Goal: Communication & Community: Answer question/provide support

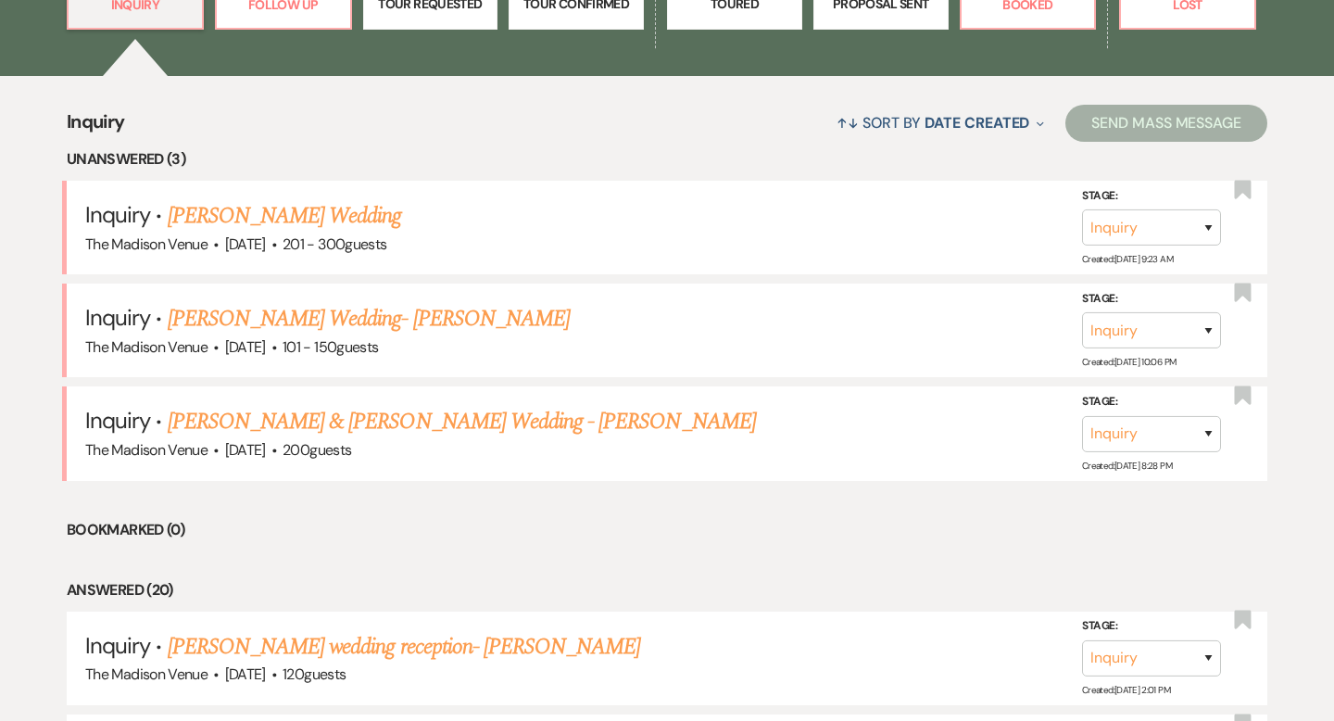
scroll to position [640, 0]
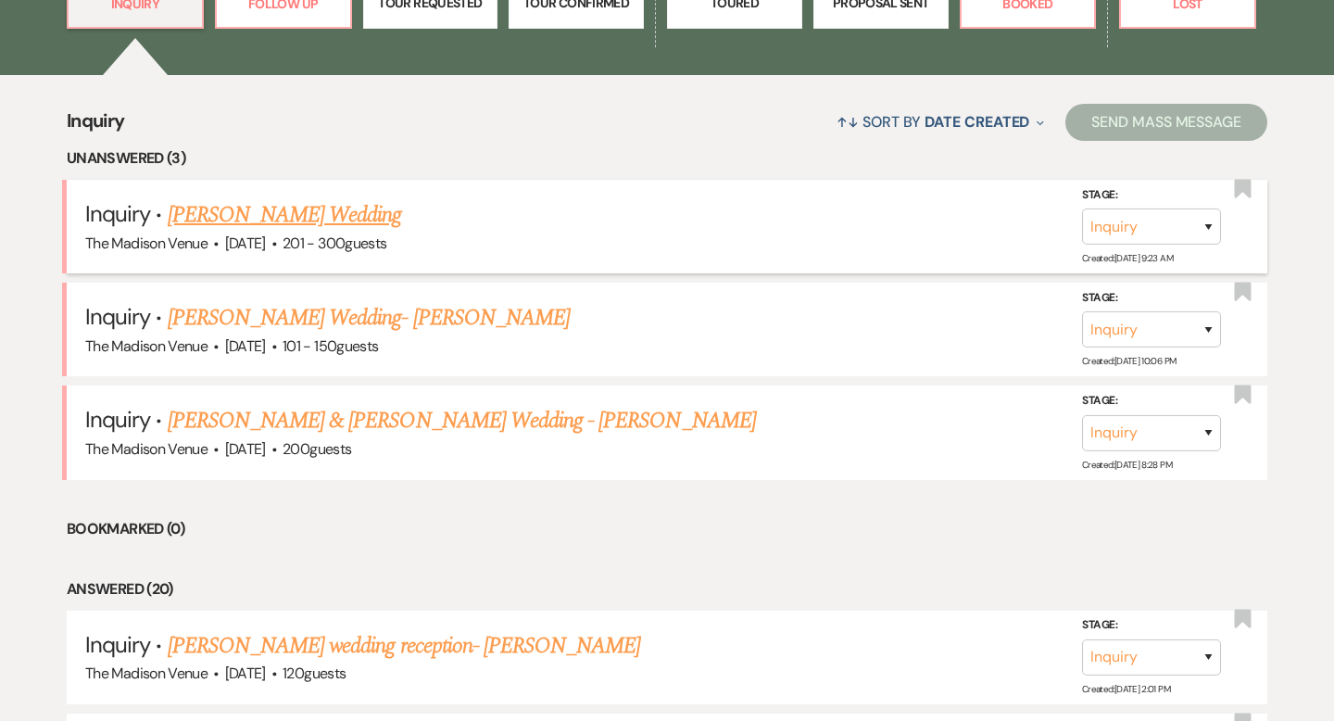
click at [345, 208] on link "[PERSON_NAME] Wedding" at bounding box center [285, 214] width 234 height 33
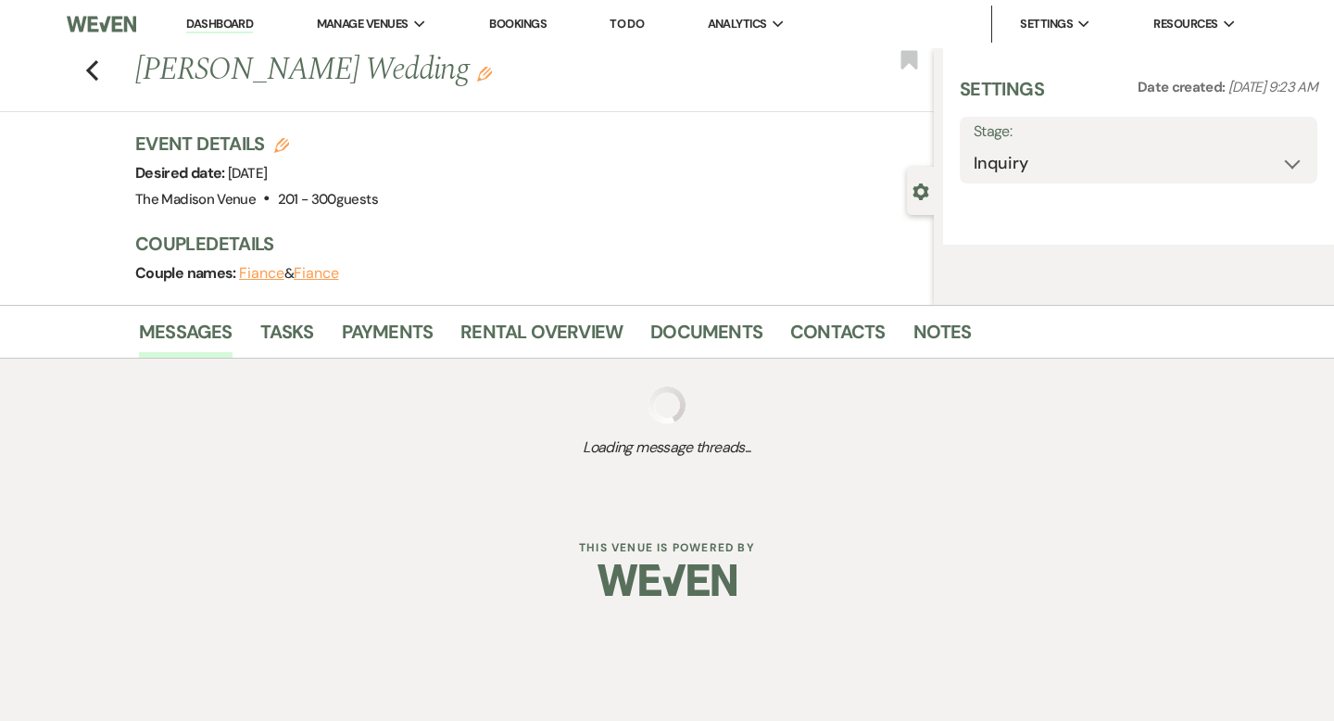
select select "2"
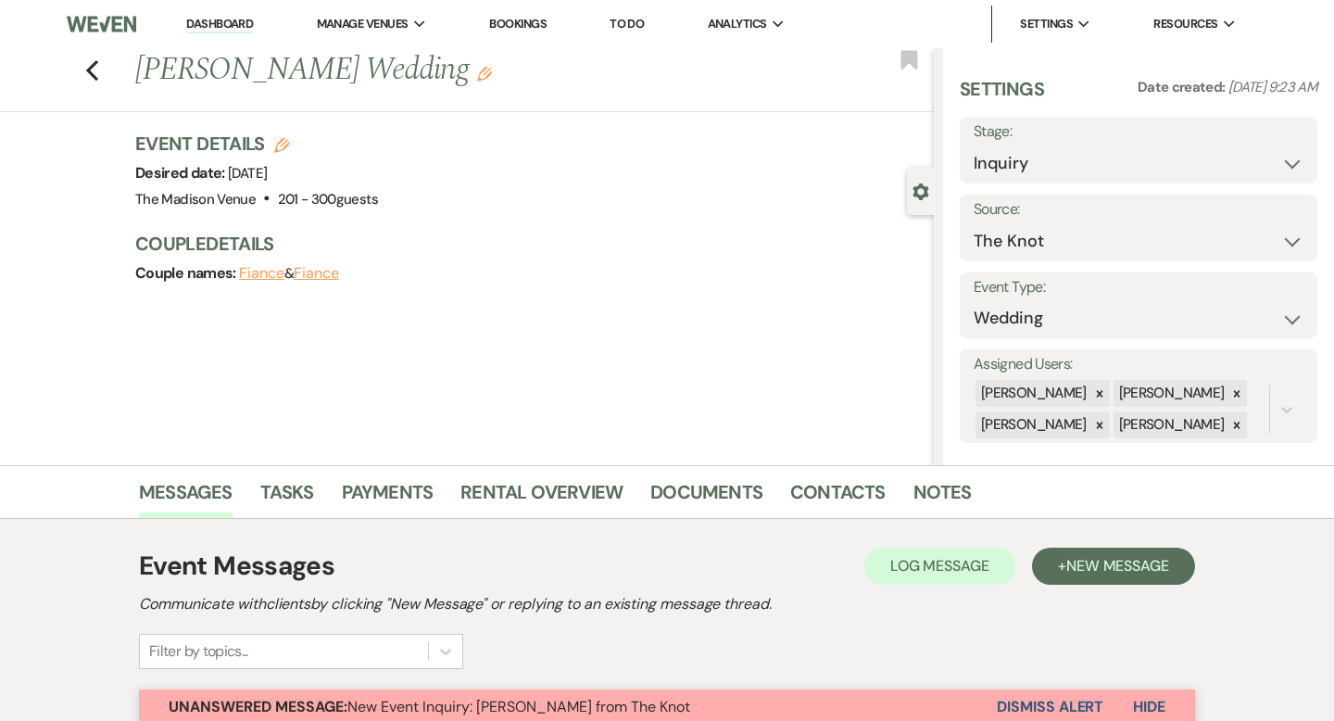
click at [492, 72] on use "button" at bounding box center [484, 74] width 15 height 15
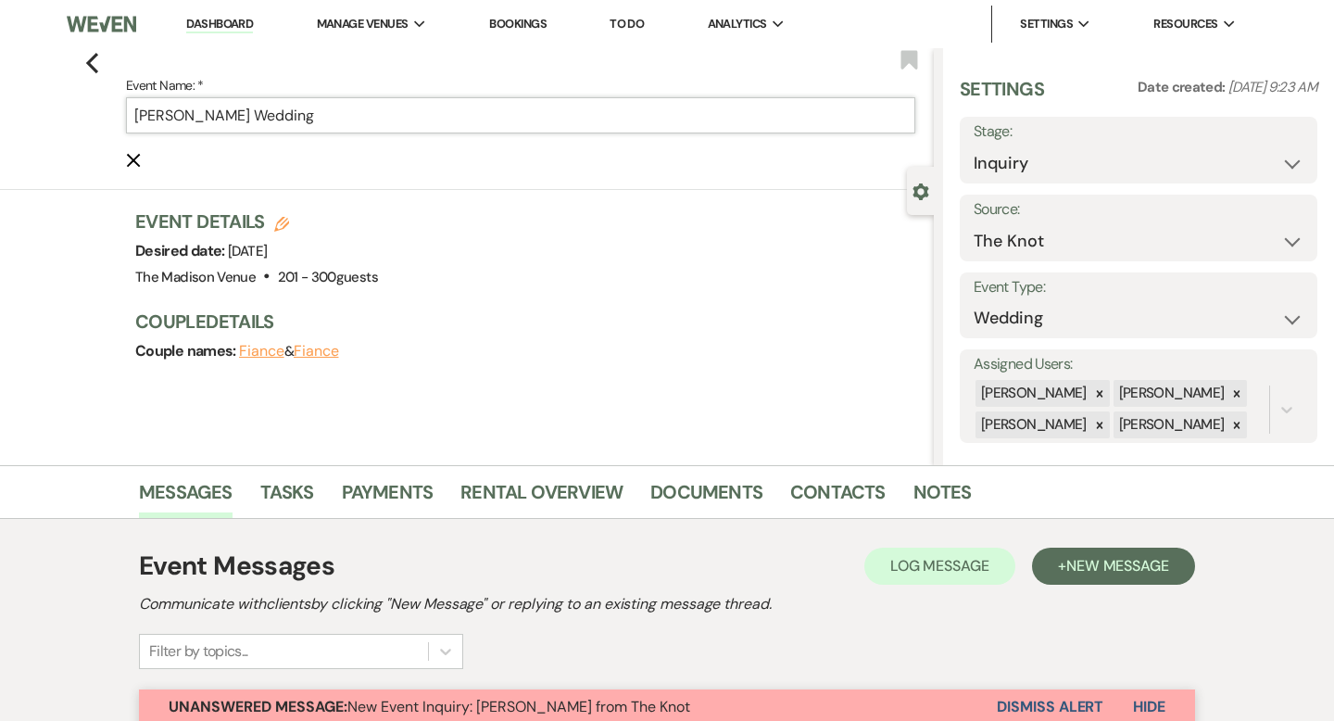
click at [472, 120] on input "[PERSON_NAME] Wedding" at bounding box center [521, 115] width 790 height 36
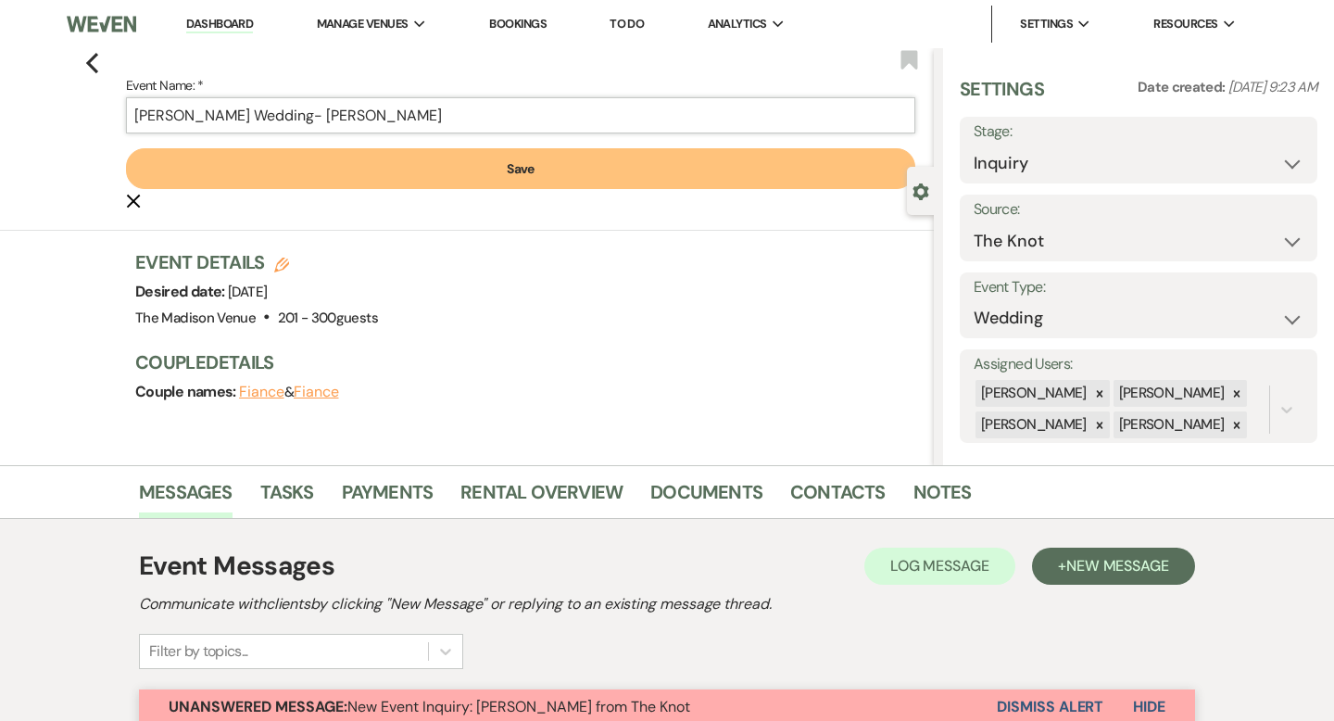
type input "[PERSON_NAME] Wedding- [PERSON_NAME]"
click at [565, 181] on button "Save" at bounding box center [521, 168] width 790 height 41
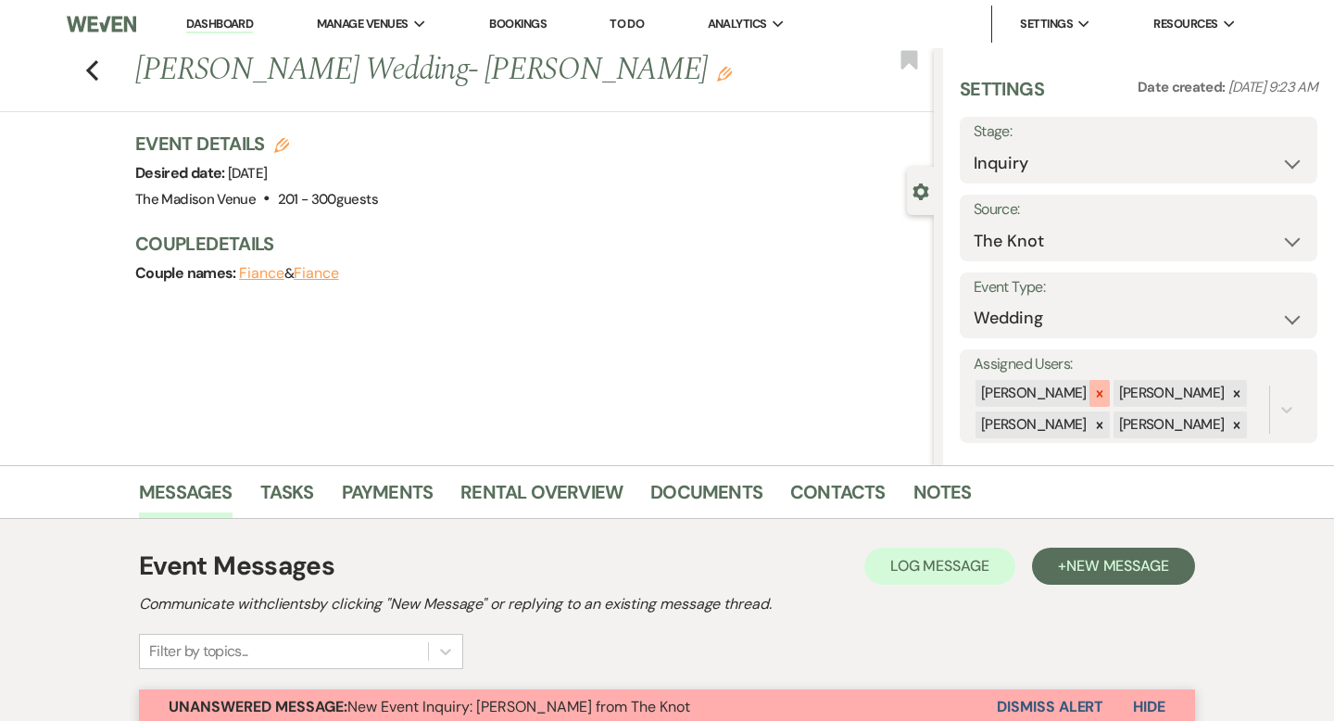
click at [1093, 399] on icon at bounding box center [1099, 393] width 13 height 13
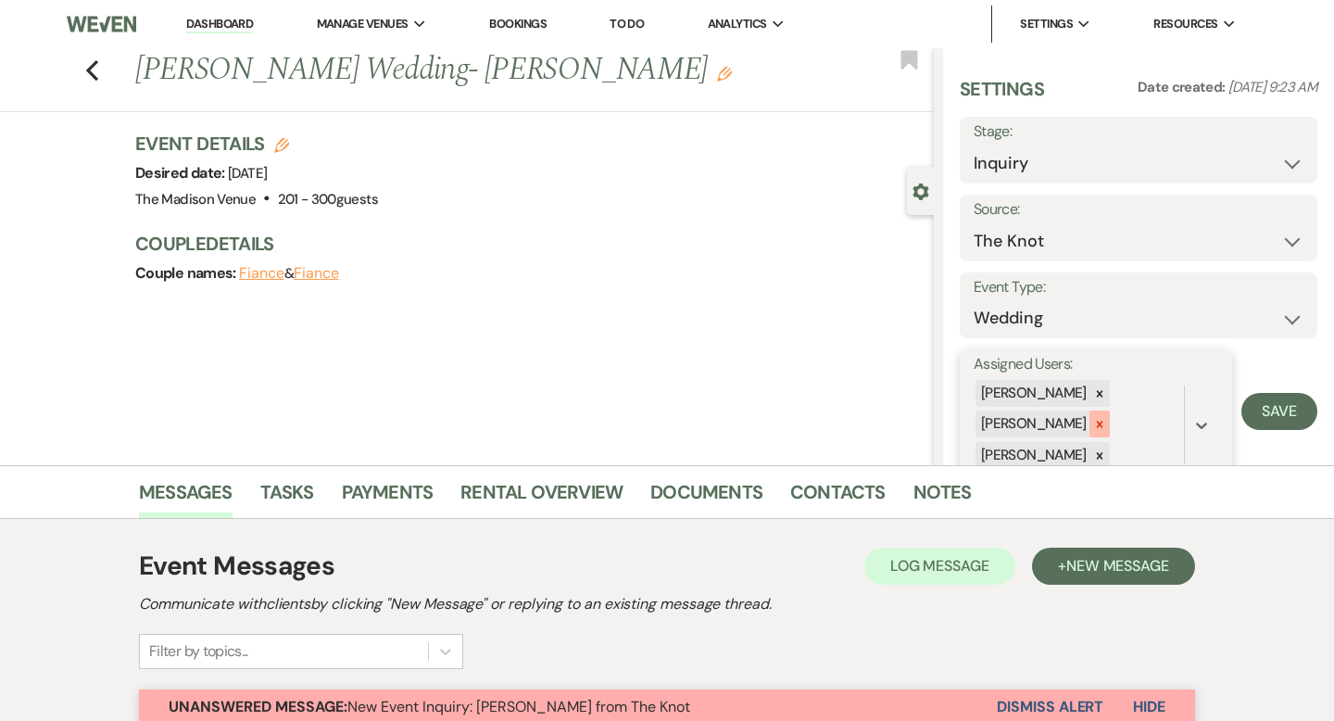
click at [1096, 429] on icon at bounding box center [1099, 424] width 13 height 13
click at [1096, 420] on icon at bounding box center [1099, 425] width 13 height 13
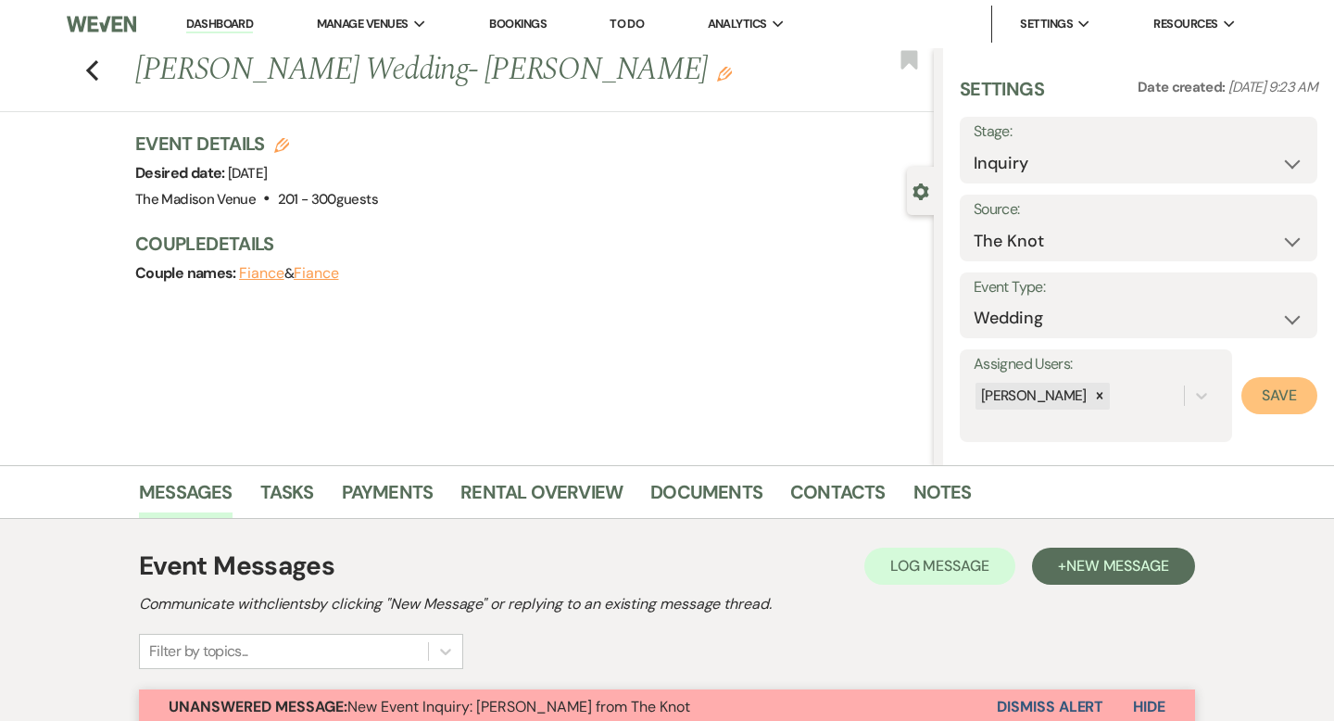
click at [1290, 393] on button "Save" at bounding box center [1280, 395] width 76 height 37
click at [91, 70] on icon "Previous" at bounding box center [92, 70] width 14 height 22
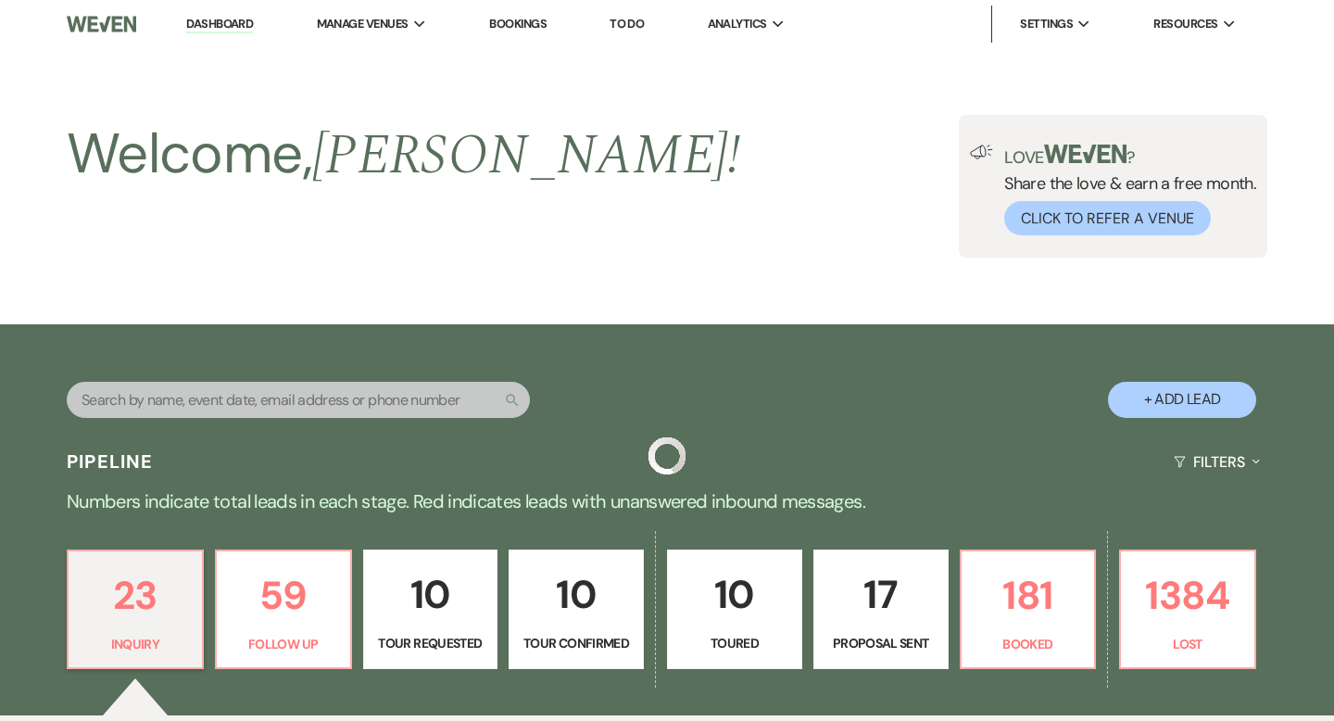
scroll to position [640, 0]
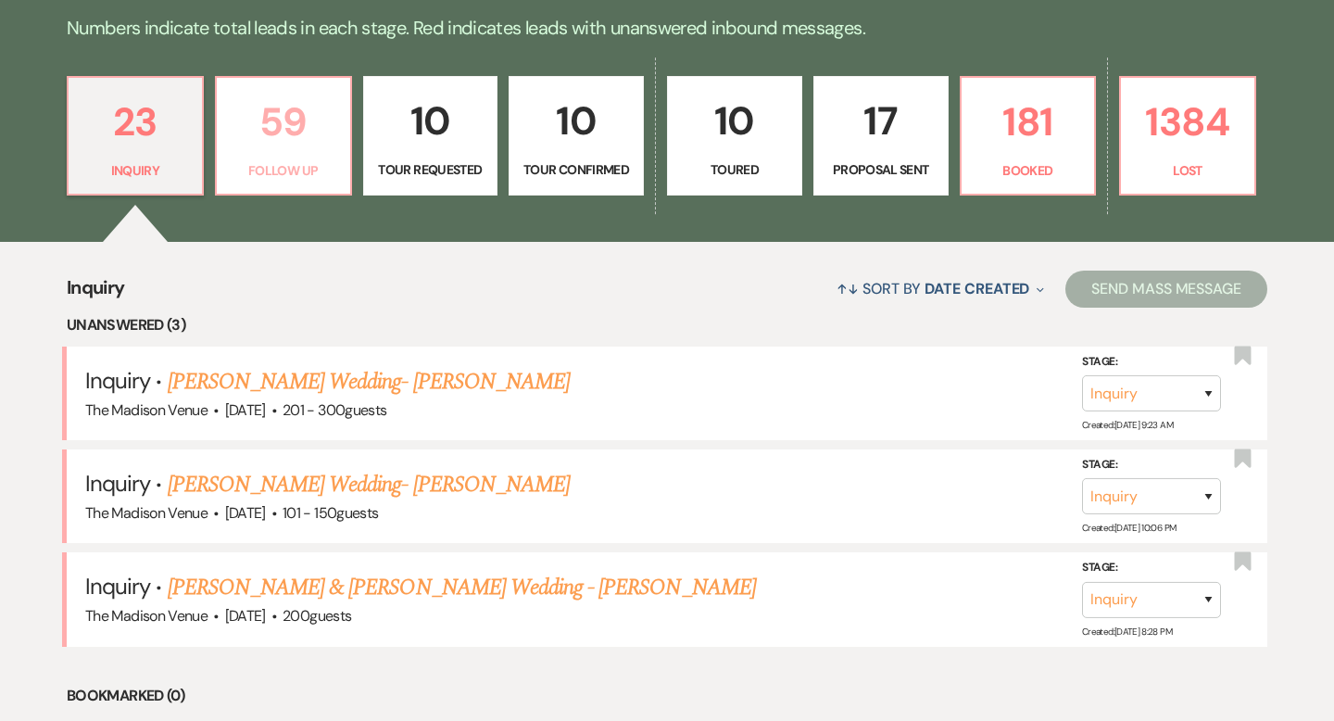
click at [266, 145] on p "59" at bounding box center [283, 122] width 111 height 62
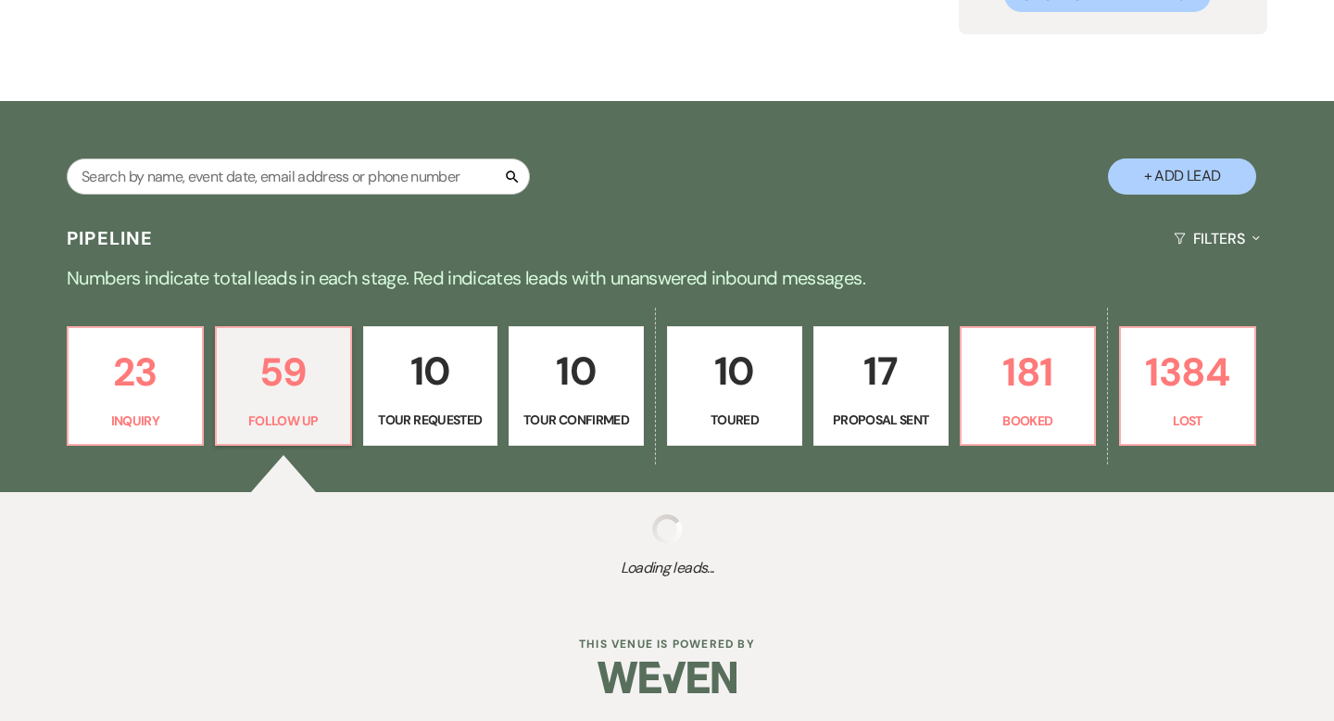
scroll to position [474, 0]
select select "9"
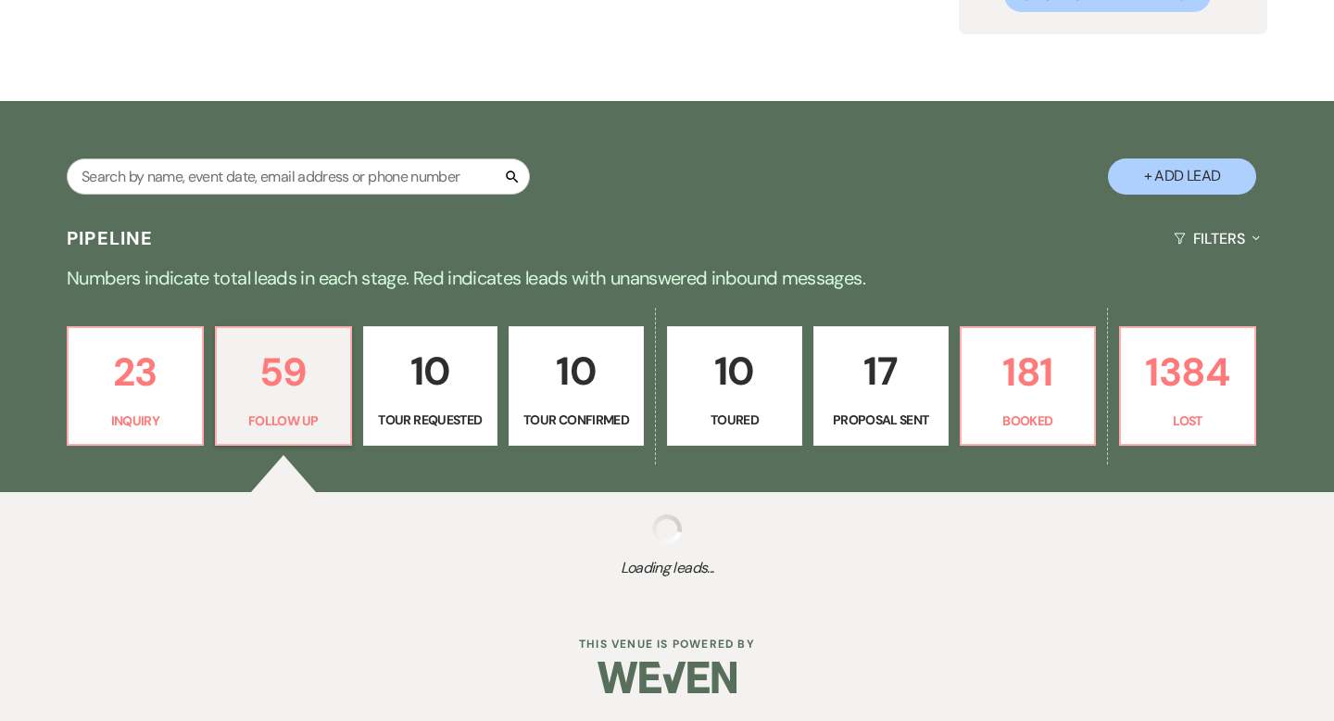
select select "9"
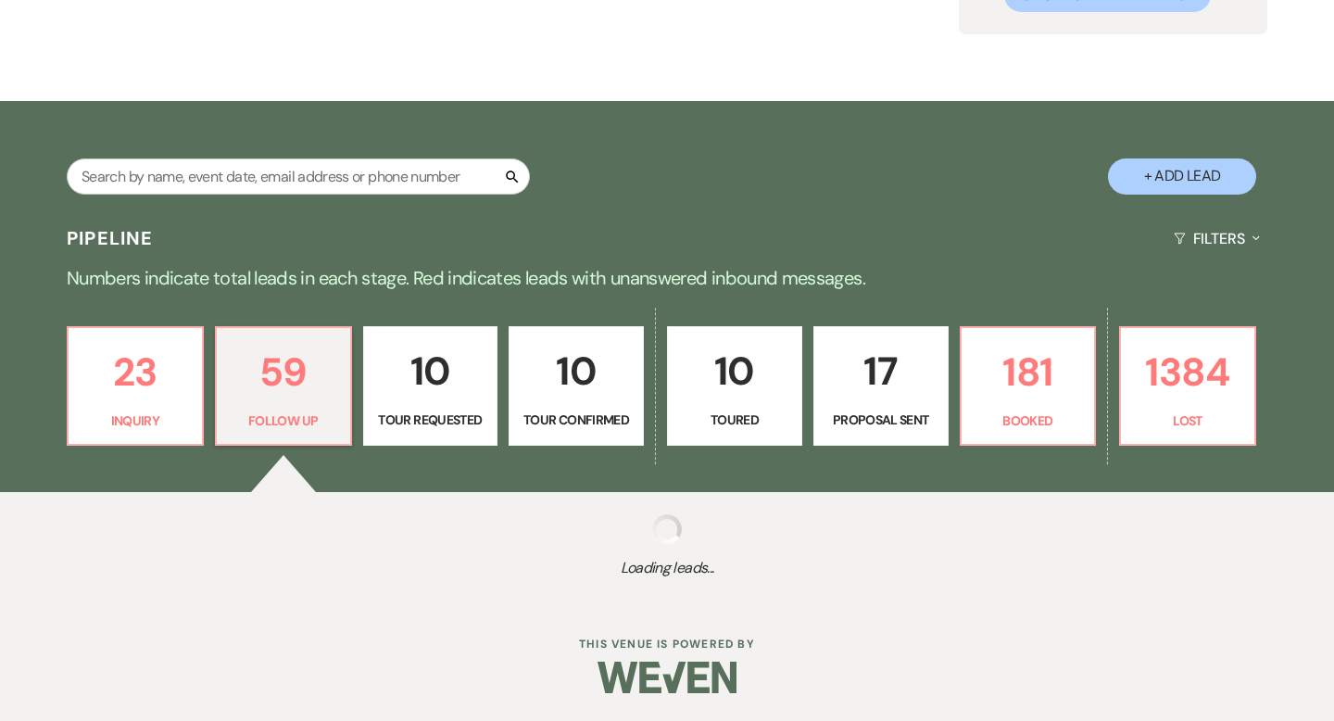
select select "9"
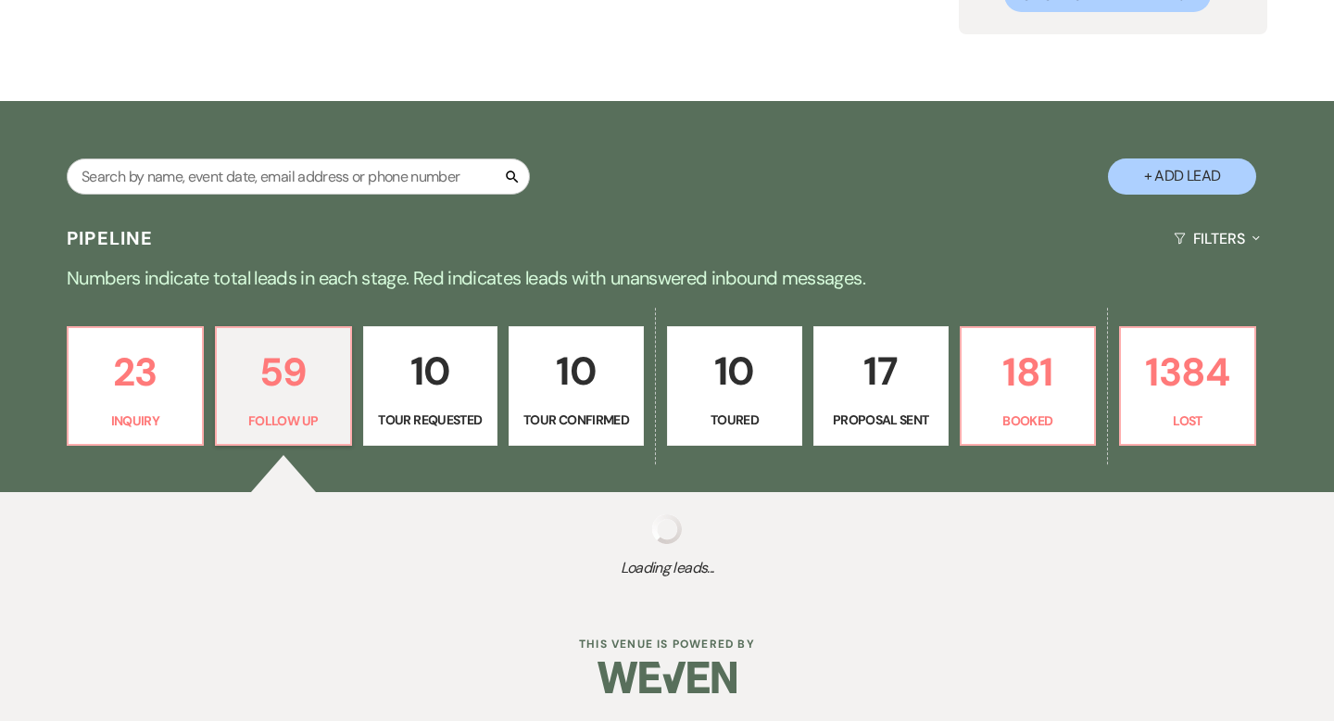
select select "9"
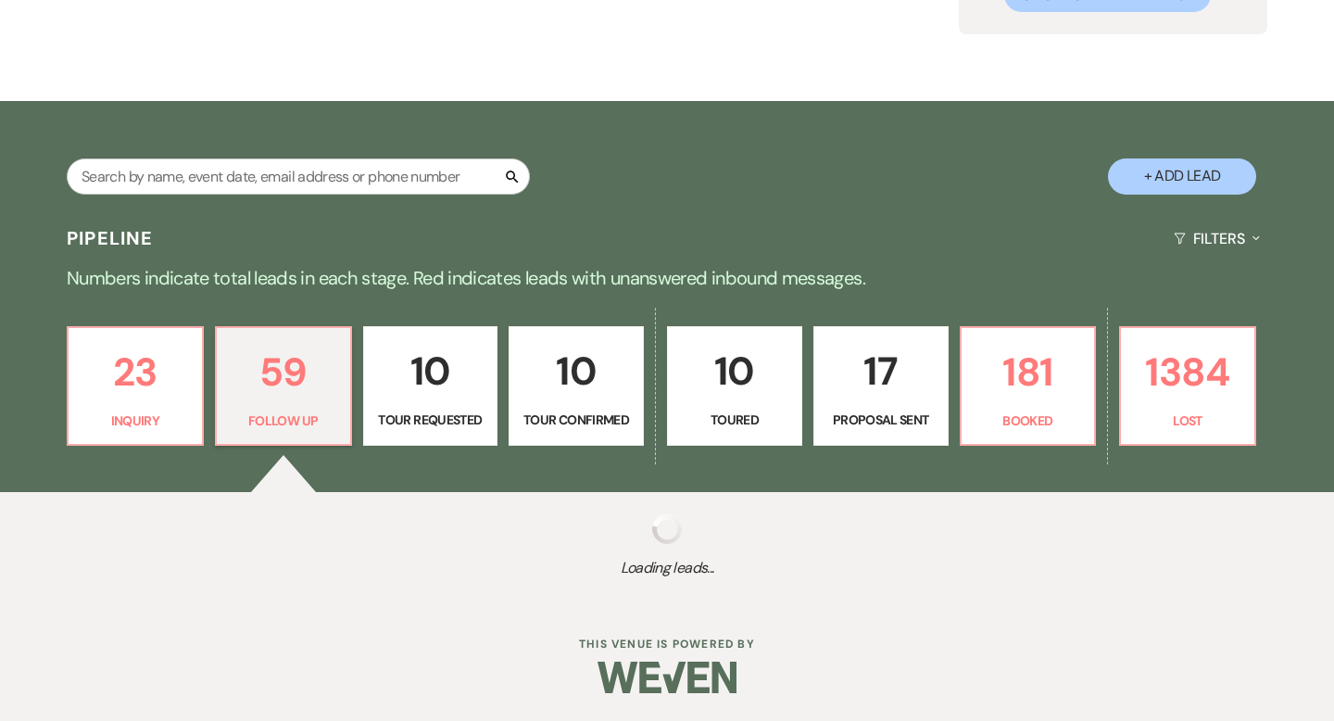
select select "9"
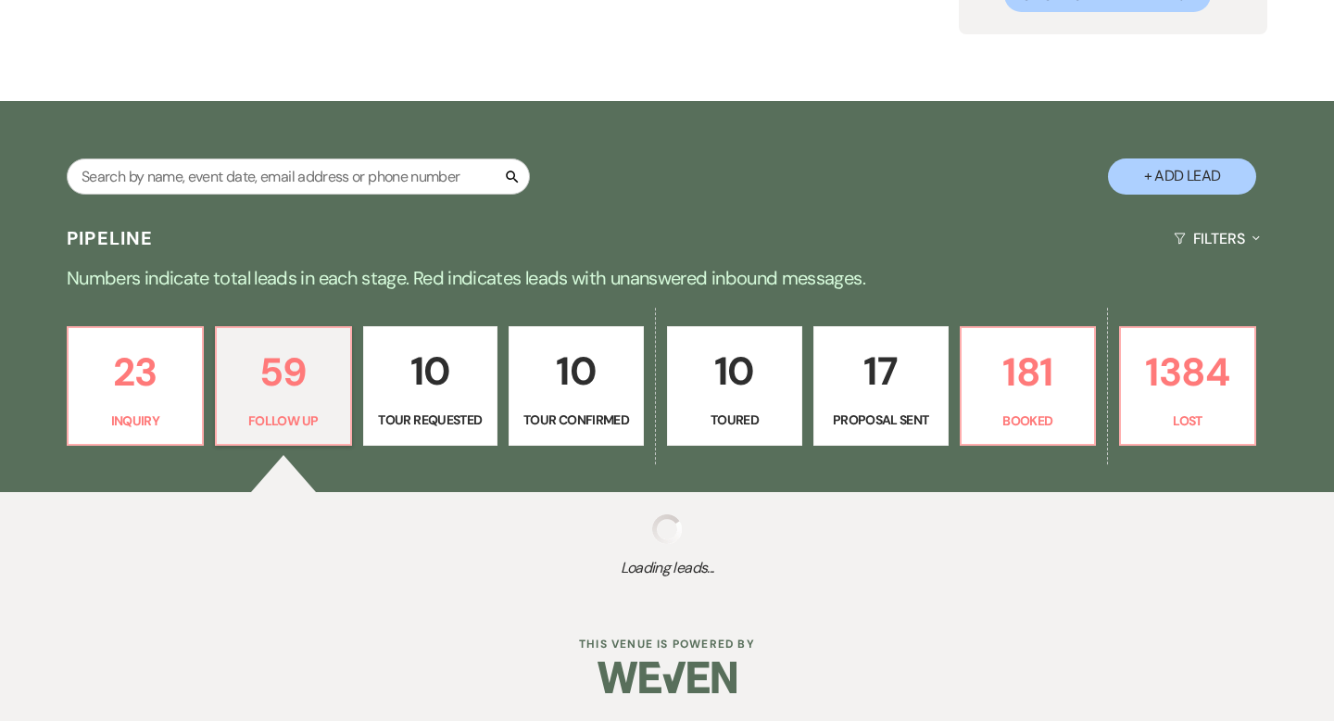
select select "9"
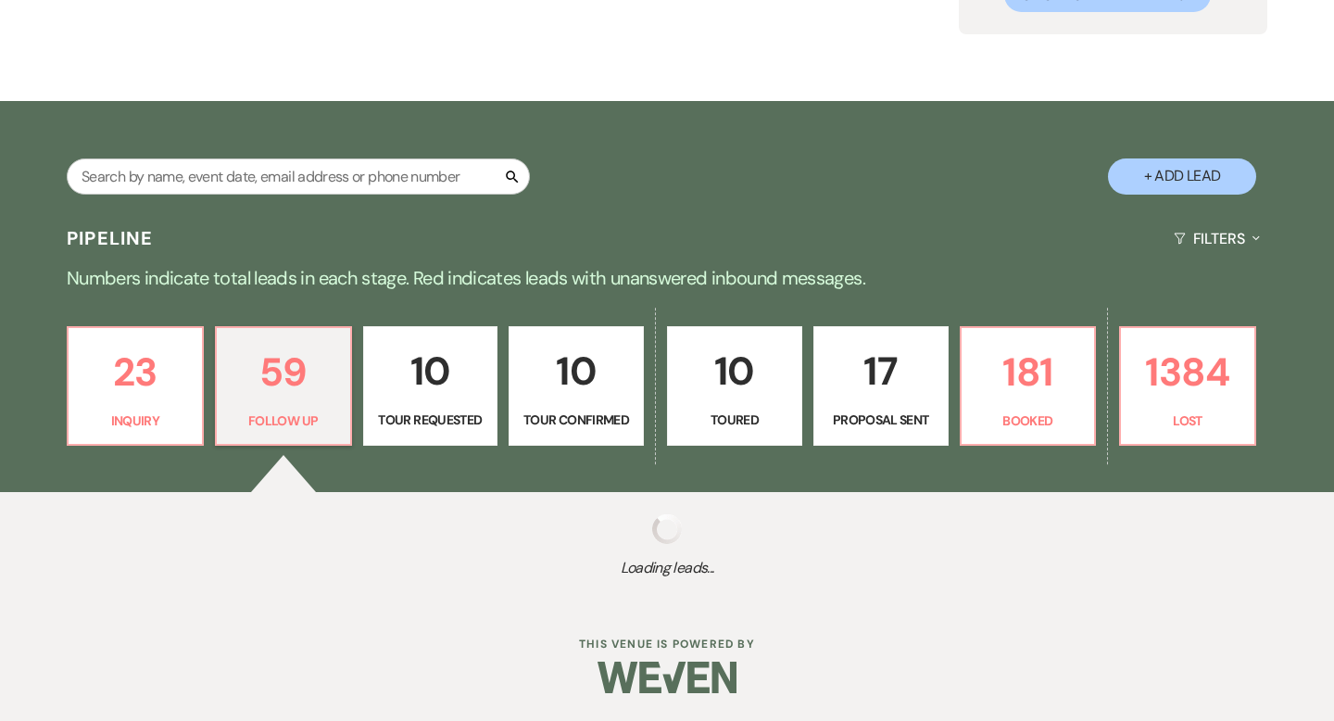
select select "9"
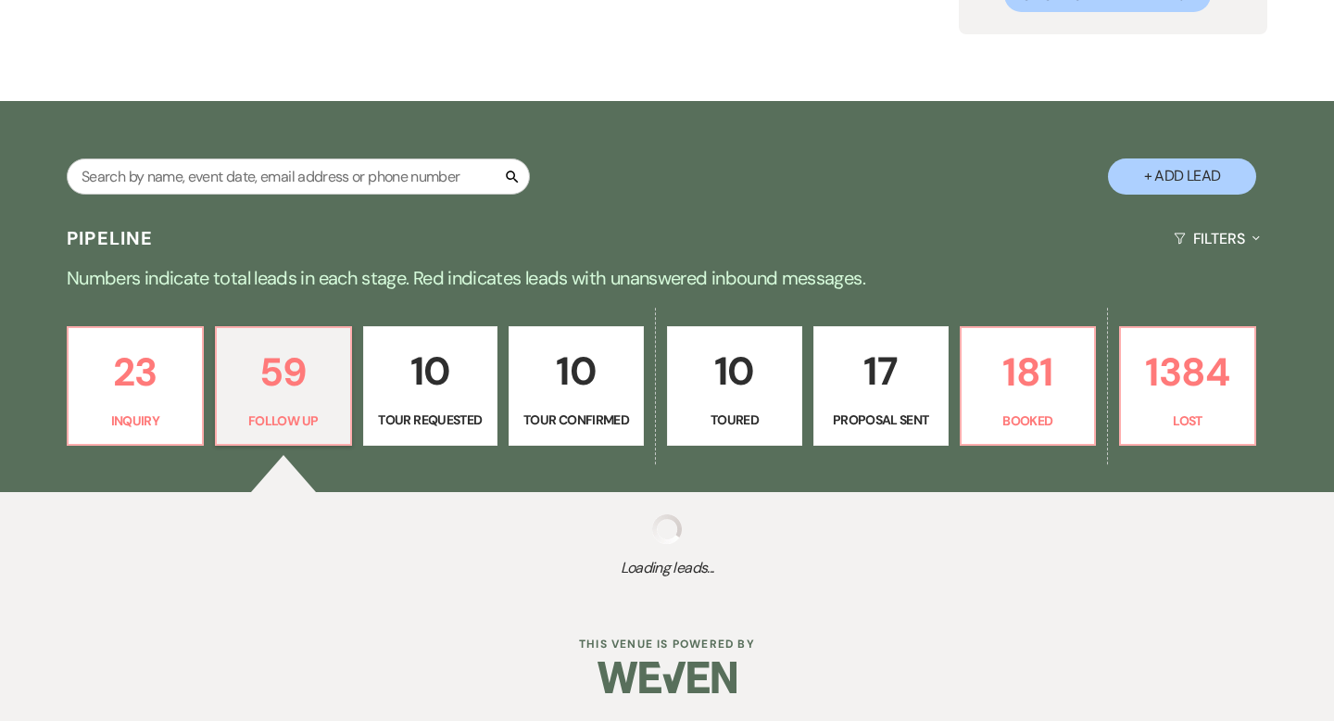
select select "9"
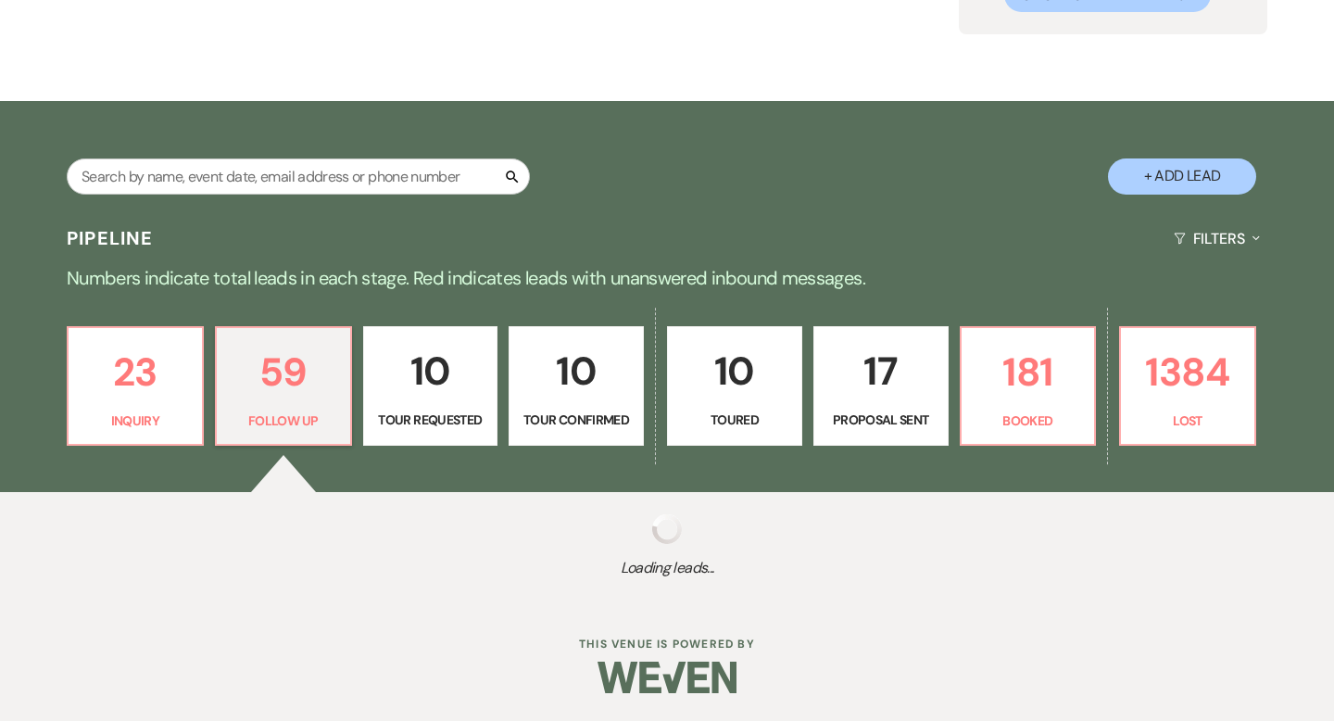
select select "9"
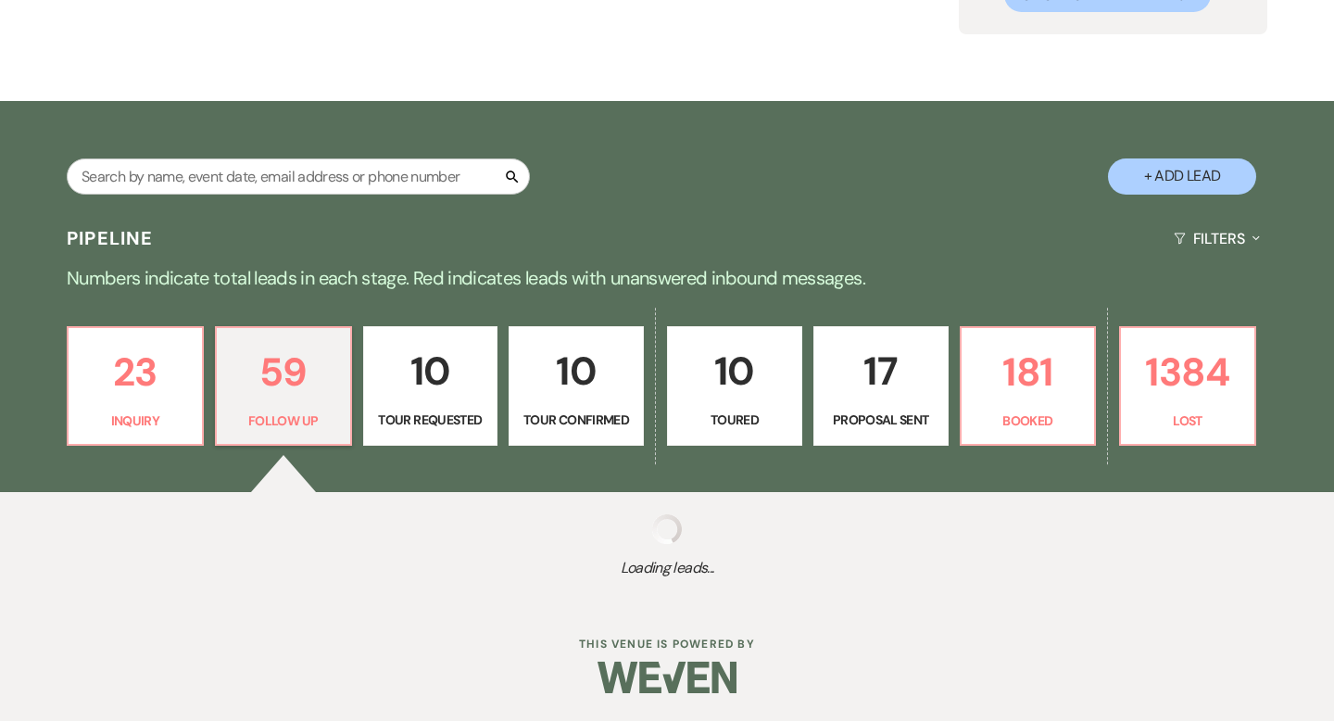
select select "9"
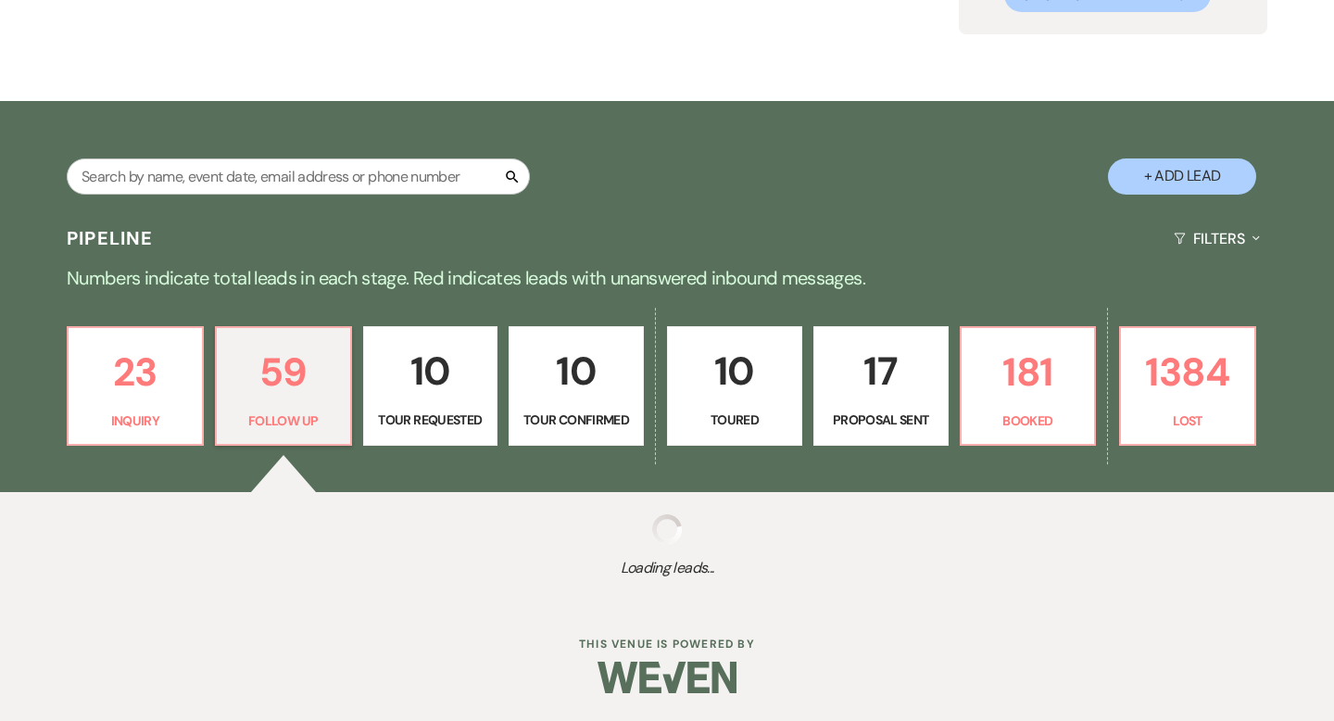
select select "9"
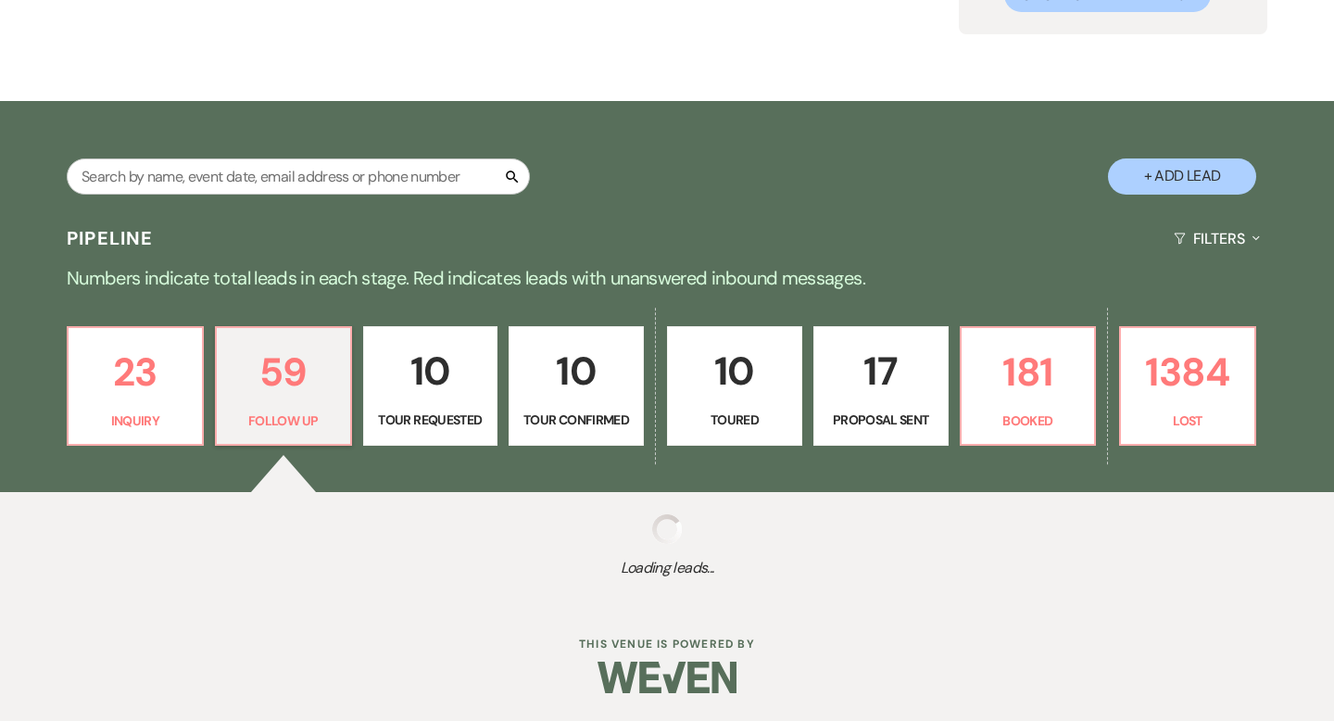
select select "9"
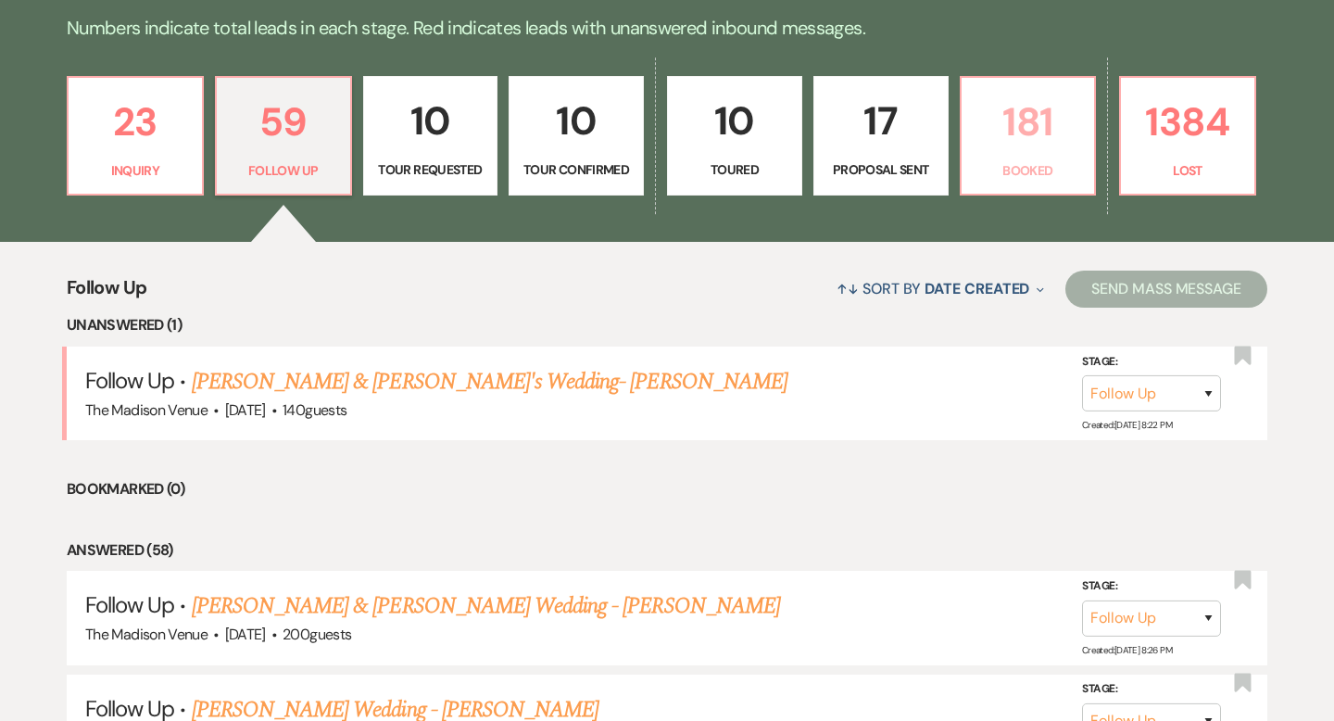
click at [990, 150] on p "181" at bounding box center [1028, 122] width 111 height 62
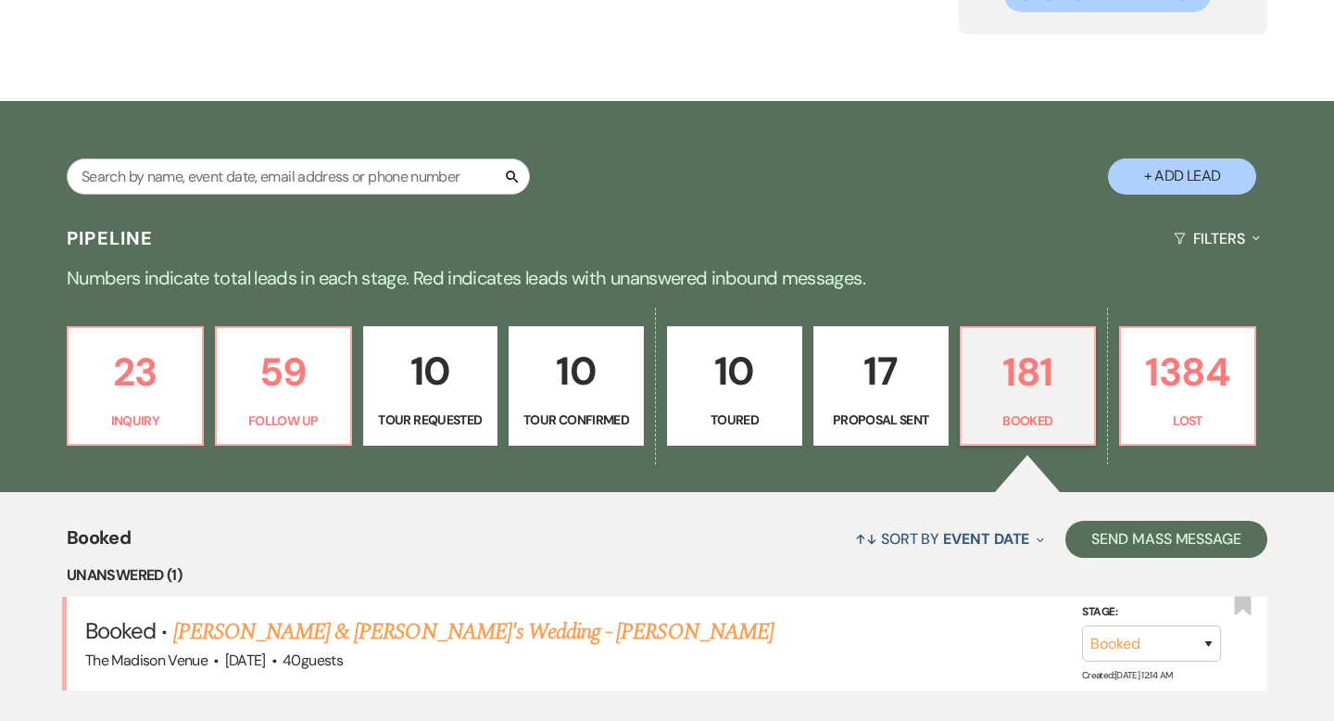
scroll to position [474, 0]
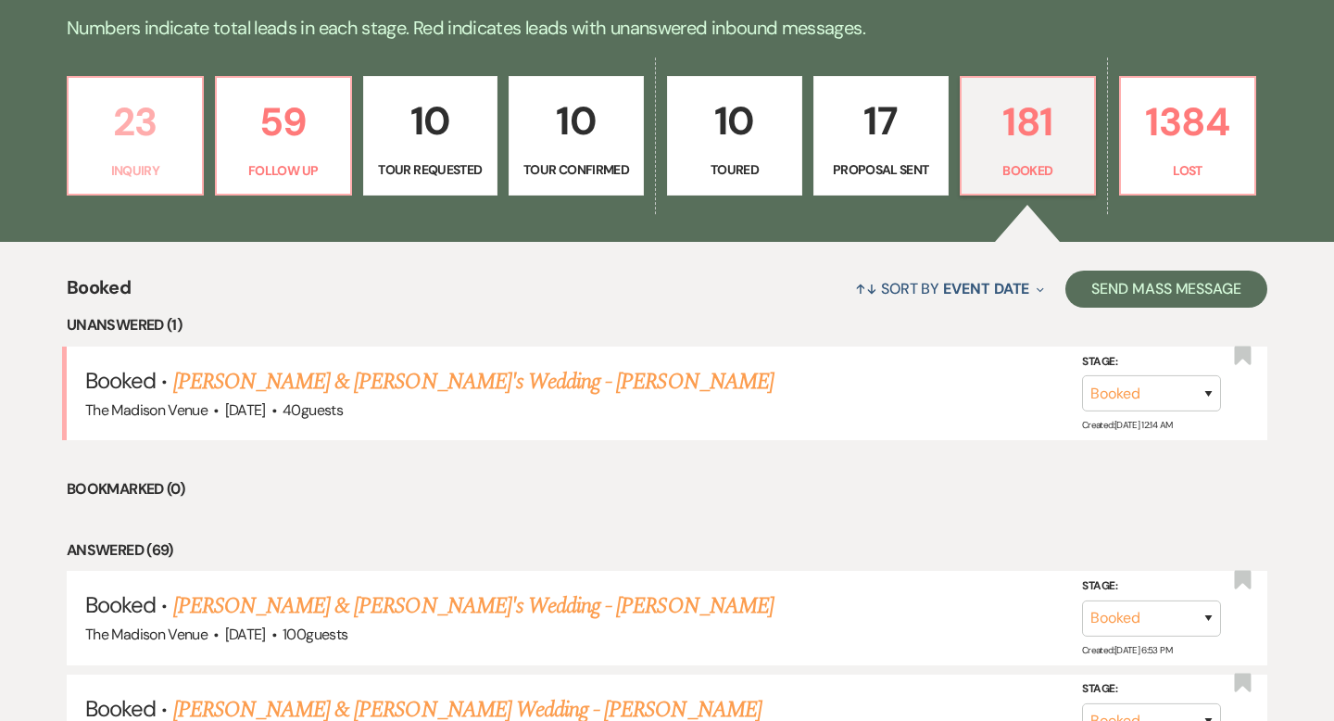
click at [175, 124] on p "23" at bounding box center [135, 122] width 111 height 62
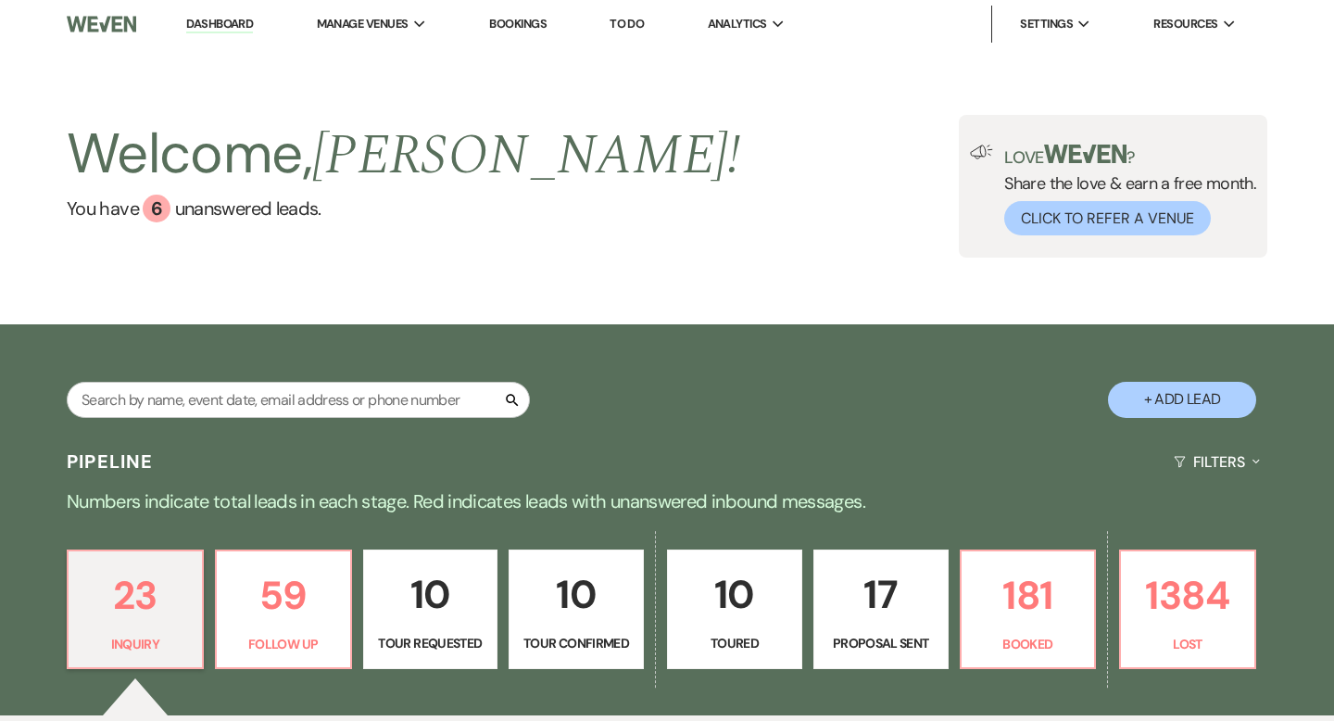
click at [208, 19] on link "Dashboard" at bounding box center [219, 25] width 67 height 18
click at [1028, 619] on p "181" at bounding box center [1028, 595] width 111 height 62
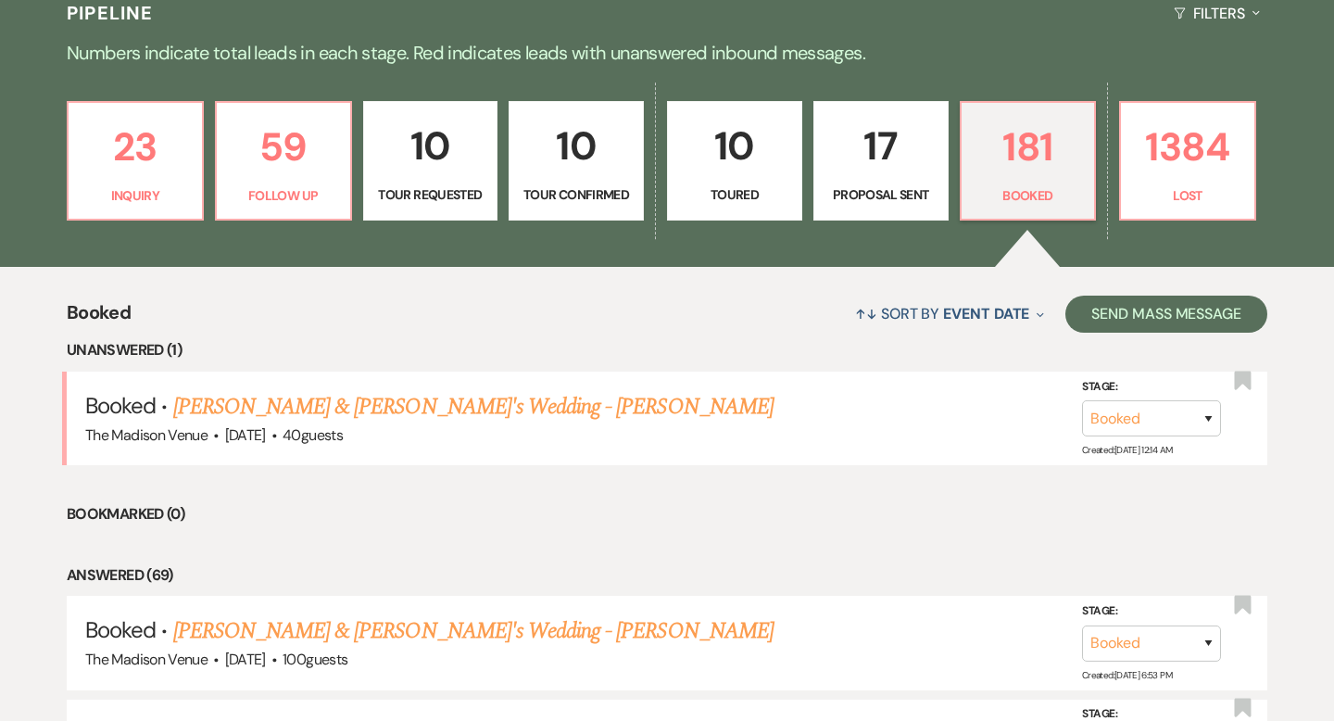
scroll to position [400, 0]
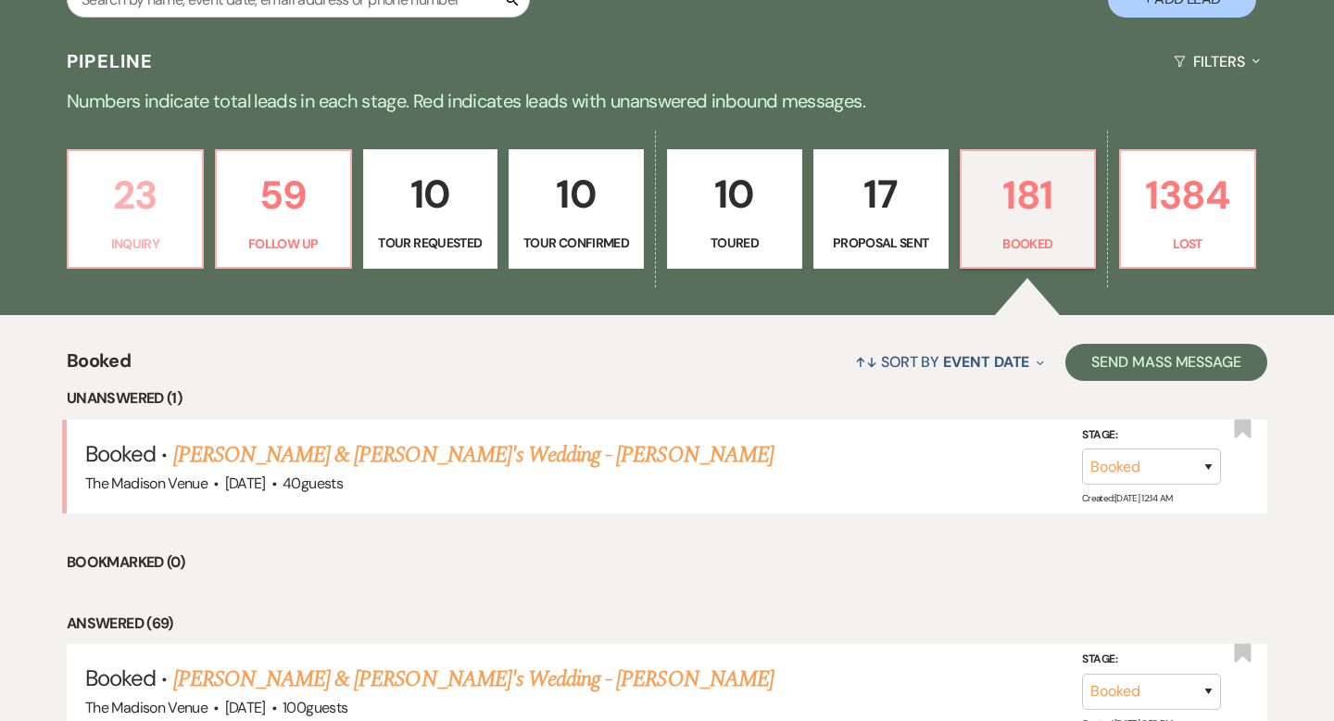
click at [157, 260] on link "23 Inquiry" at bounding box center [135, 209] width 137 height 120
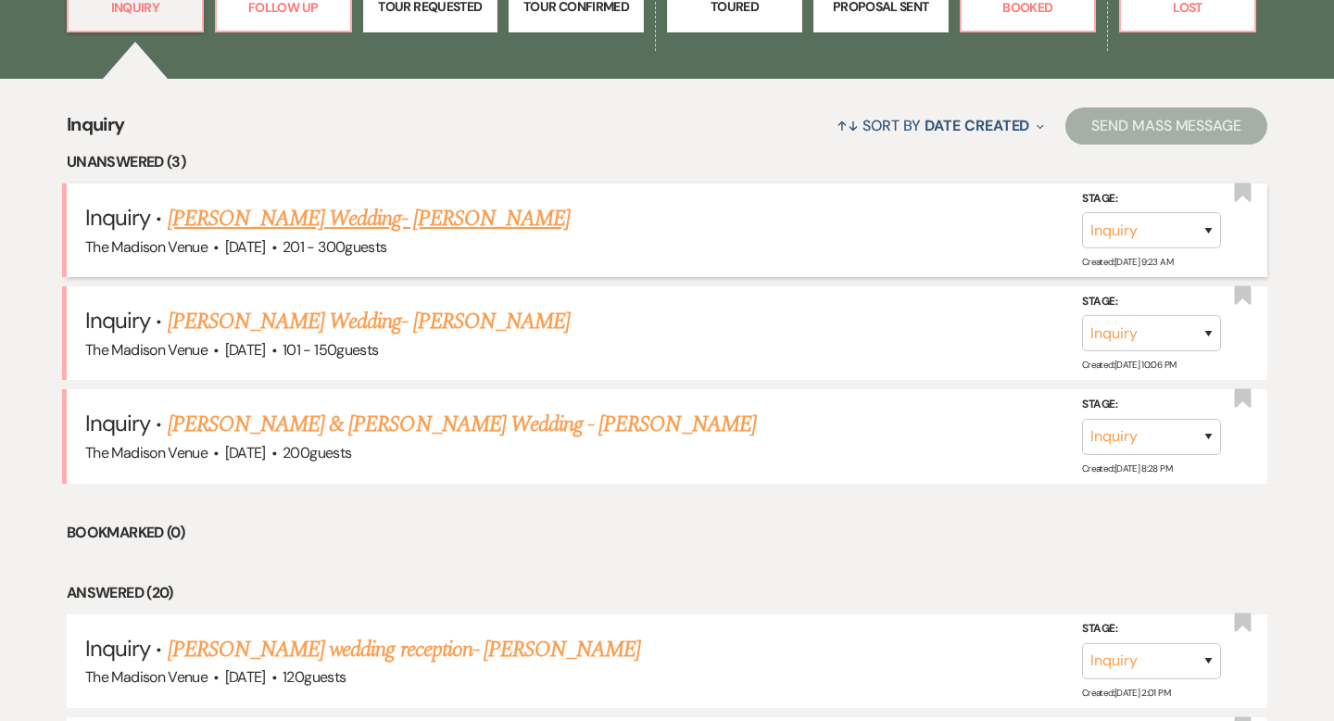
scroll to position [673, 0]
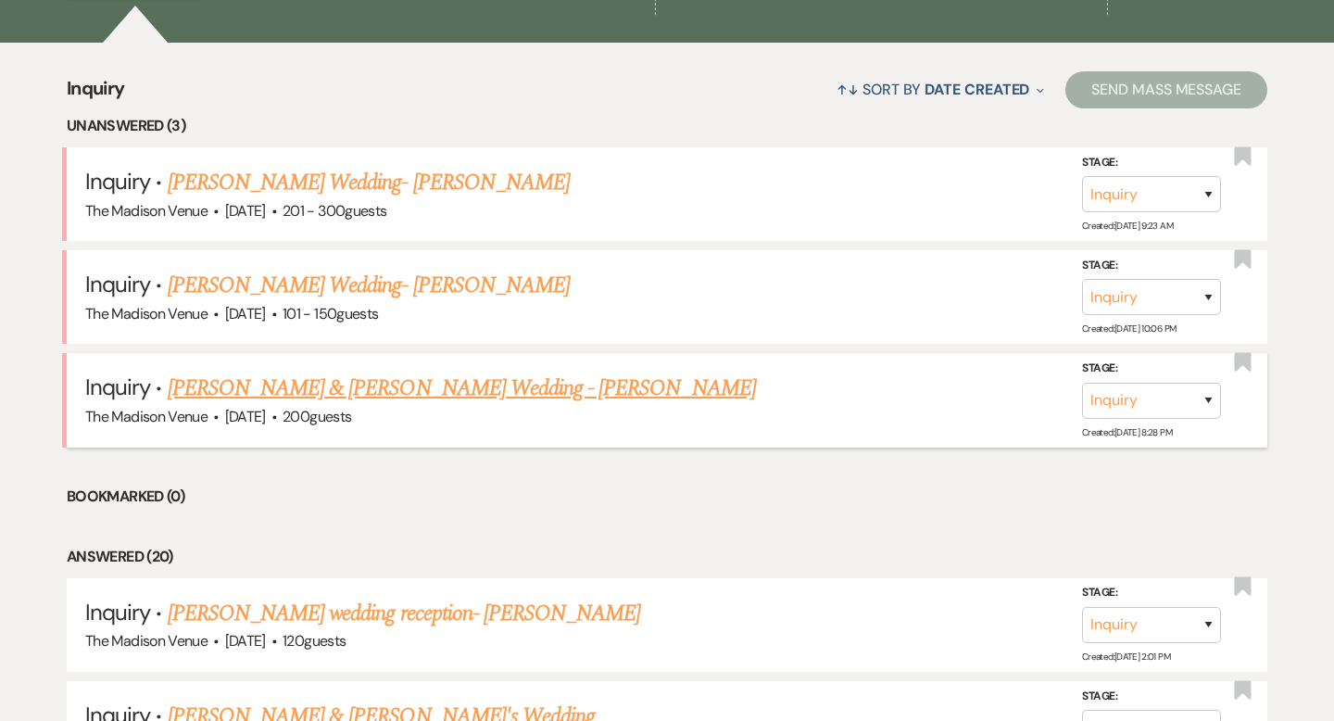
click at [372, 385] on link "[PERSON_NAME] & [PERSON_NAME] Wedding - [PERSON_NAME]" at bounding box center [462, 388] width 588 height 33
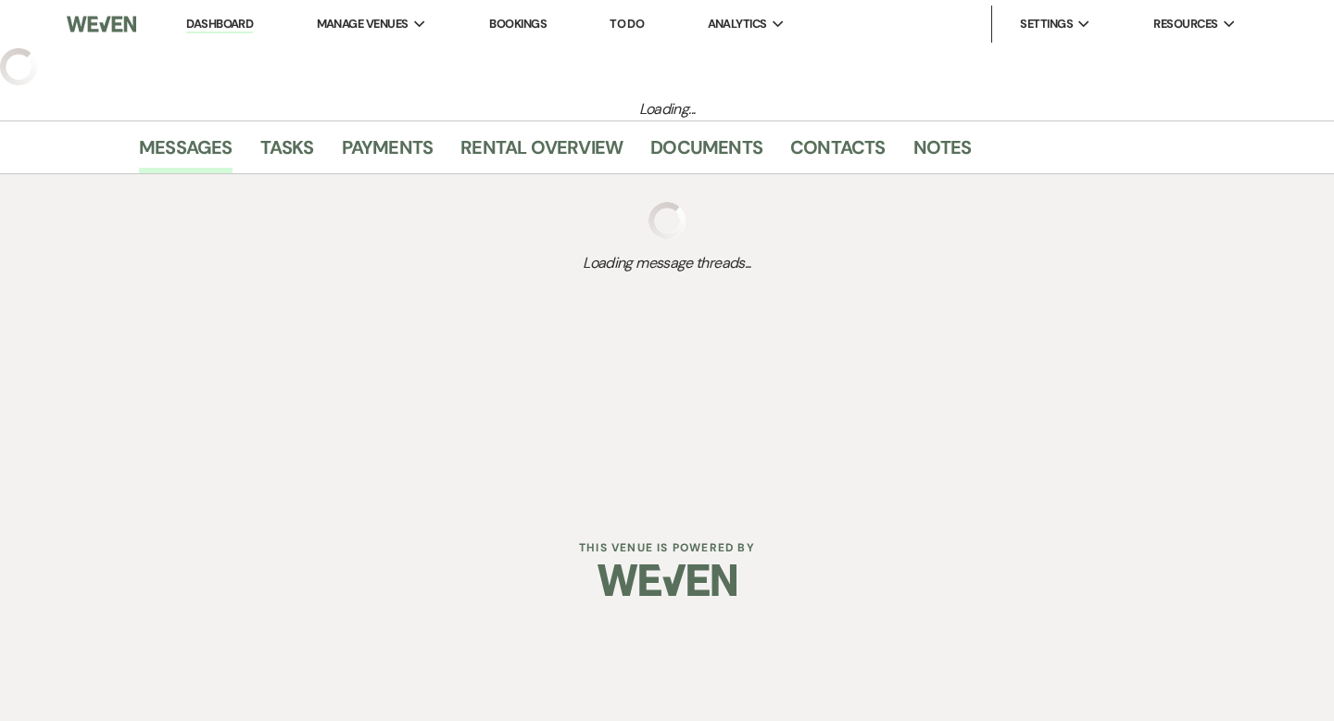
select select "5"
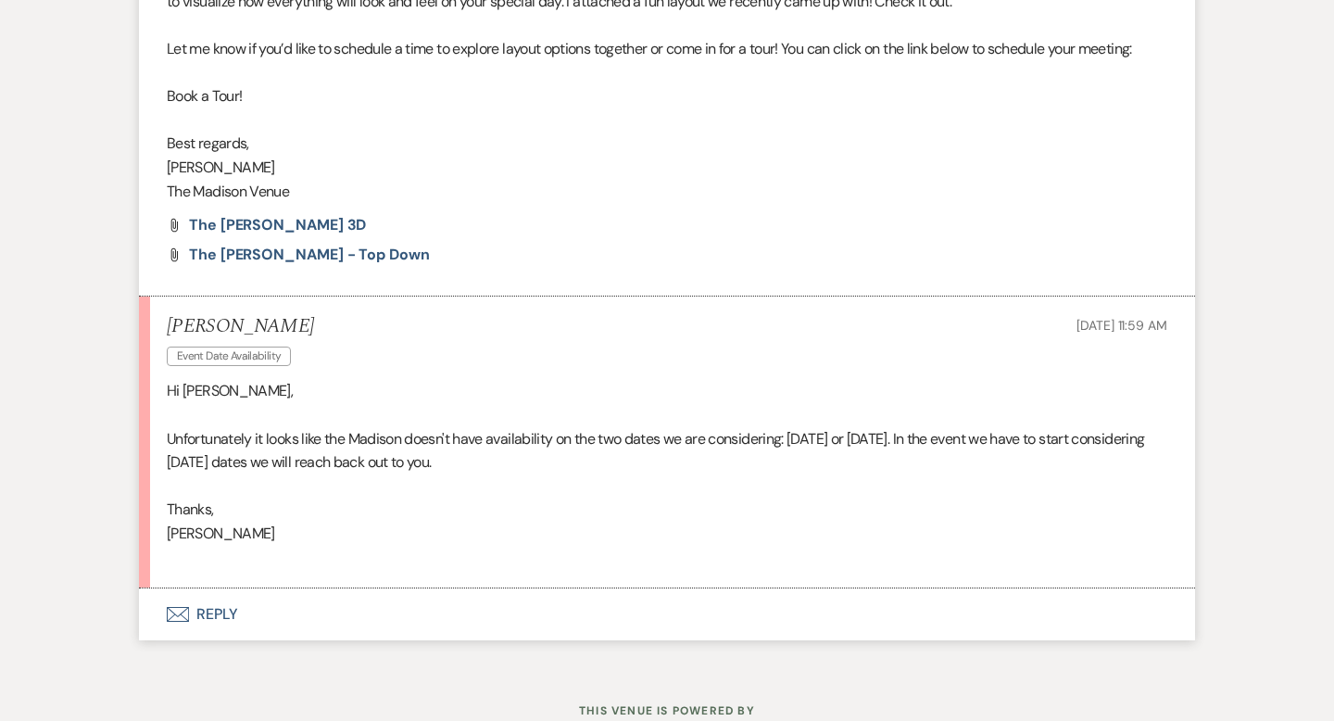
scroll to position [2937, 0]
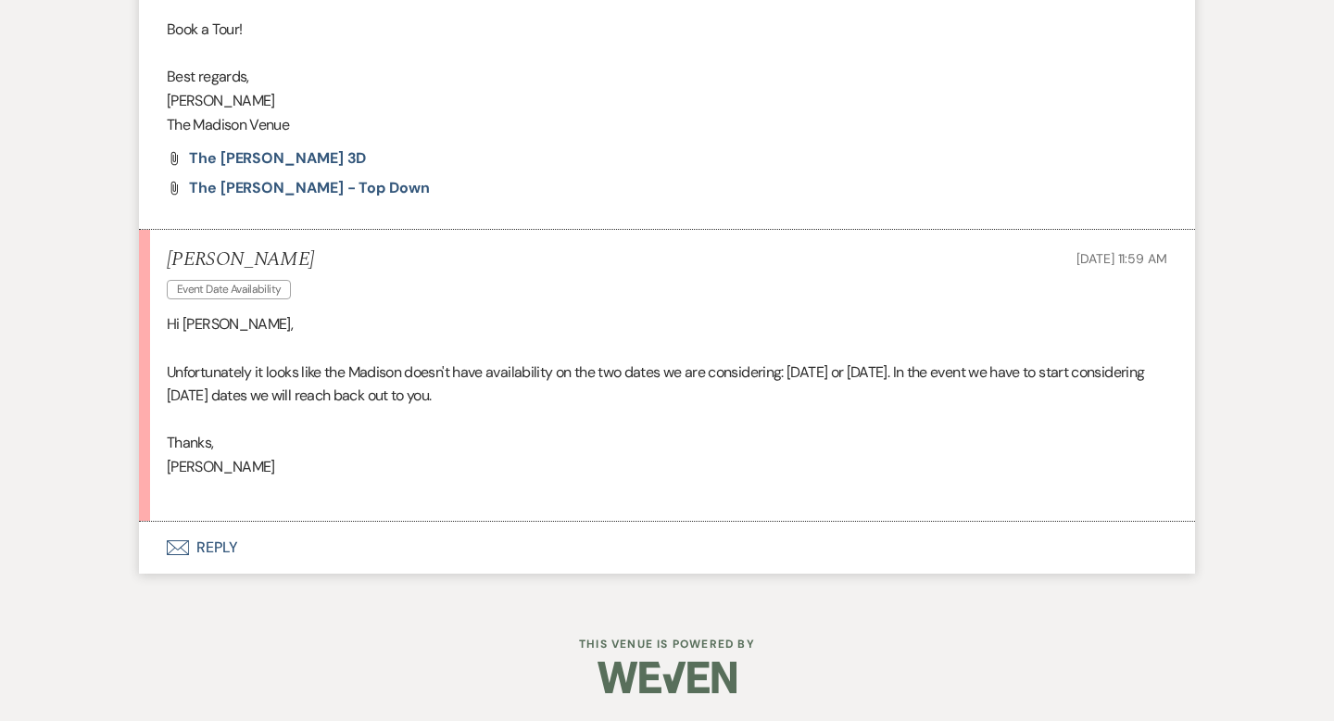
click at [220, 560] on button "Envelope Reply" at bounding box center [667, 548] width 1056 height 52
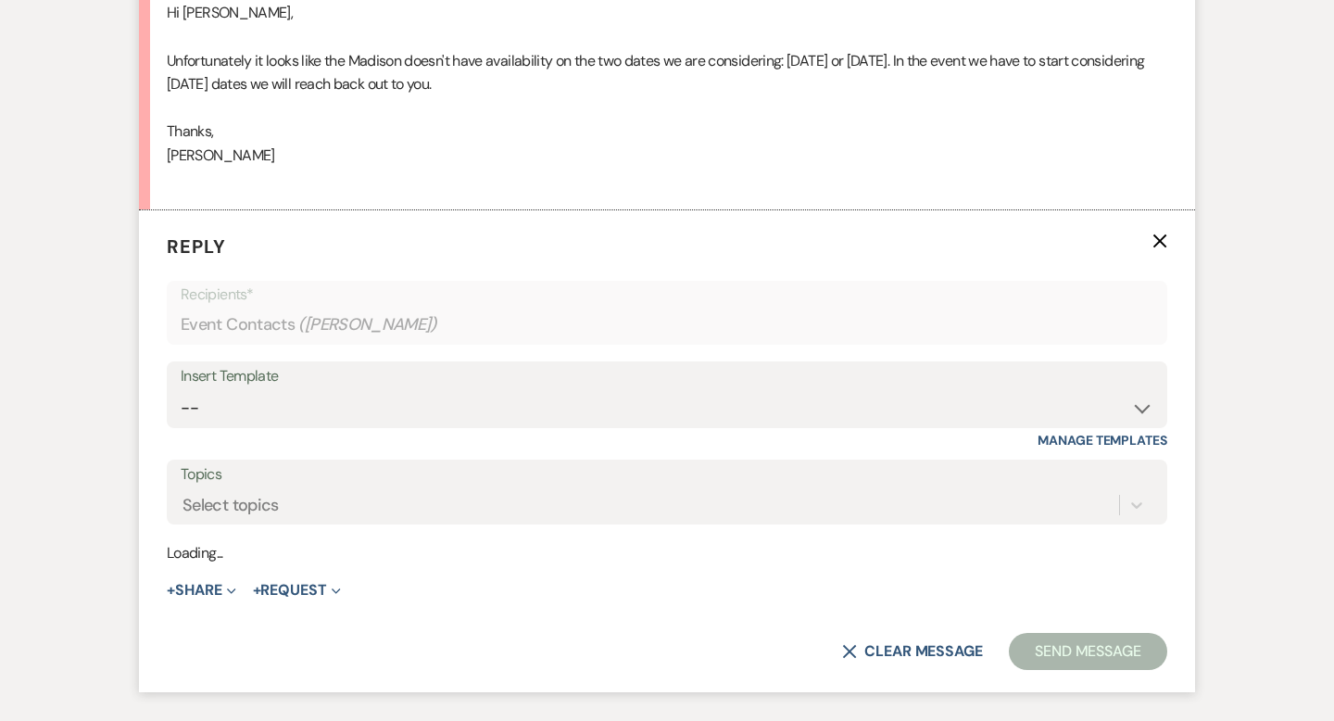
scroll to position [3290, 0]
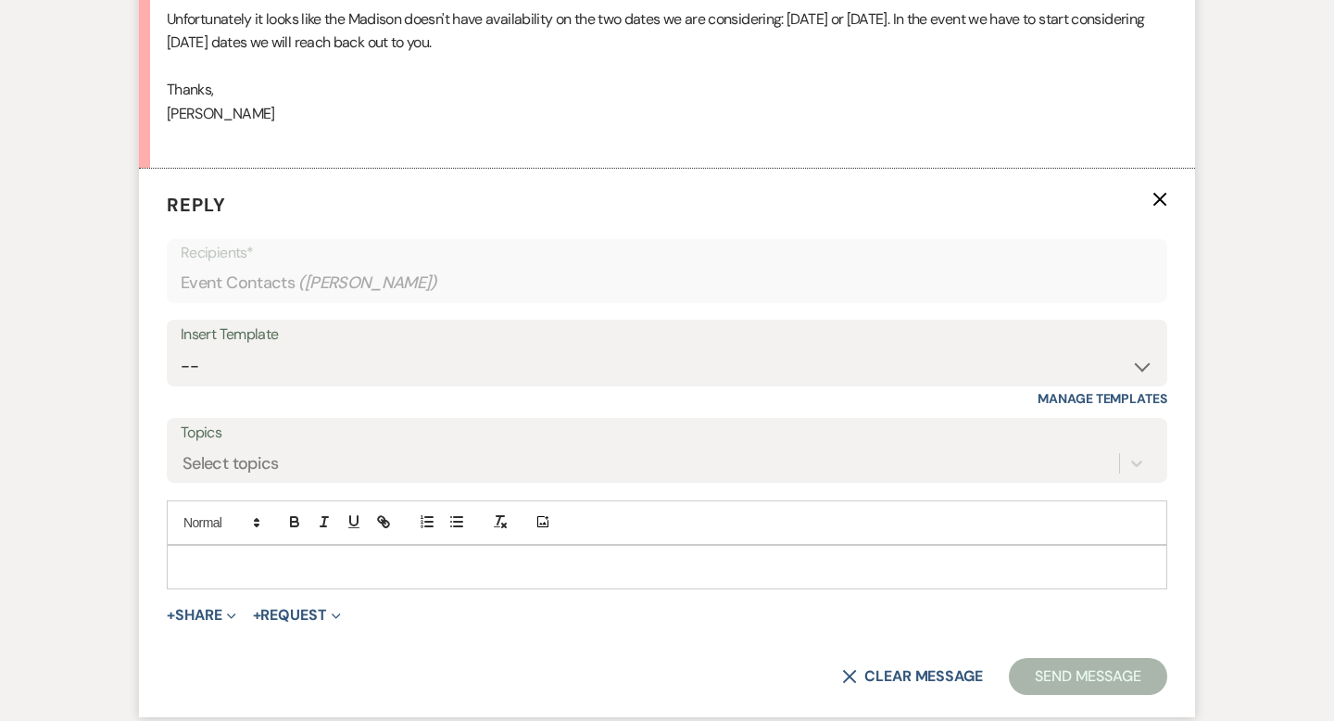
click at [259, 557] on p at bounding box center [667, 567] width 971 height 20
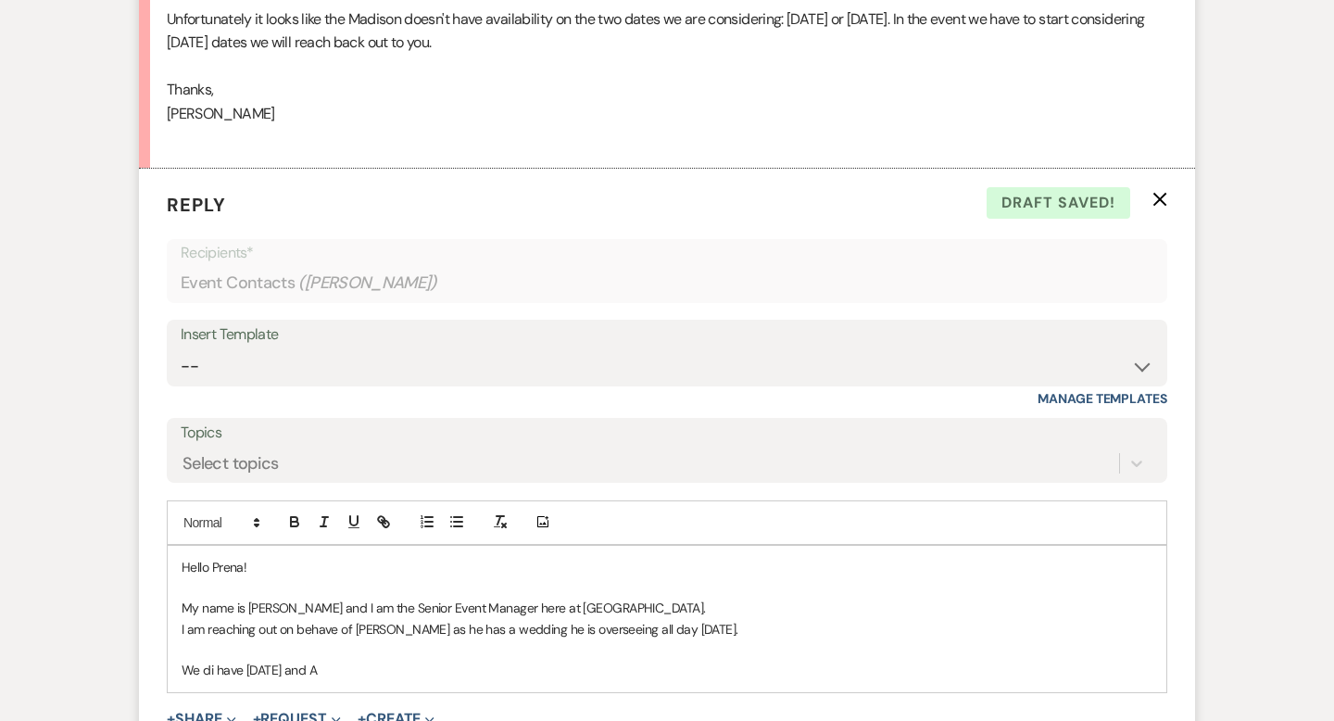
click at [210, 672] on p "We di have [DATE] and A" at bounding box center [667, 670] width 971 height 20
click at [212, 672] on p "We di have [DATE] and A" at bounding box center [667, 670] width 971 height 20
click at [337, 667] on p "We do have [DATE] and A" at bounding box center [667, 670] width 971 height 20
click at [441, 672] on p "We do have [DATE] and [DATE] available!" at bounding box center [667, 670] width 971 height 20
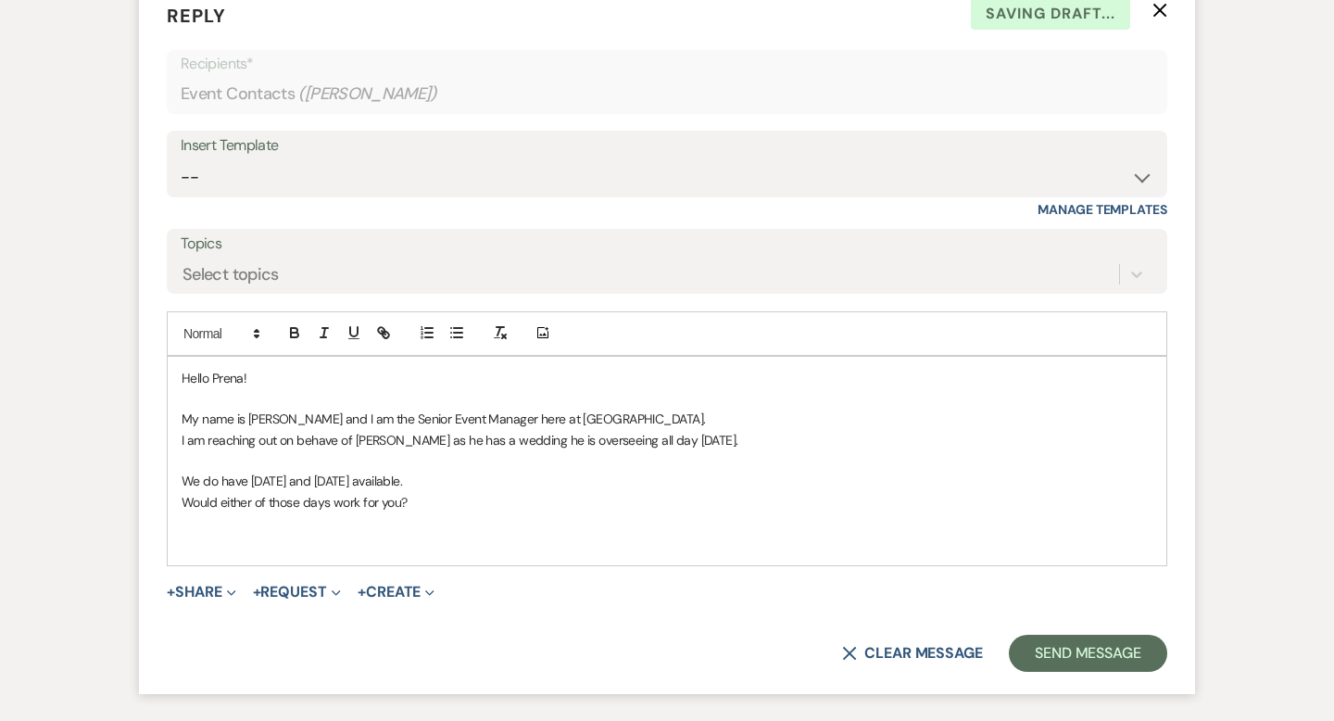
scroll to position [3486, 0]
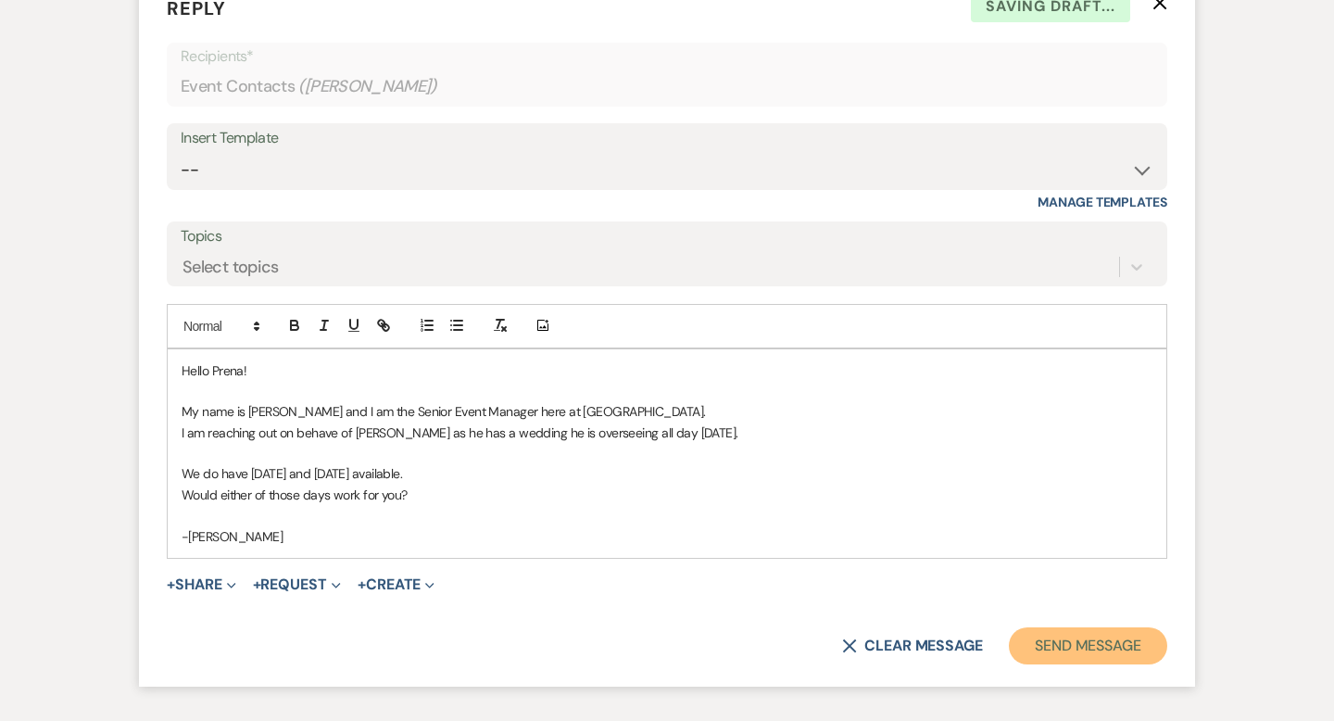
click at [1055, 651] on button "Send Message" at bounding box center [1088, 645] width 158 height 37
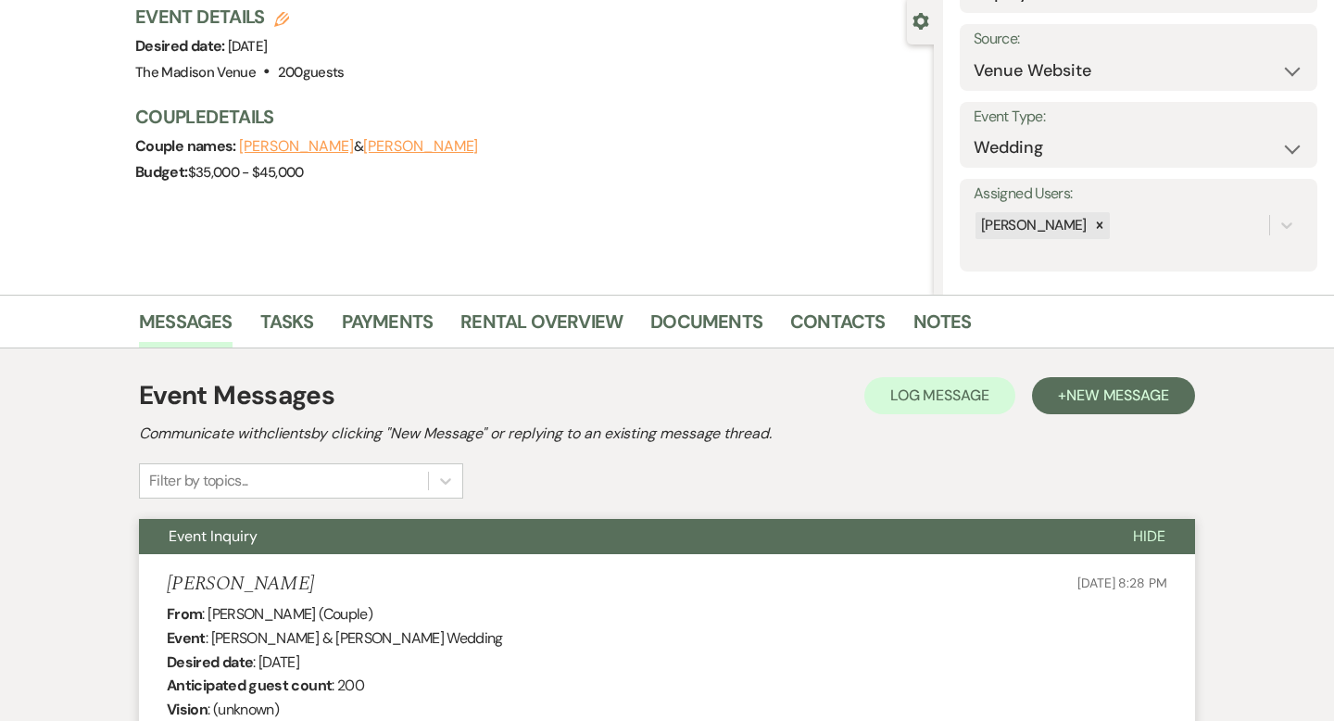
scroll to position [0, 0]
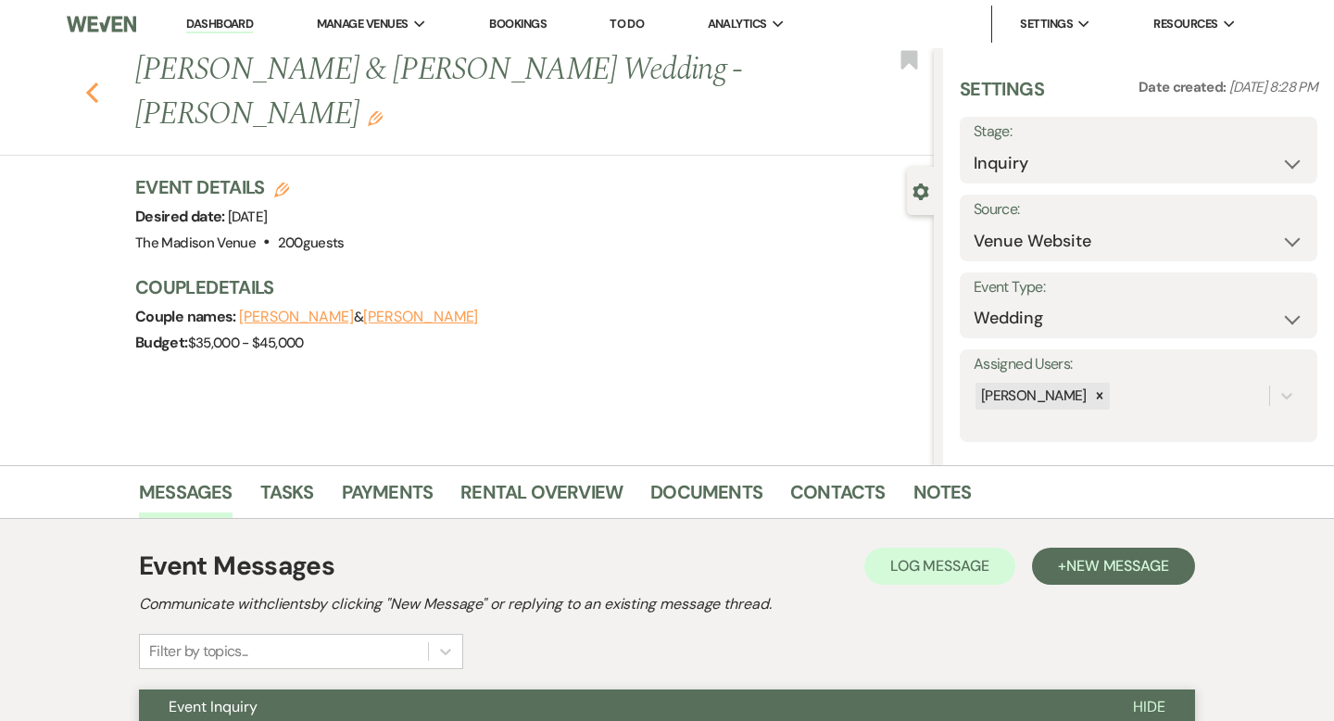
click at [96, 82] on icon "Previous" at bounding box center [92, 93] width 14 height 22
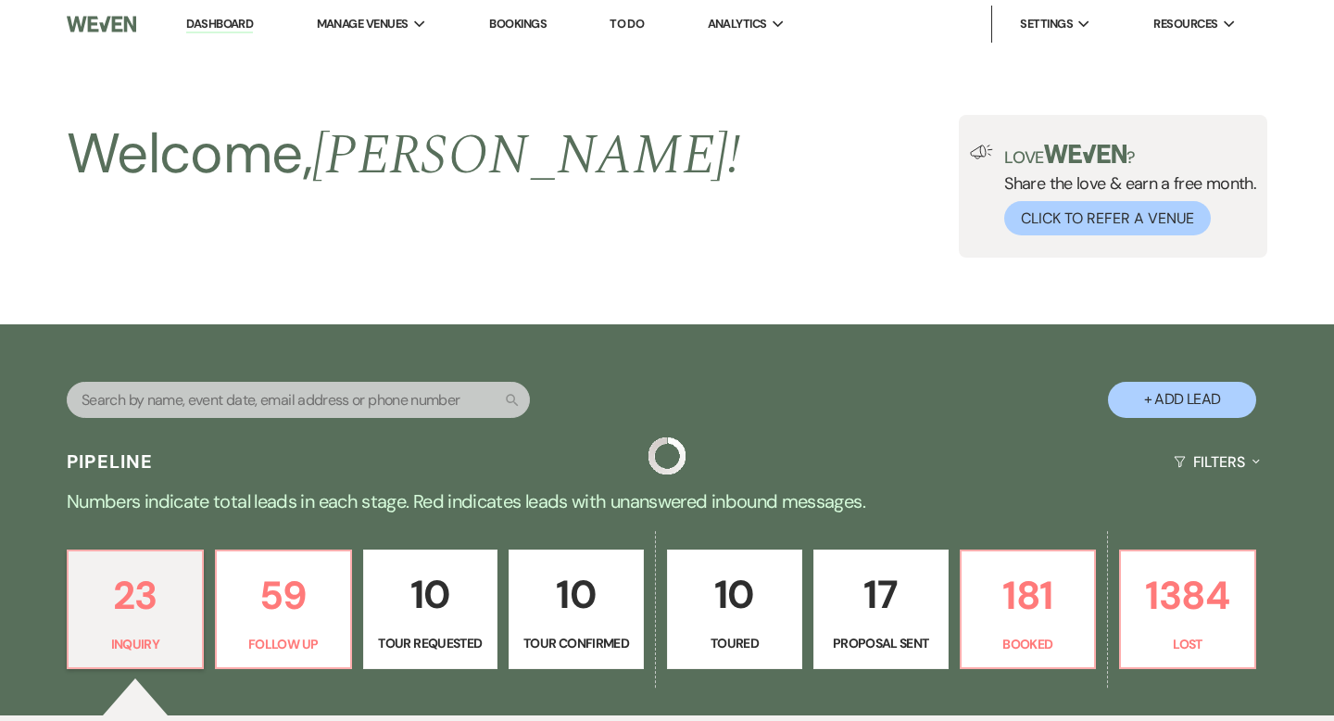
scroll to position [673, 0]
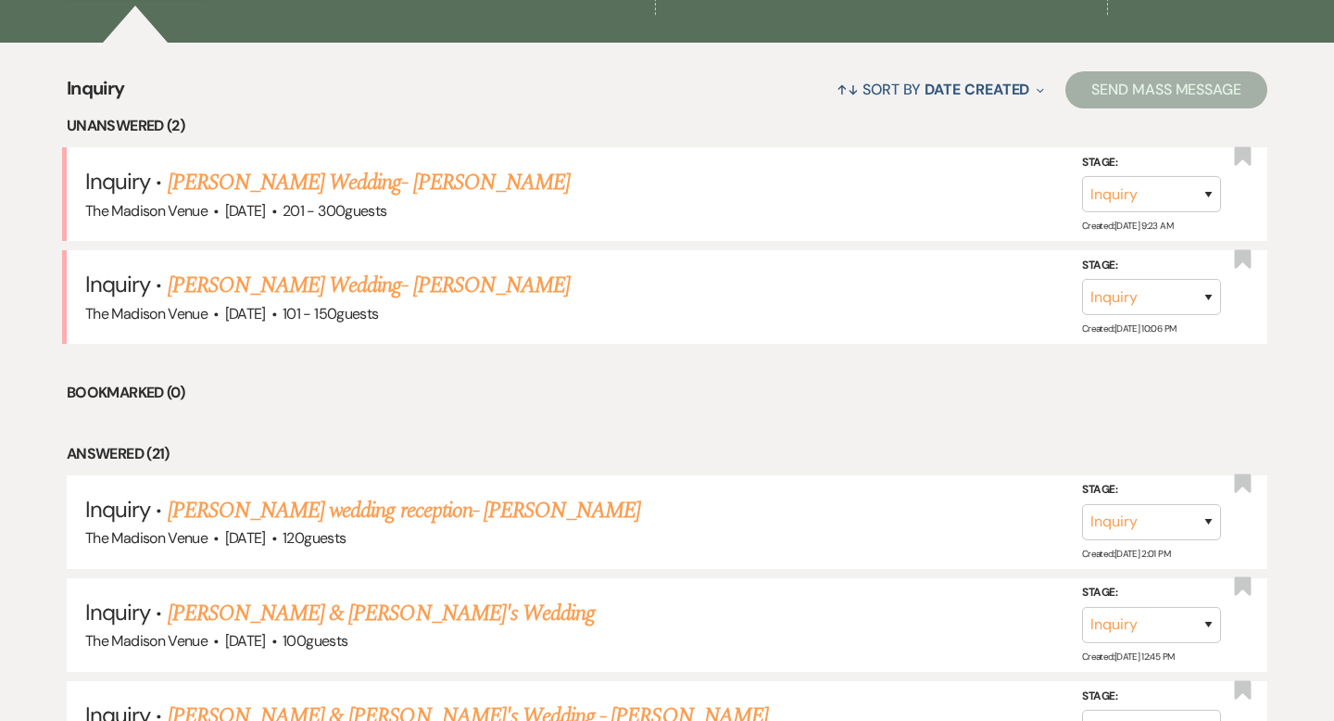
click at [424, 461] on li "Answered (21)" at bounding box center [667, 454] width 1201 height 24
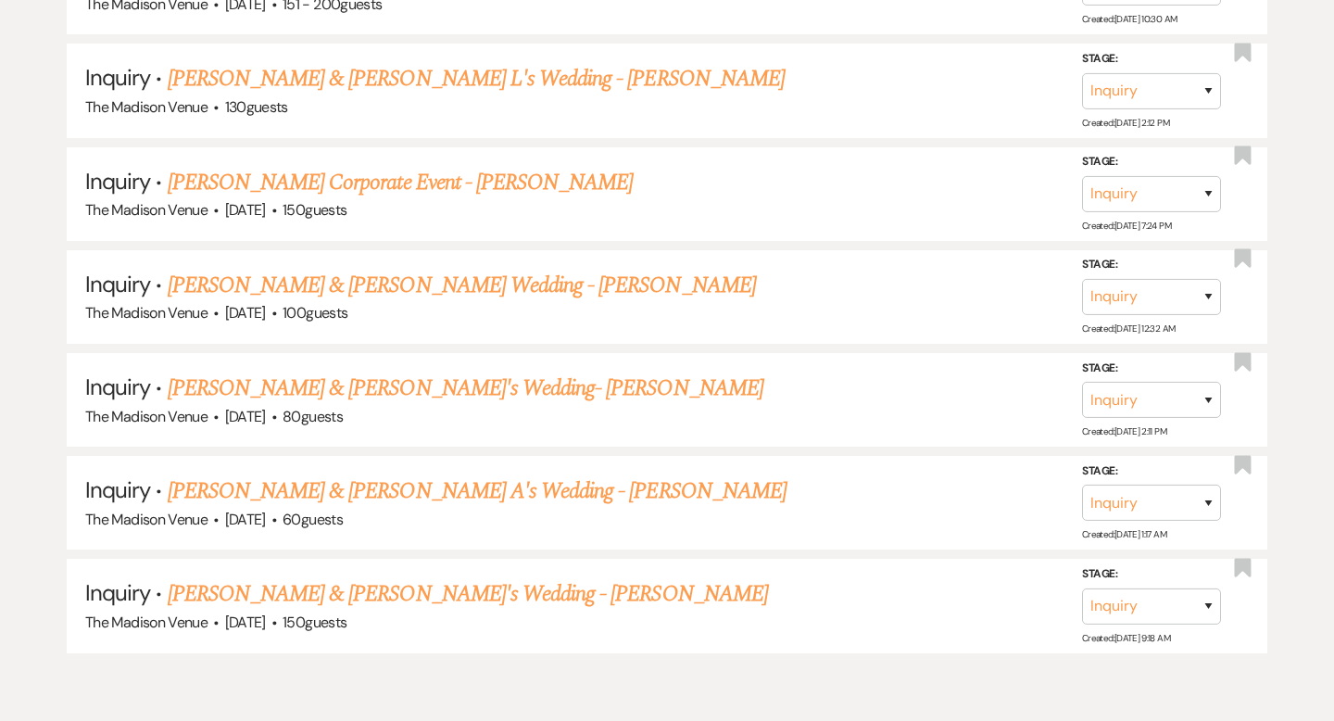
scroll to position [2711, 0]
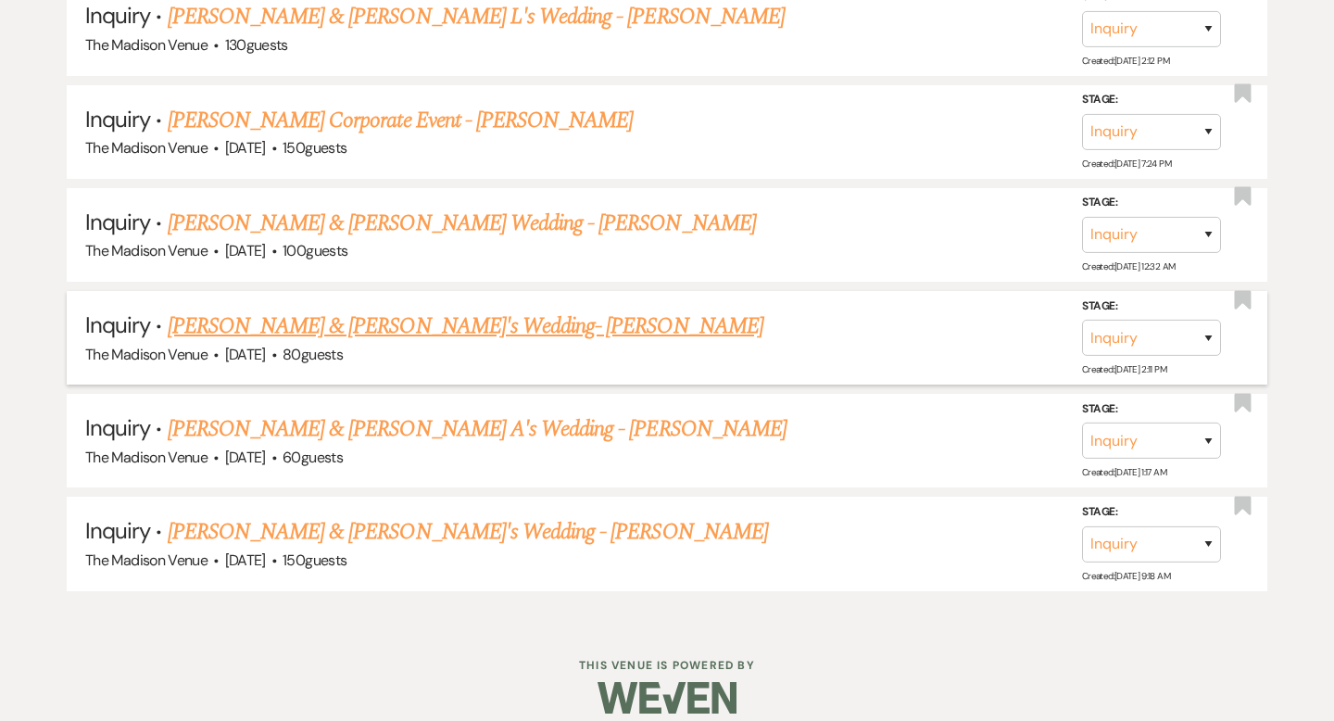
click at [355, 318] on link "[PERSON_NAME] & [PERSON_NAME]'s Wedding- [PERSON_NAME]" at bounding box center [466, 326] width 596 height 33
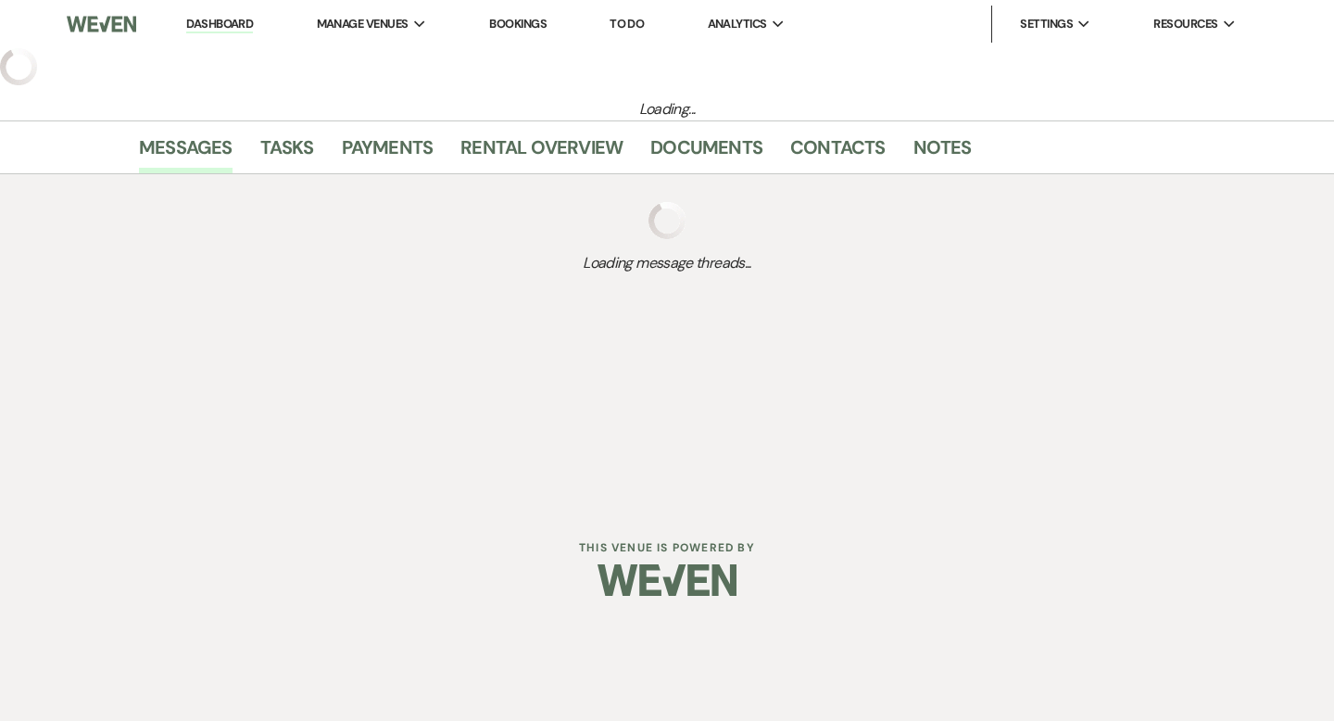
select select "5"
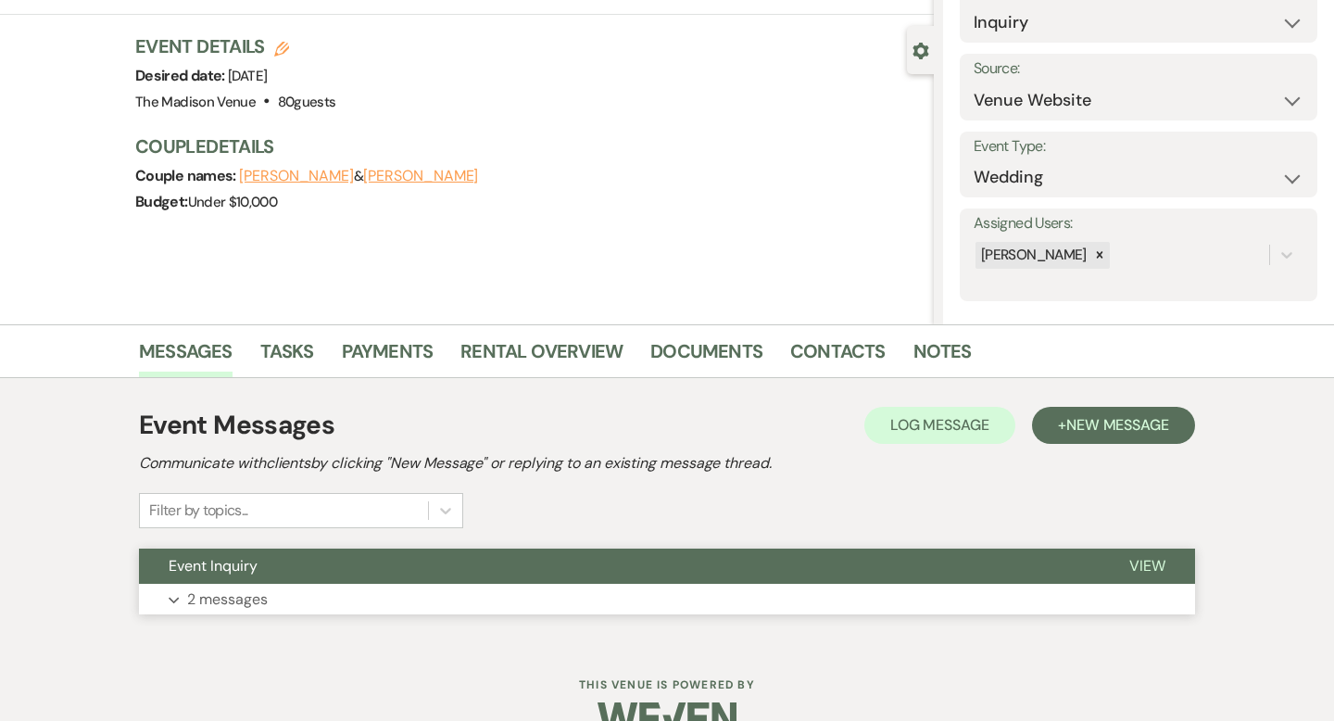
scroll to position [182, 0]
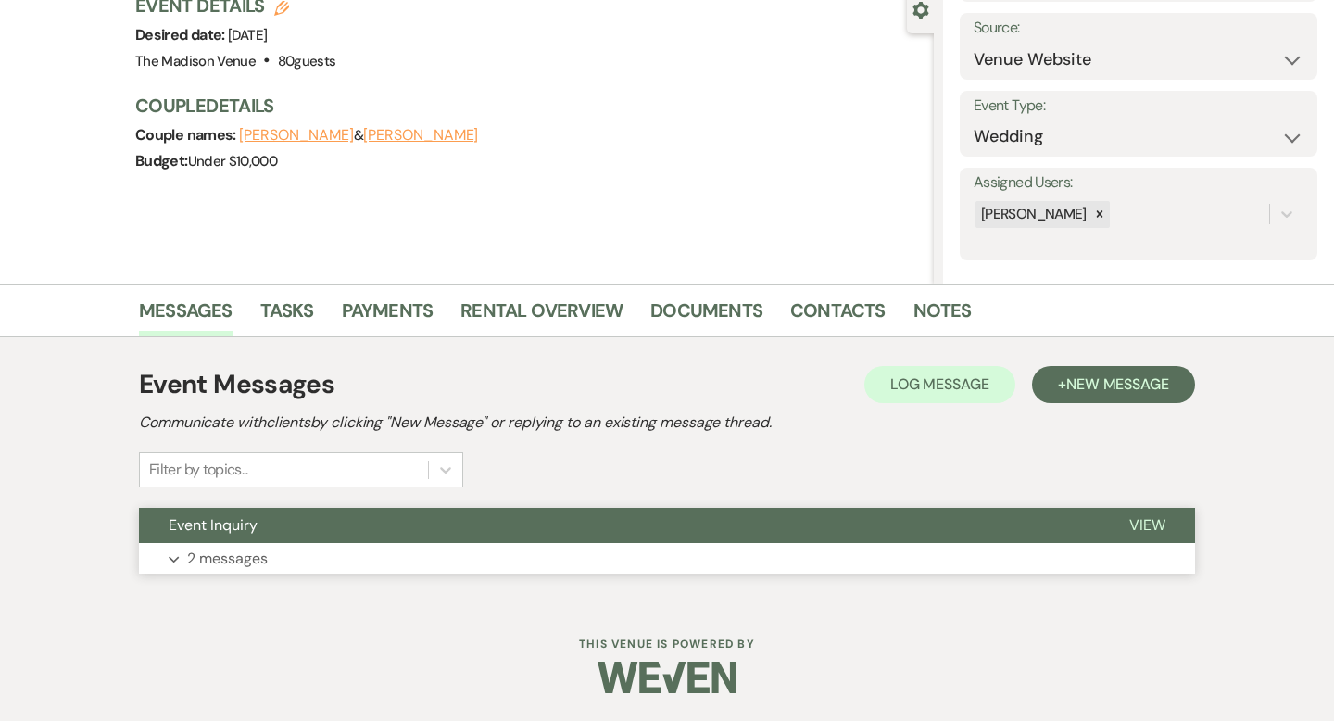
click at [1160, 518] on span "View" at bounding box center [1148, 524] width 36 height 19
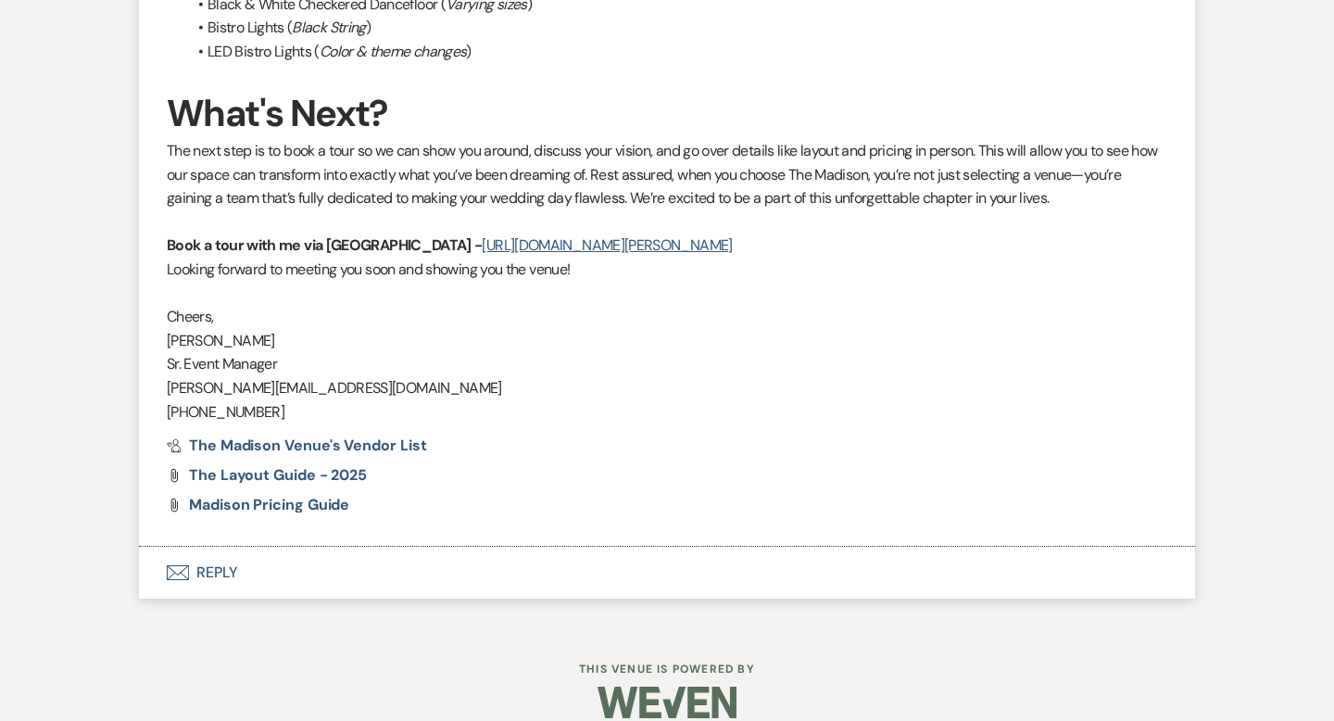
scroll to position [2177, 0]
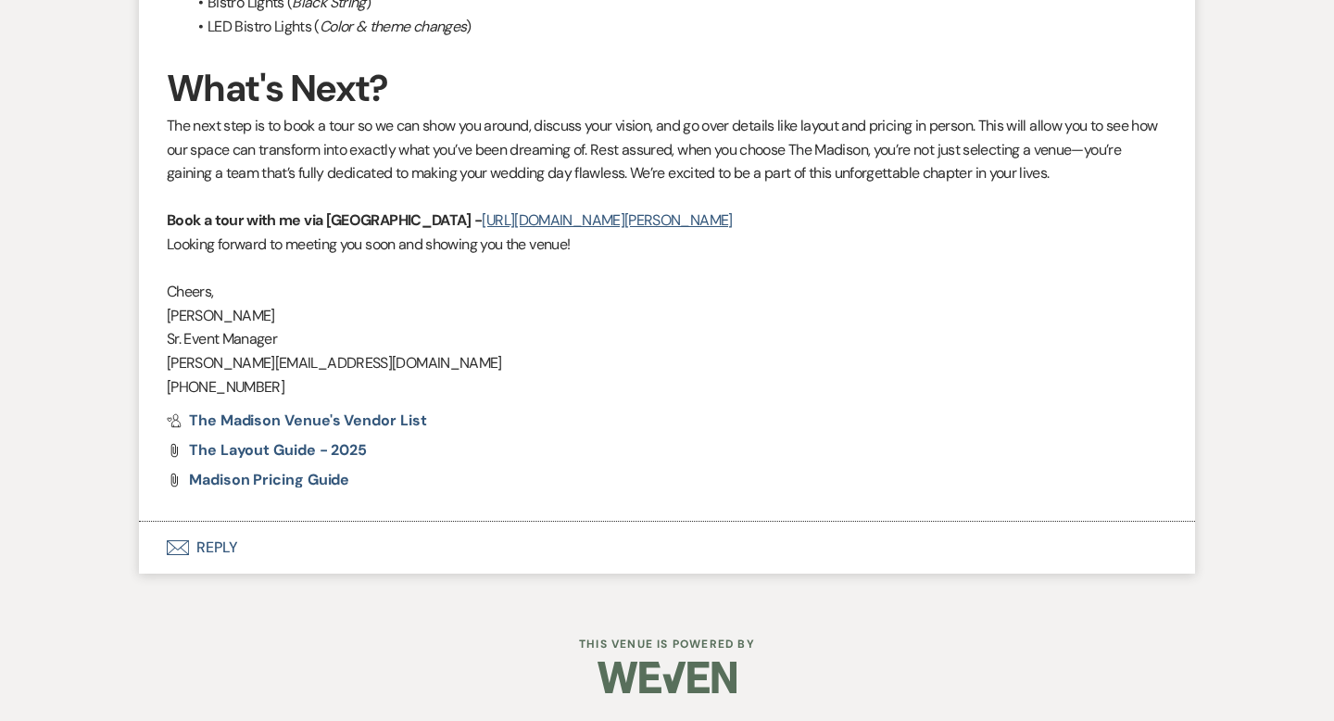
click at [221, 540] on button "Envelope Reply" at bounding box center [667, 548] width 1056 height 52
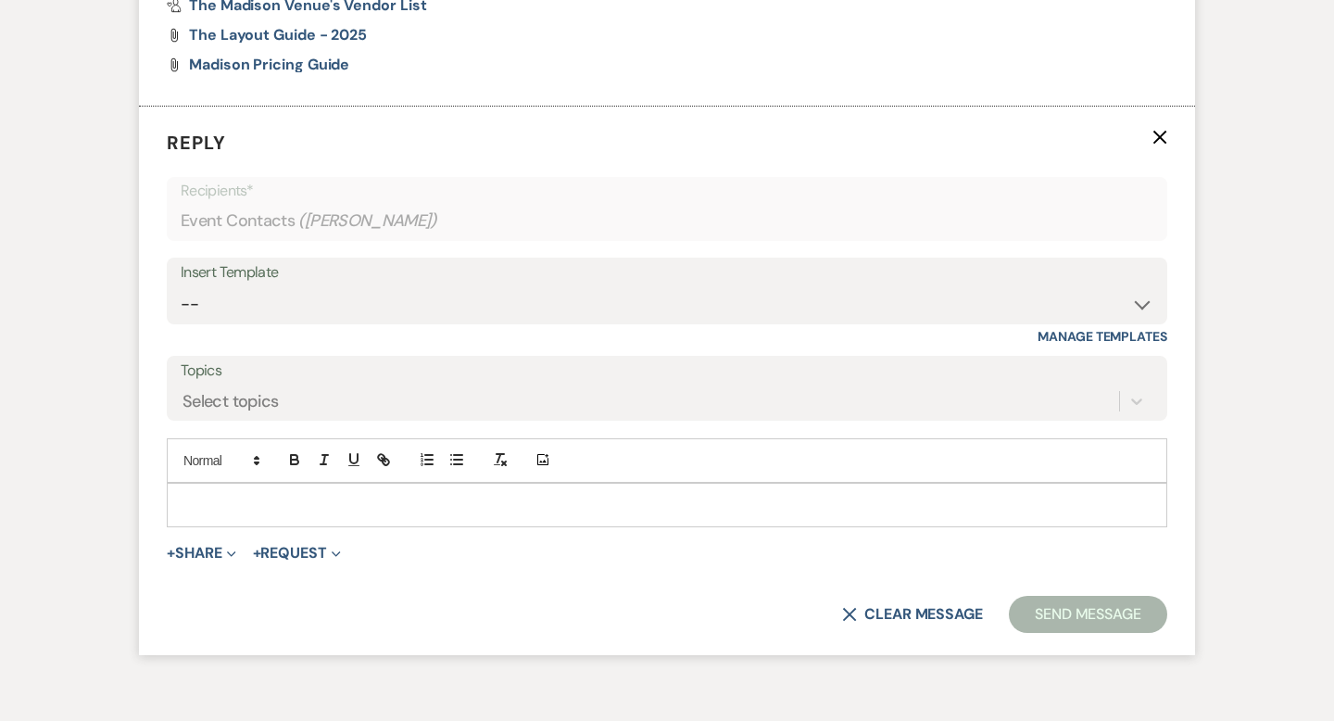
scroll to position [2612, 0]
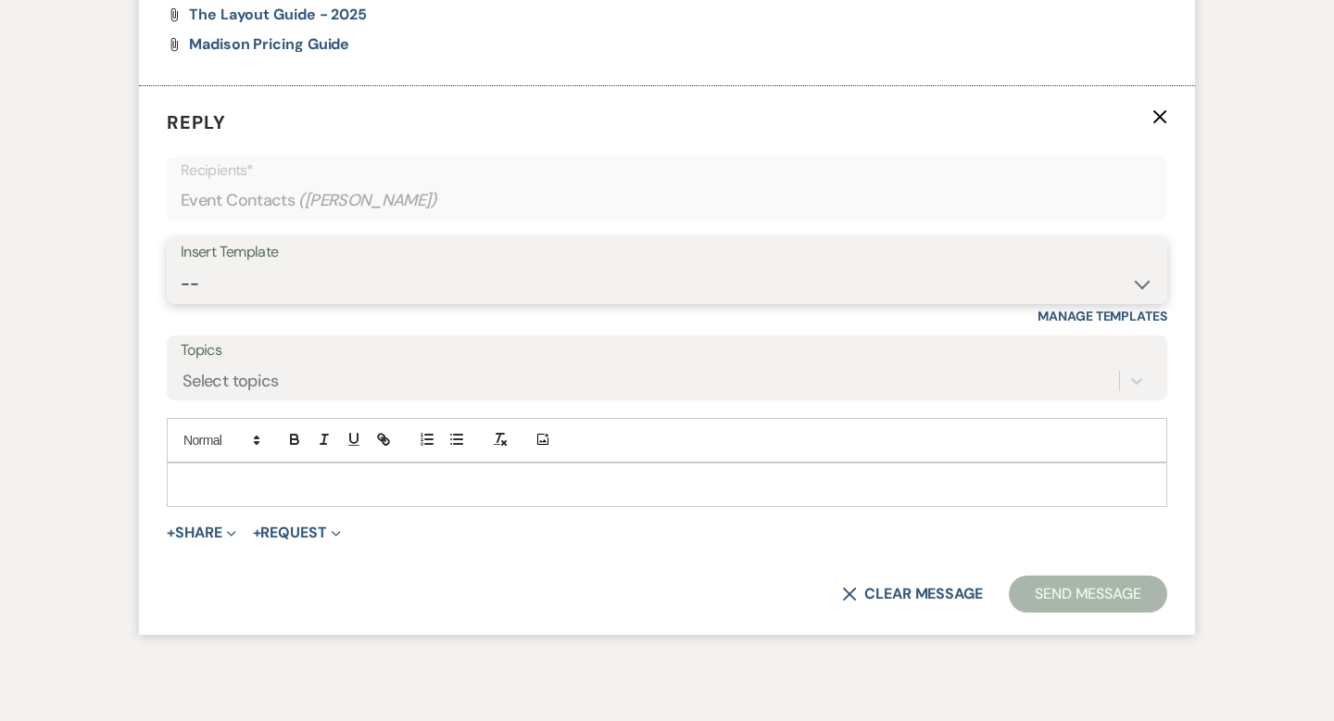
click at [454, 286] on select "-- Weven Planning Portal Introduction (Booked Events) Corporate Lead Follow Up …" at bounding box center [667, 284] width 973 height 36
select select "3682"
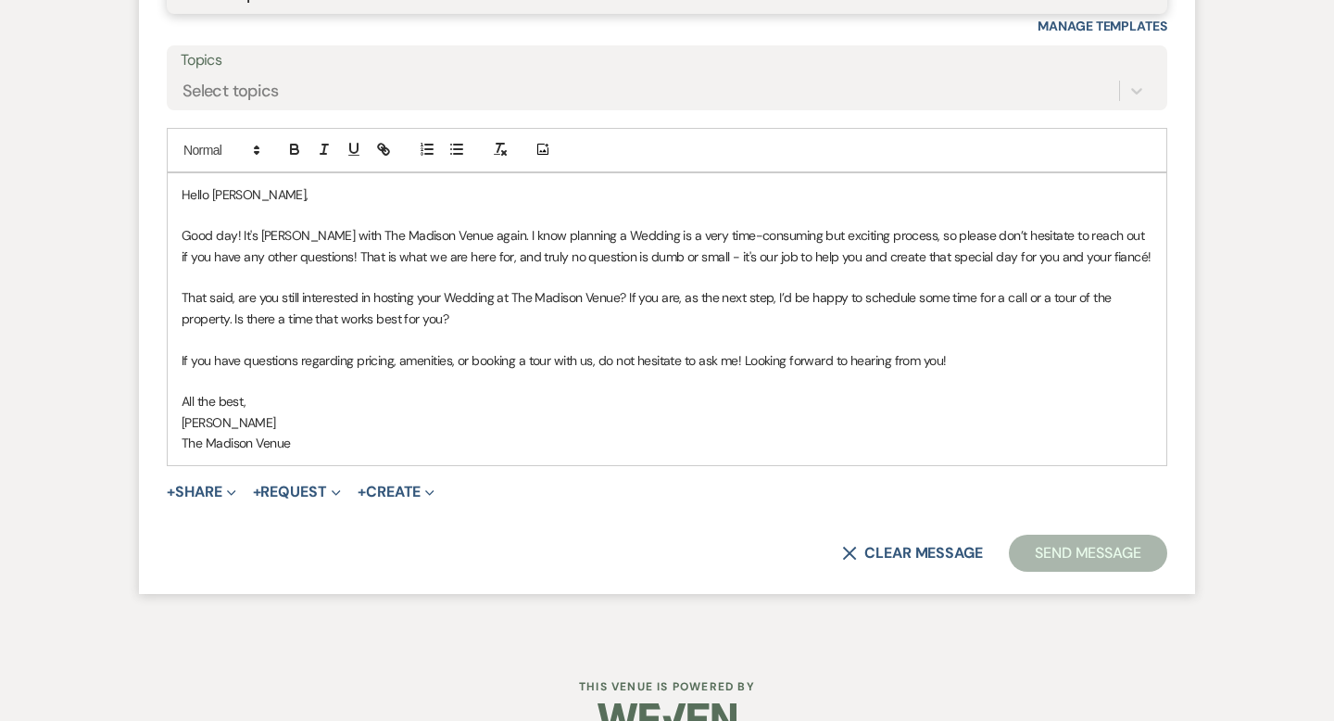
scroll to position [2944, 0]
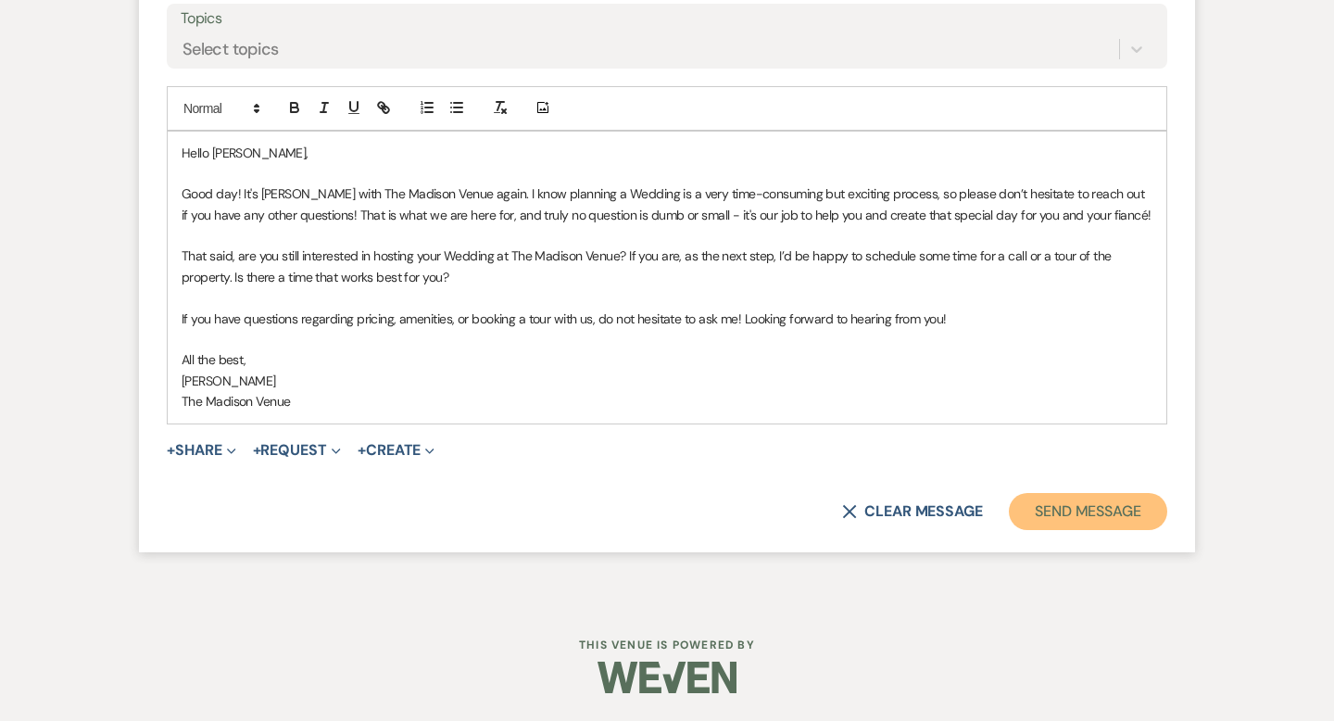
click at [1086, 516] on button "Send Message" at bounding box center [1088, 511] width 158 height 37
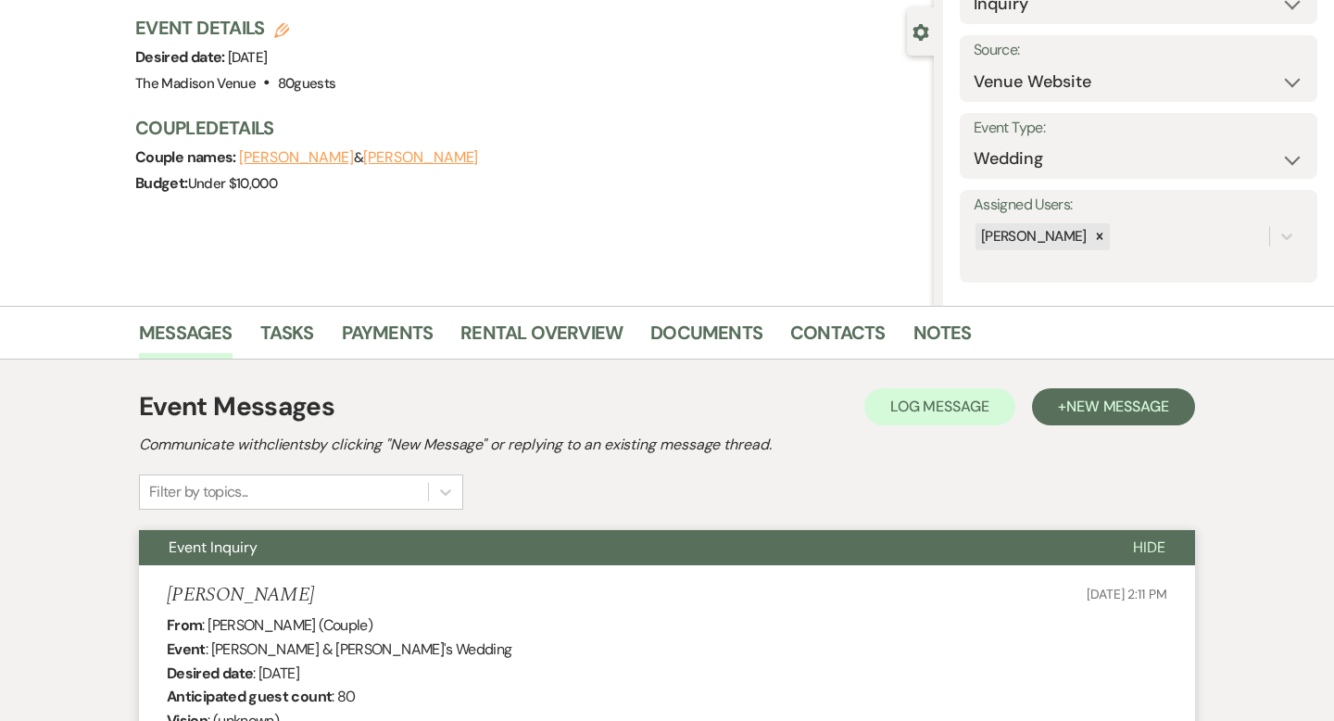
scroll to position [0, 0]
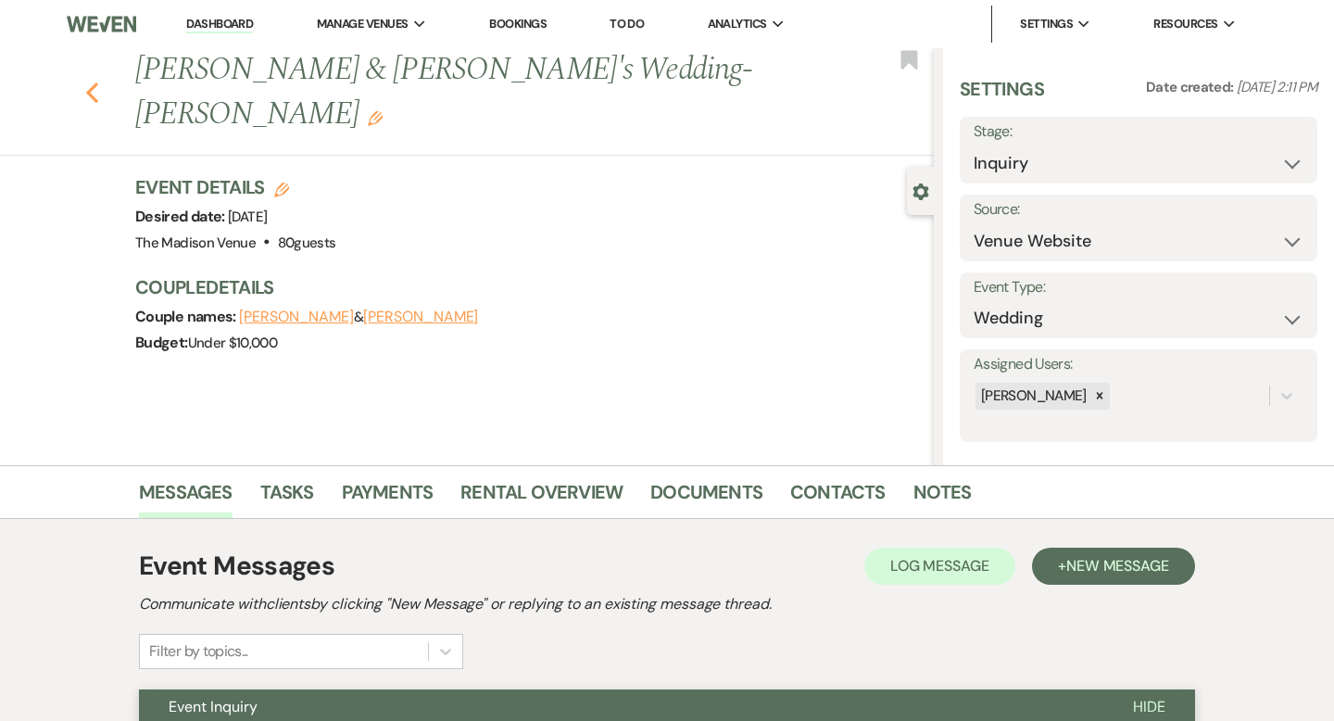
click at [91, 82] on use "button" at bounding box center [92, 92] width 12 height 20
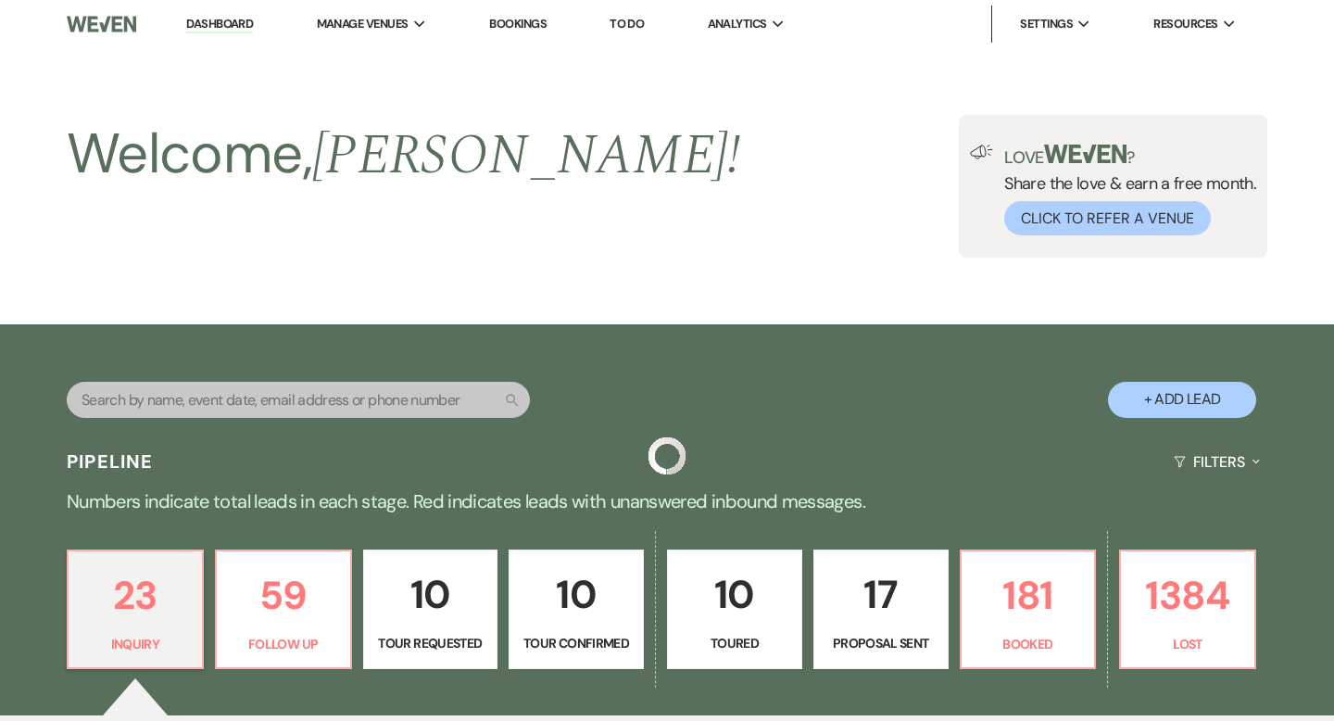
scroll to position [2711, 0]
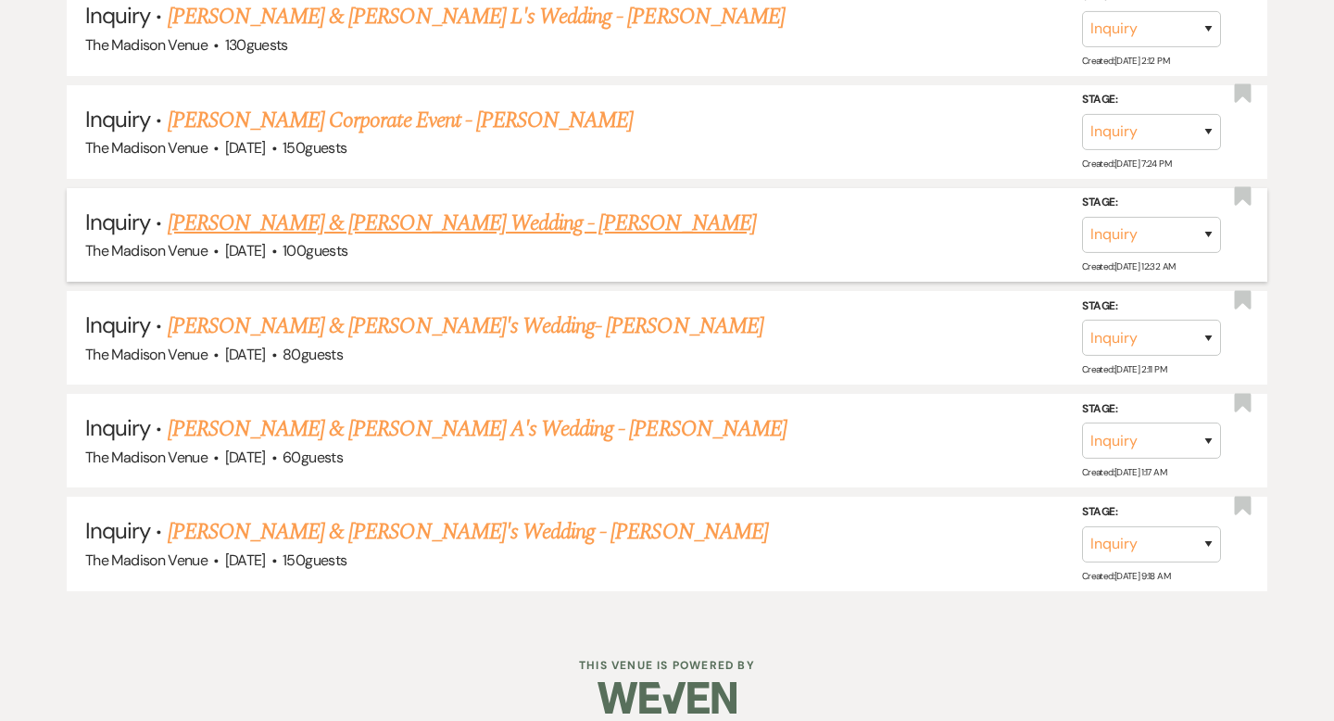
click at [343, 207] on link "[PERSON_NAME] & [PERSON_NAME] Wedding - [PERSON_NAME]" at bounding box center [462, 223] width 588 height 33
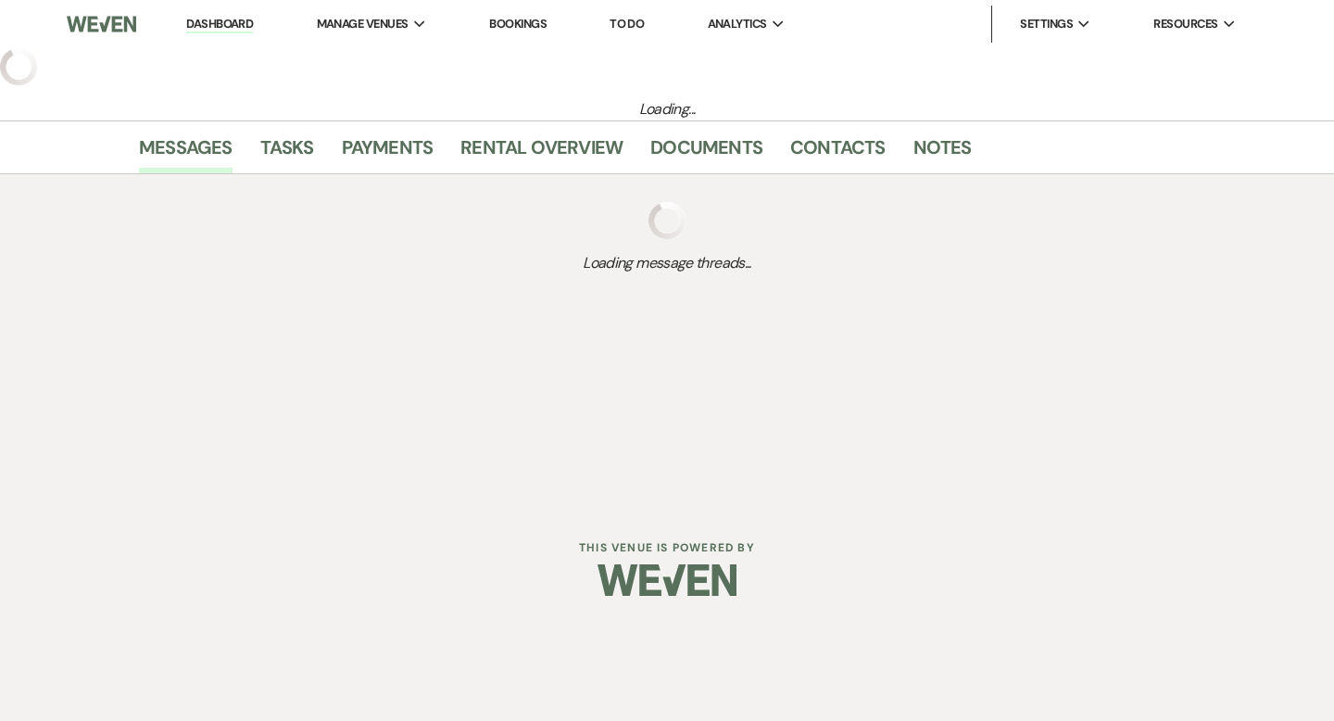
select select "5"
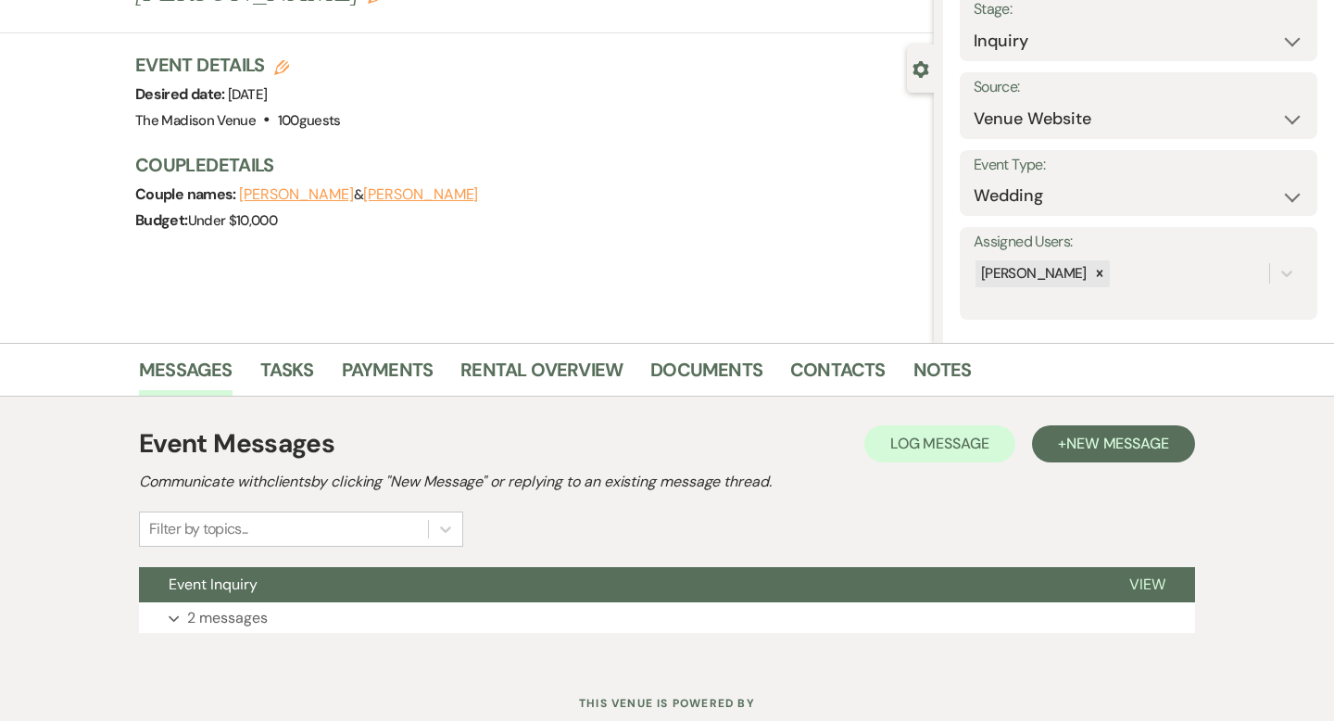
scroll to position [182, 0]
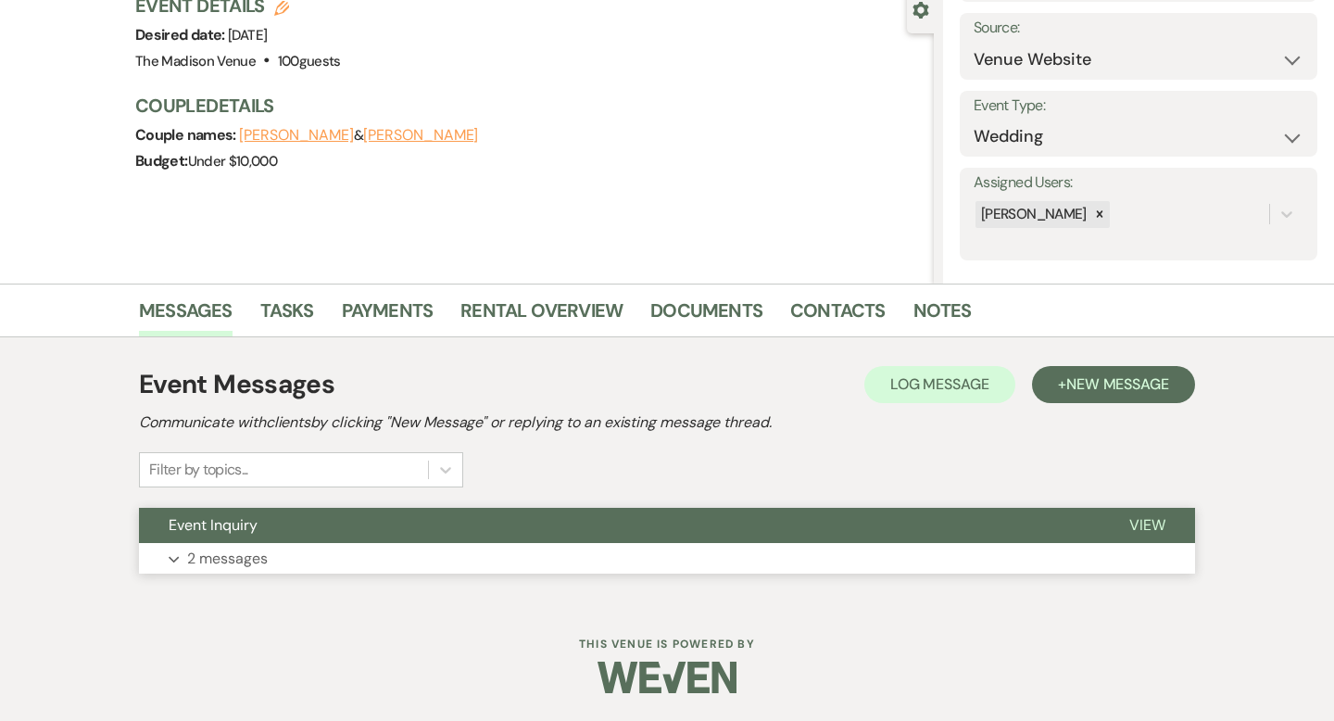
click at [1147, 515] on span "View" at bounding box center [1148, 524] width 36 height 19
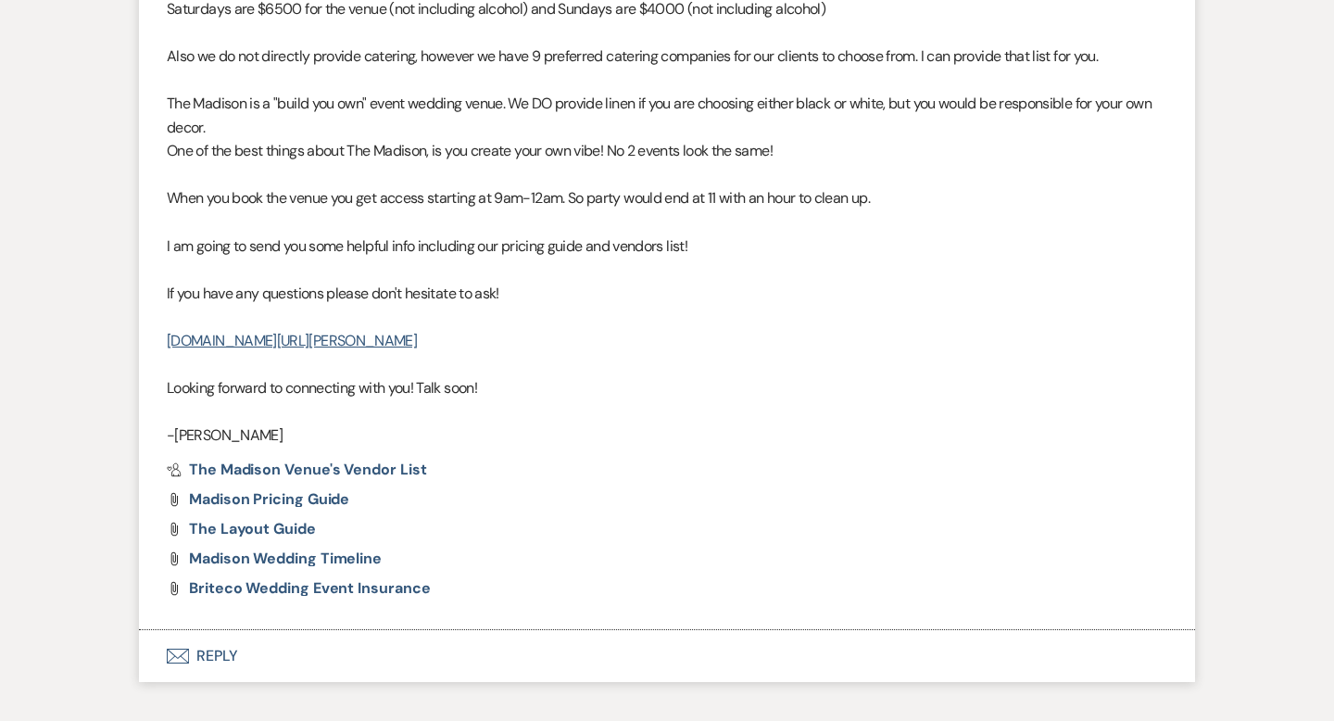
scroll to position [1444, 0]
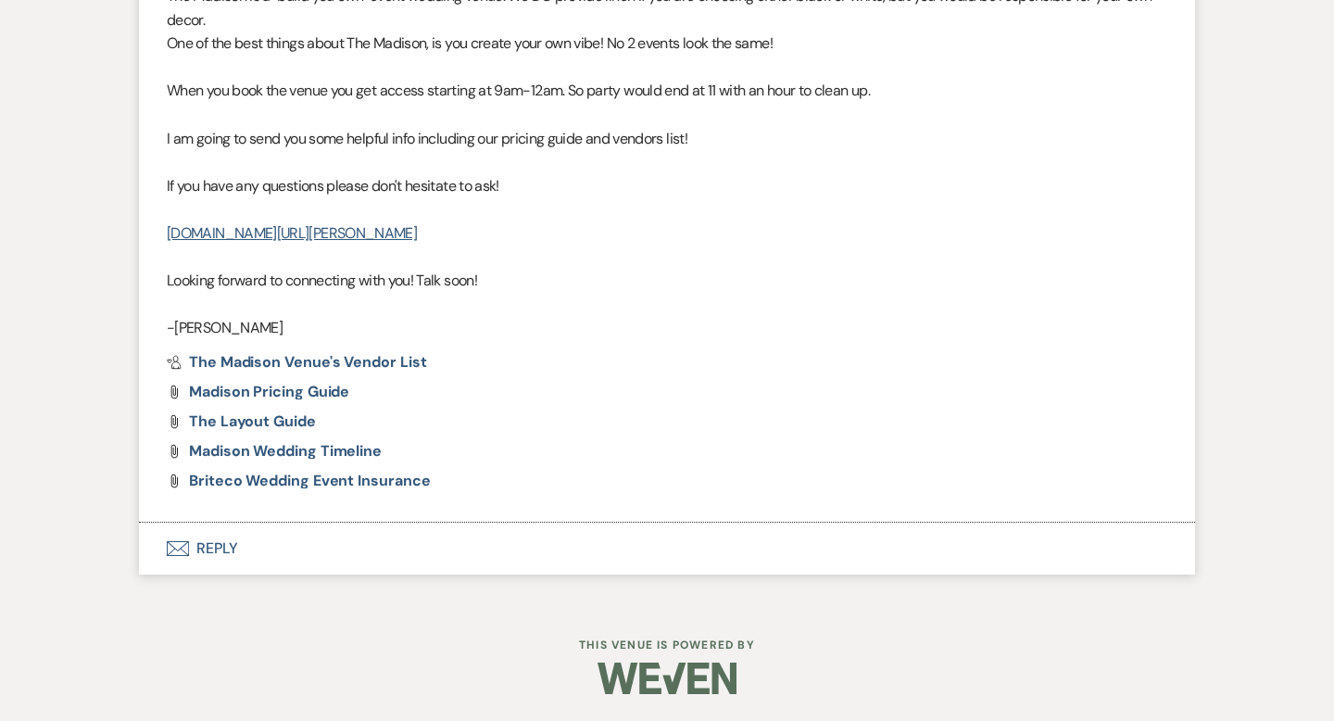
click at [201, 550] on button "Envelope Reply" at bounding box center [667, 549] width 1056 height 52
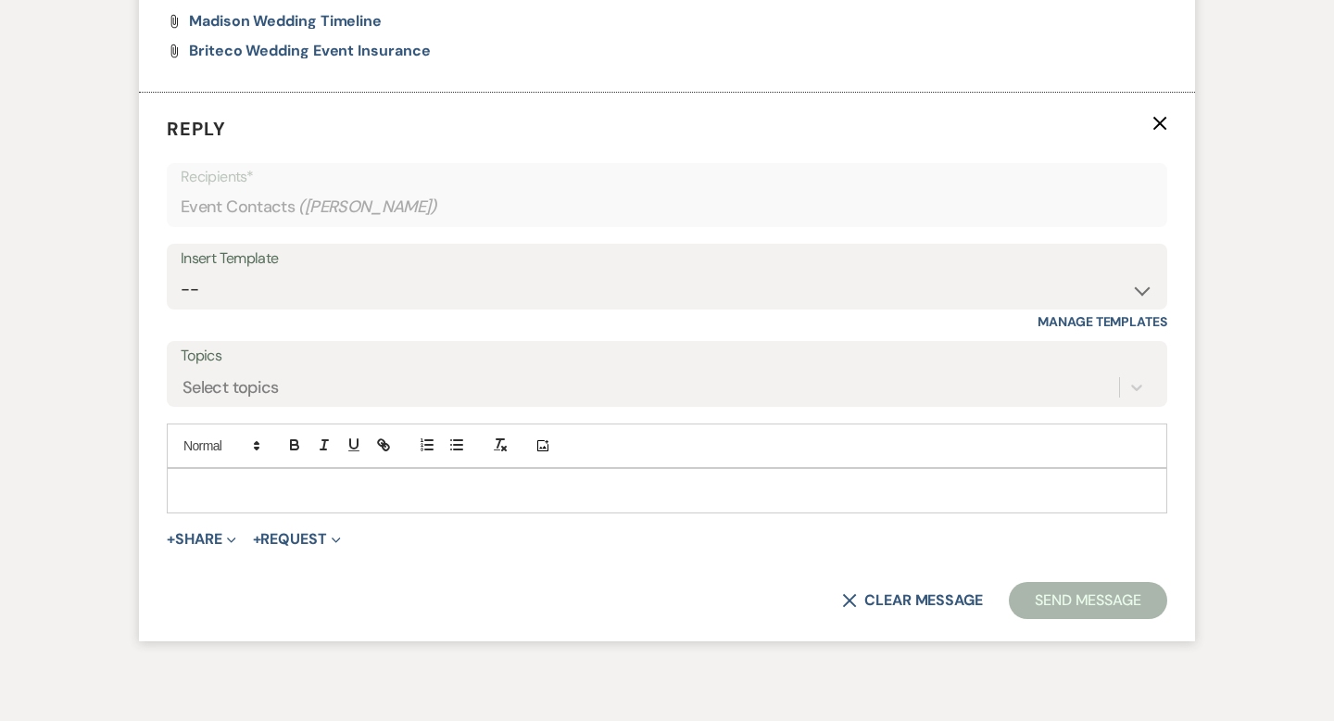
scroll to position [1880, 0]
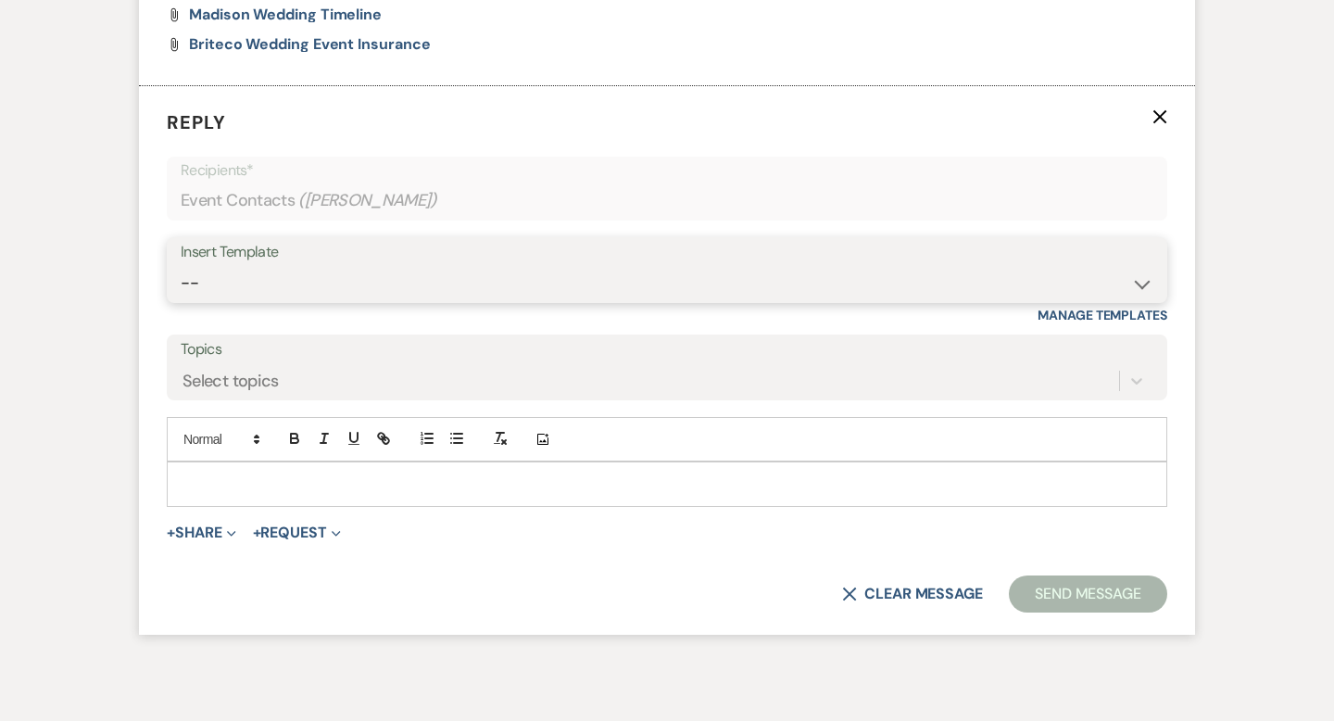
click at [290, 278] on select "-- Weven Planning Portal Introduction (Booked Events) Corporate Lead Follow Up …" at bounding box center [667, 283] width 973 height 36
select select "3682"
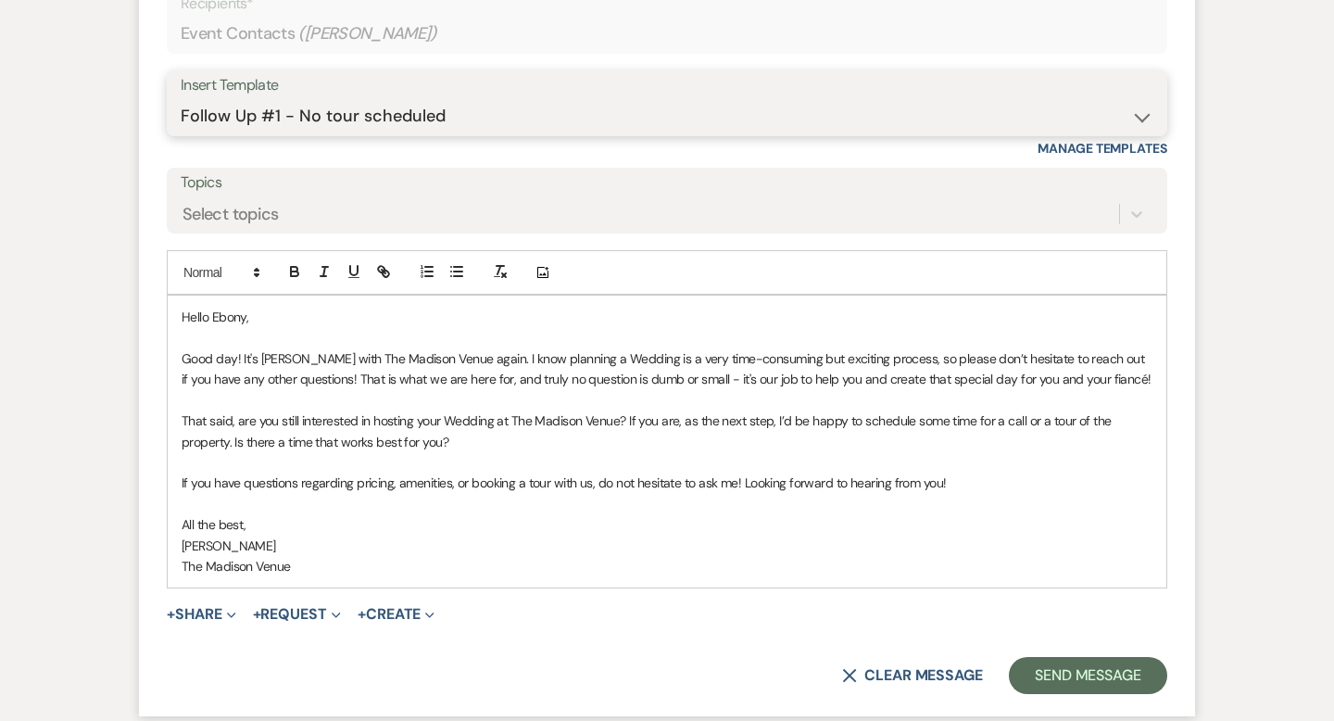
scroll to position [2212, 0]
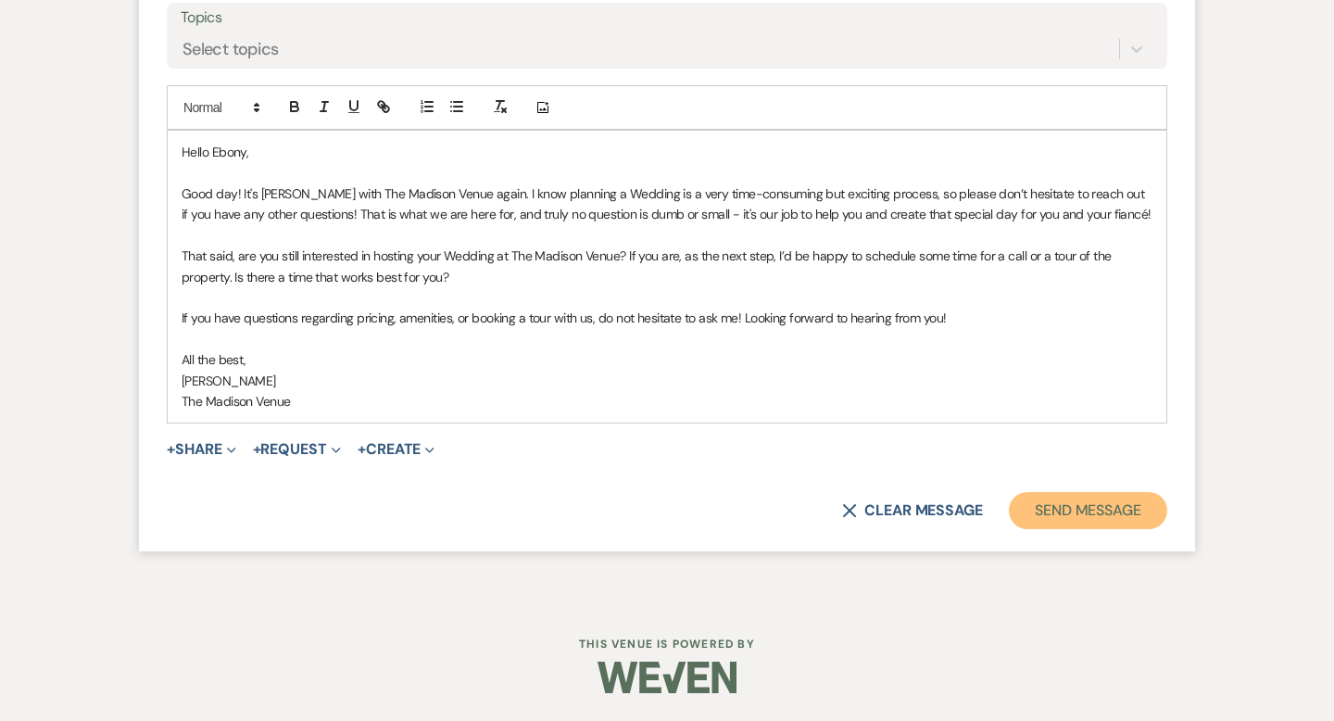
click at [1054, 504] on button "Send Message" at bounding box center [1088, 510] width 158 height 37
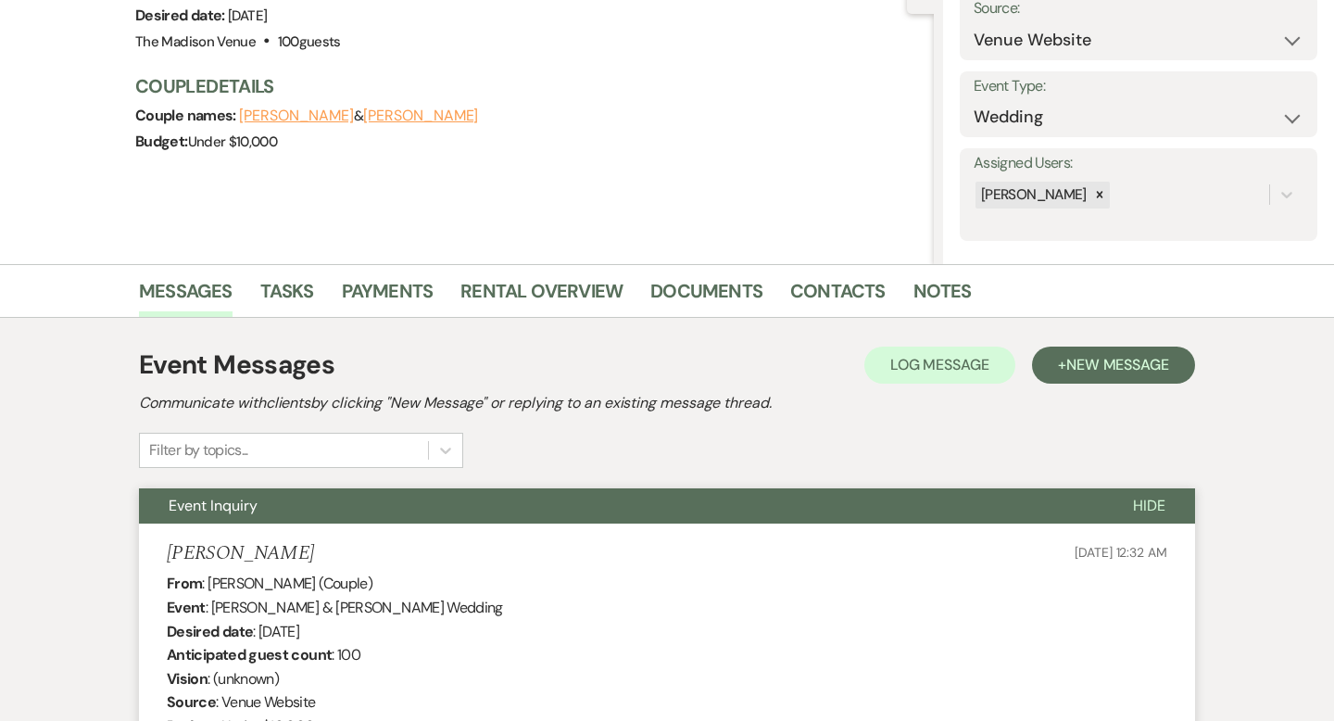
scroll to position [0, 0]
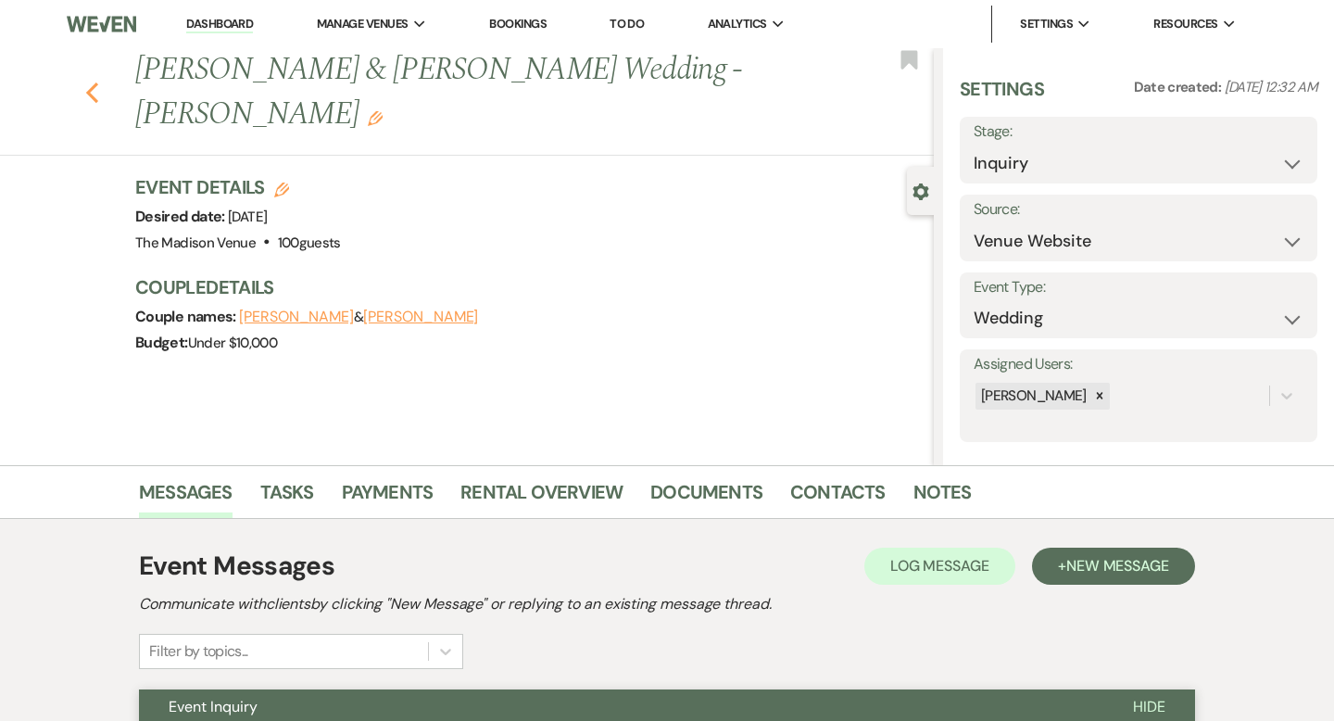
click at [90, 82] on use "button" at bounding box center [92, 92] width 12 height 20
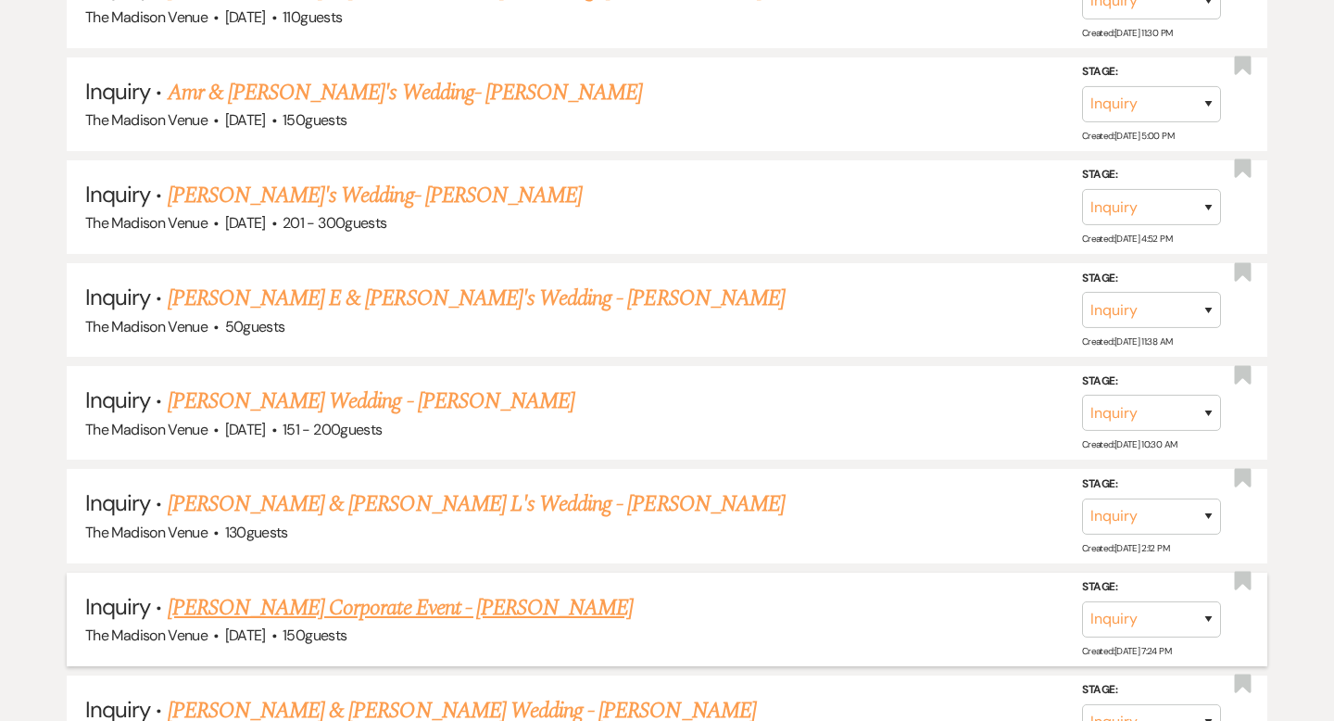
scroll to position [2213, 0]
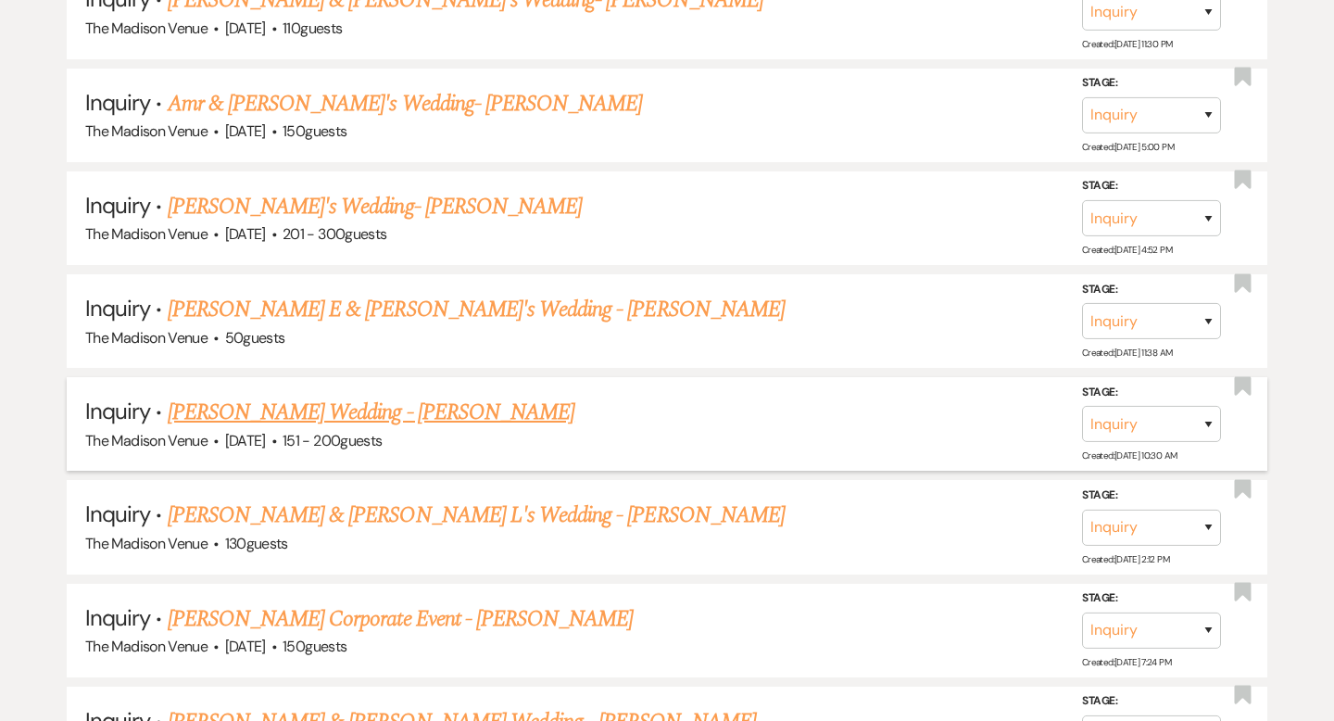
click at [319, 399] on link "[PERSON_NAME] Wedding - [PERSON_NAME]" at bounding box center [371, 412] width 407 height 33
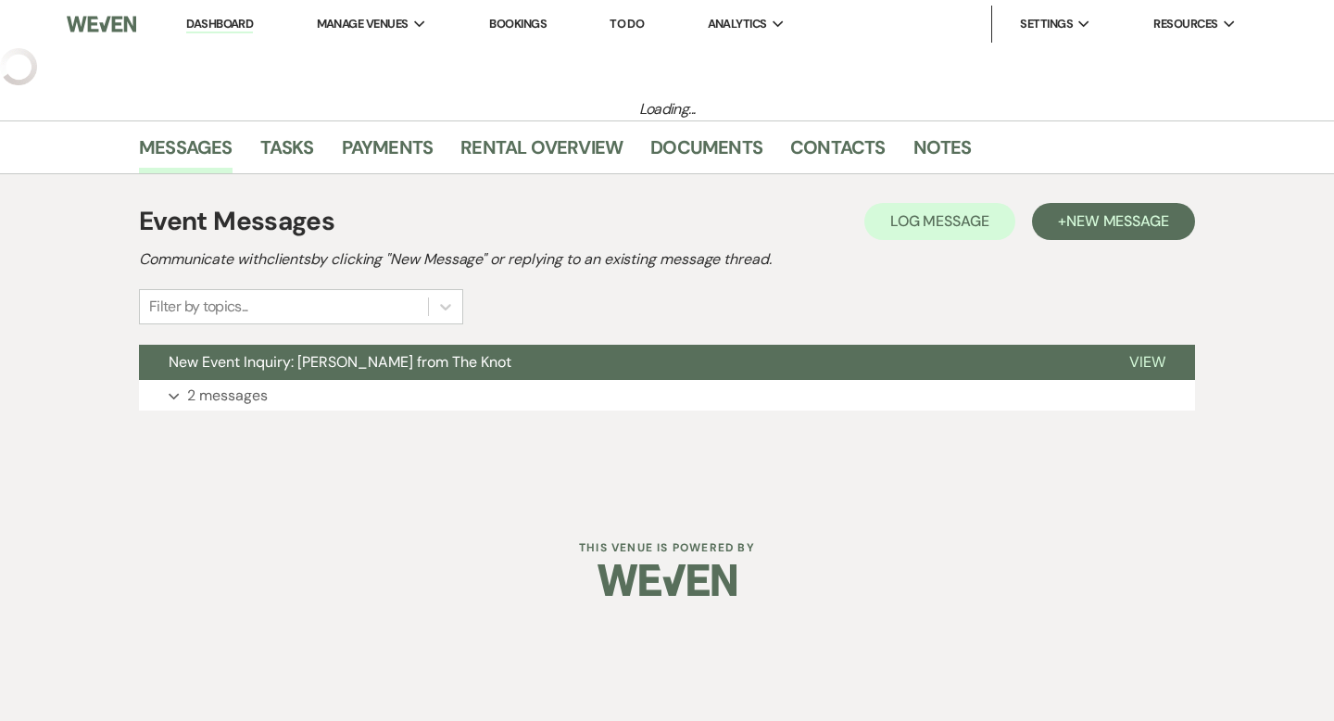
select select "2"
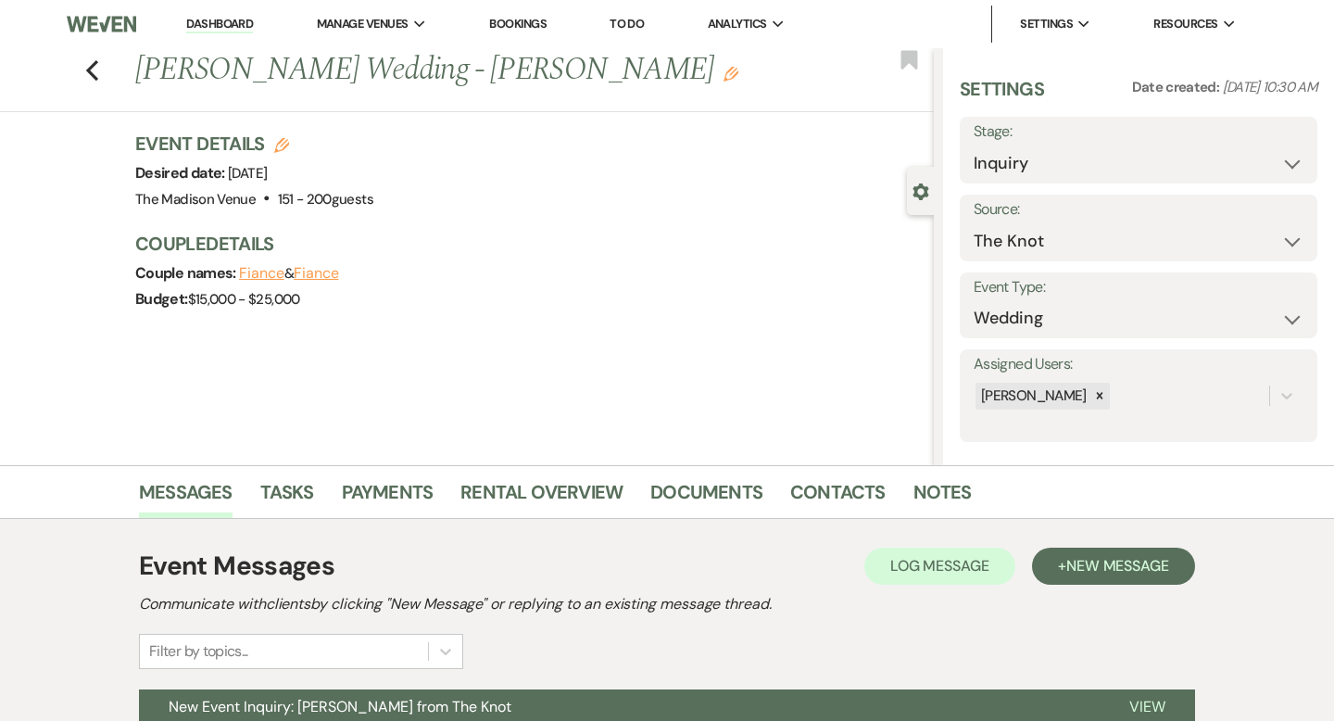
scroll to position [182, 0]
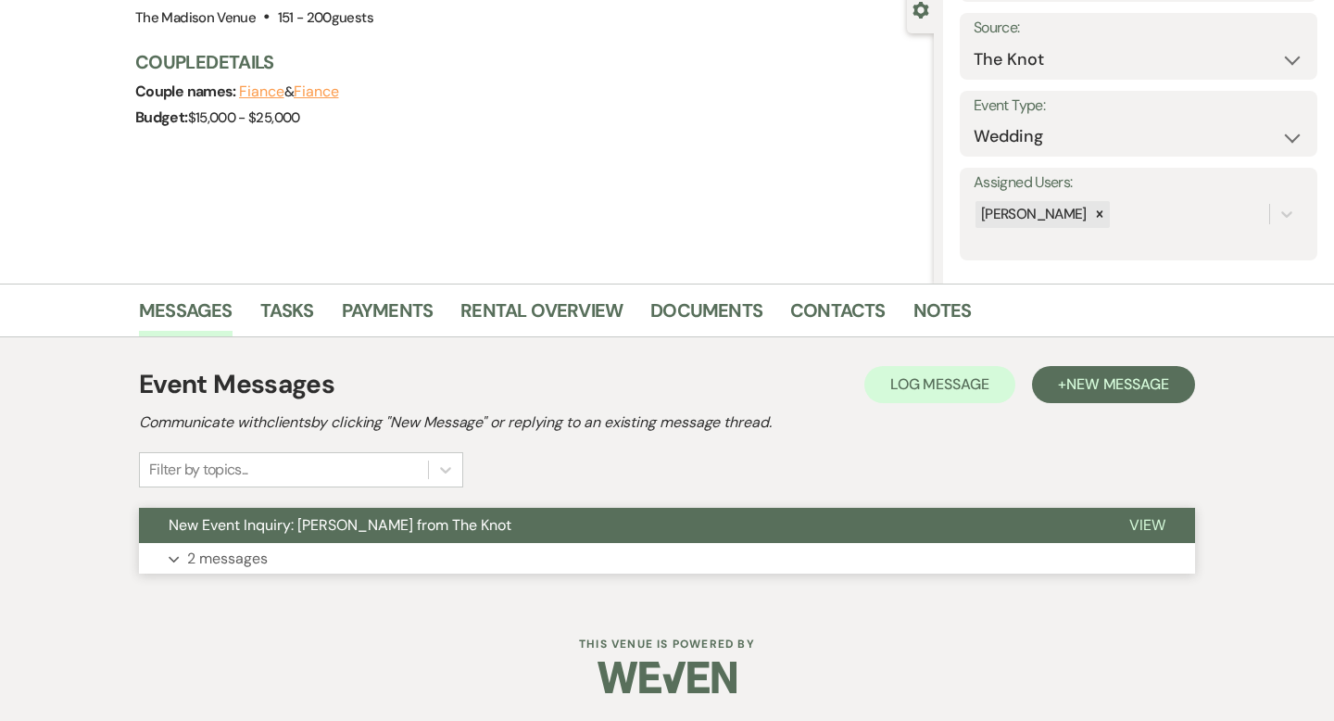
click at [1155, 522] on span "View" at bounding box center [1148, 524] width 36 height 19
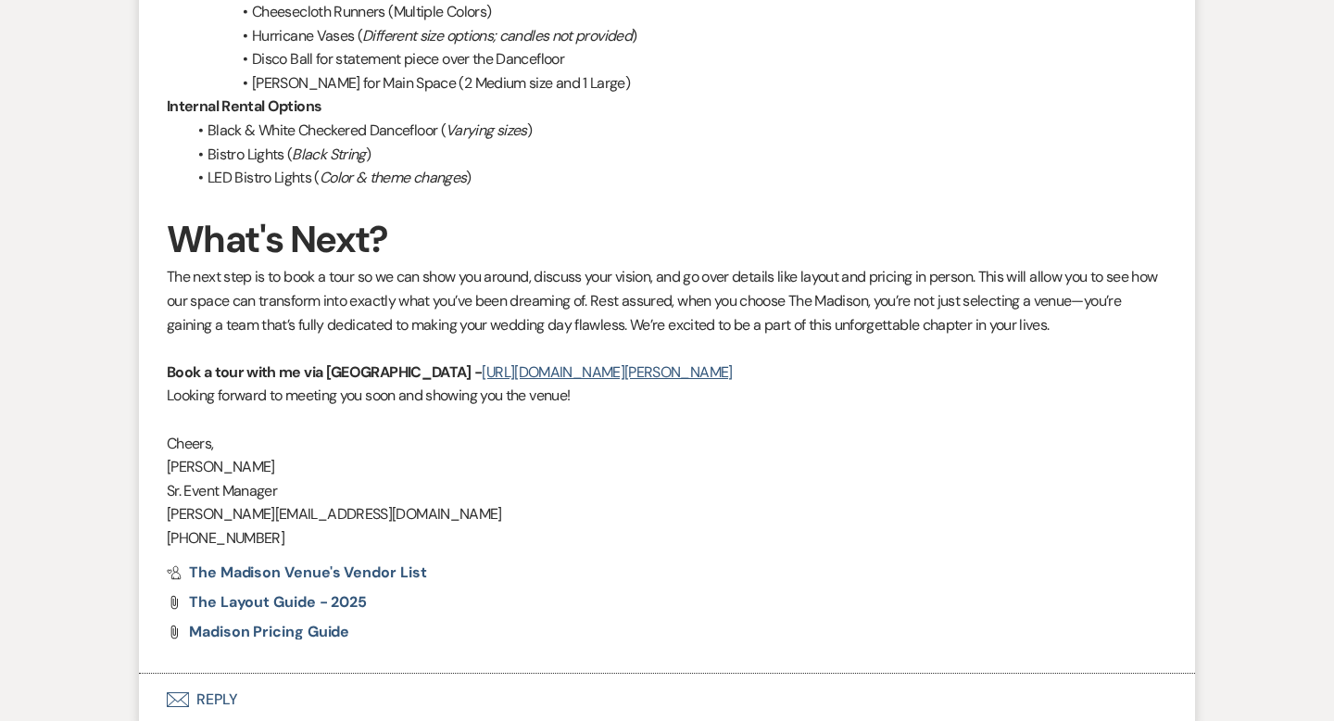
scroll to position [2817, 0]
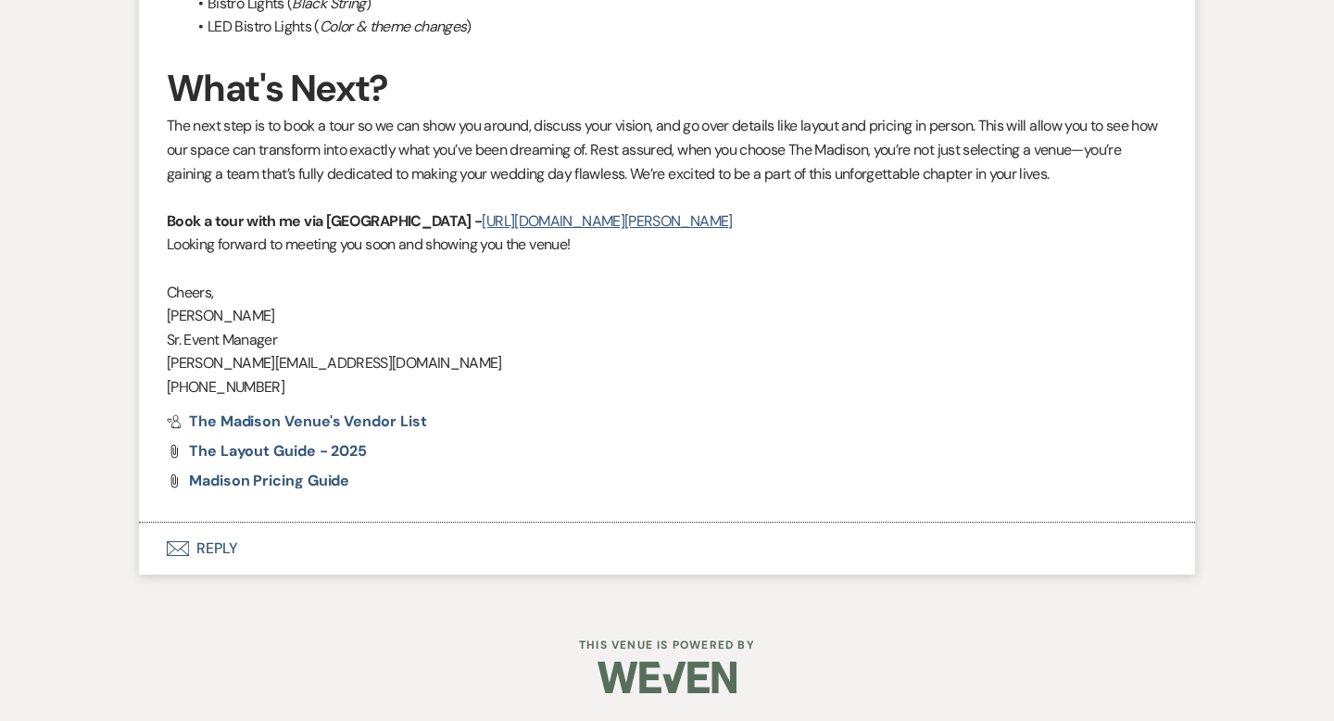
click at [203, 543] on button "Envelope Reply" at bounding box center [667, 549] width 1056 height 52
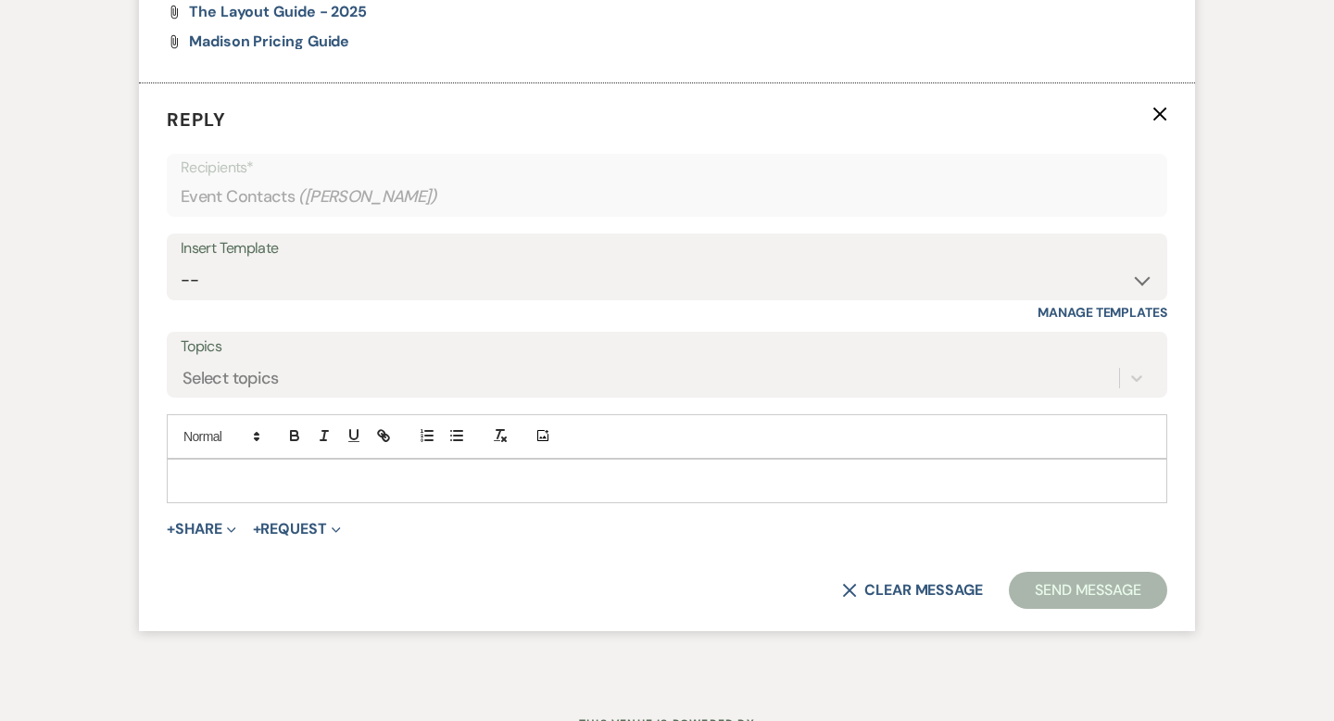
scroll to position [3253, 0]
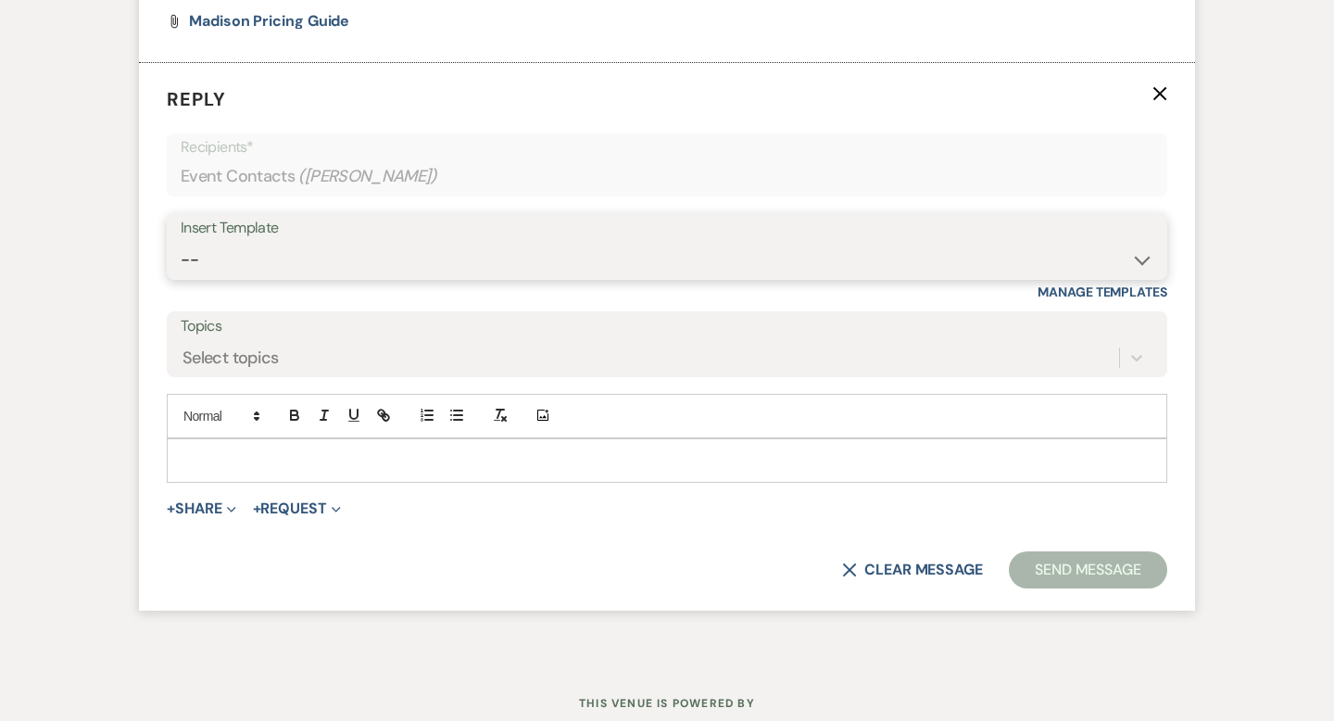
click at [297, 278] on select "-- Weven Planning Portal Introduction (Booked Events) Corporate Lead Follow Up …" at bounding box center [667, 260] width 973 height 36
select select "3682"
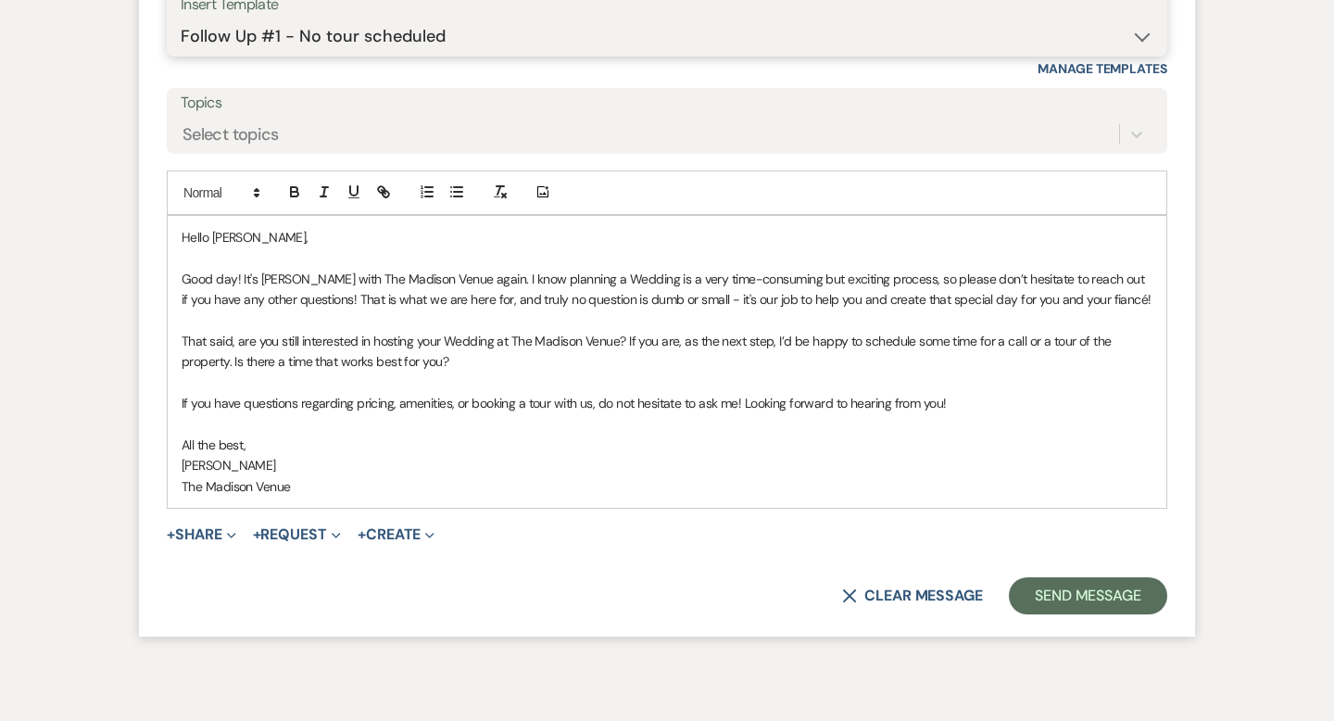
scroll to position [3584, 0]
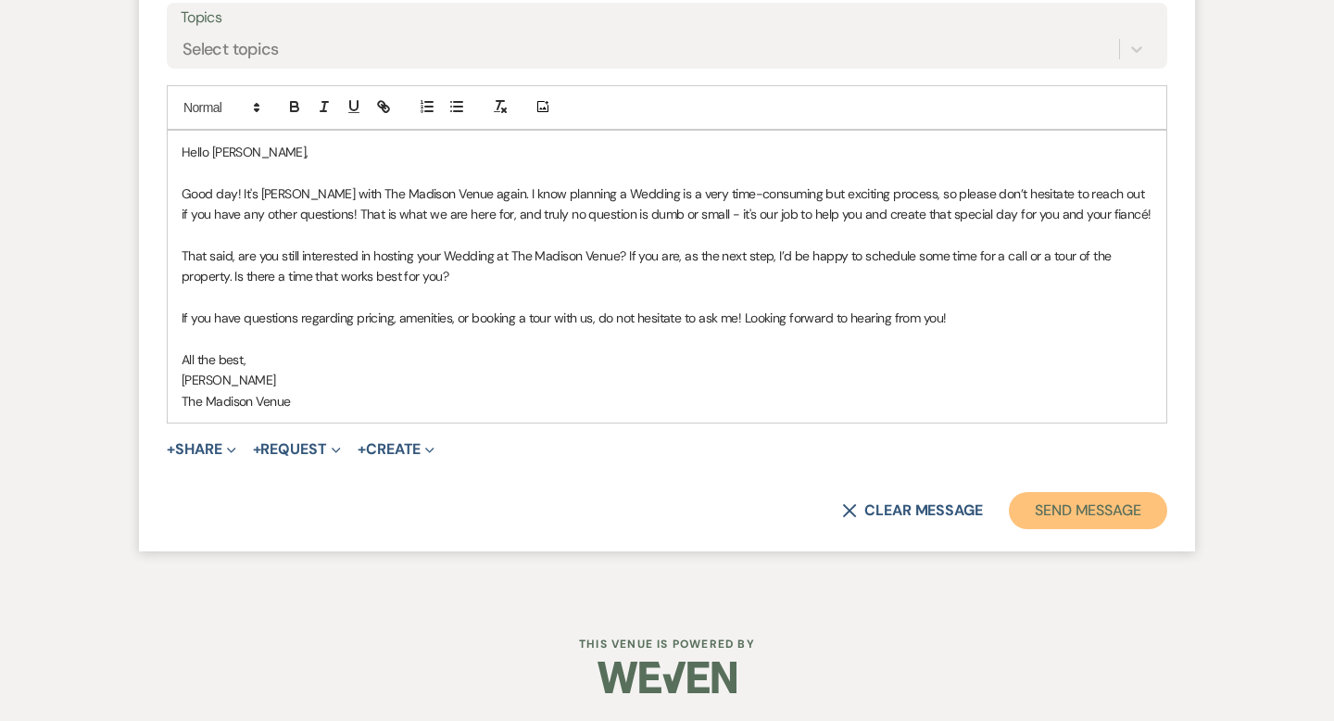
click at [1068, 518] on button "Send Message" at bounding box center [1088, 510] width 158 height 37
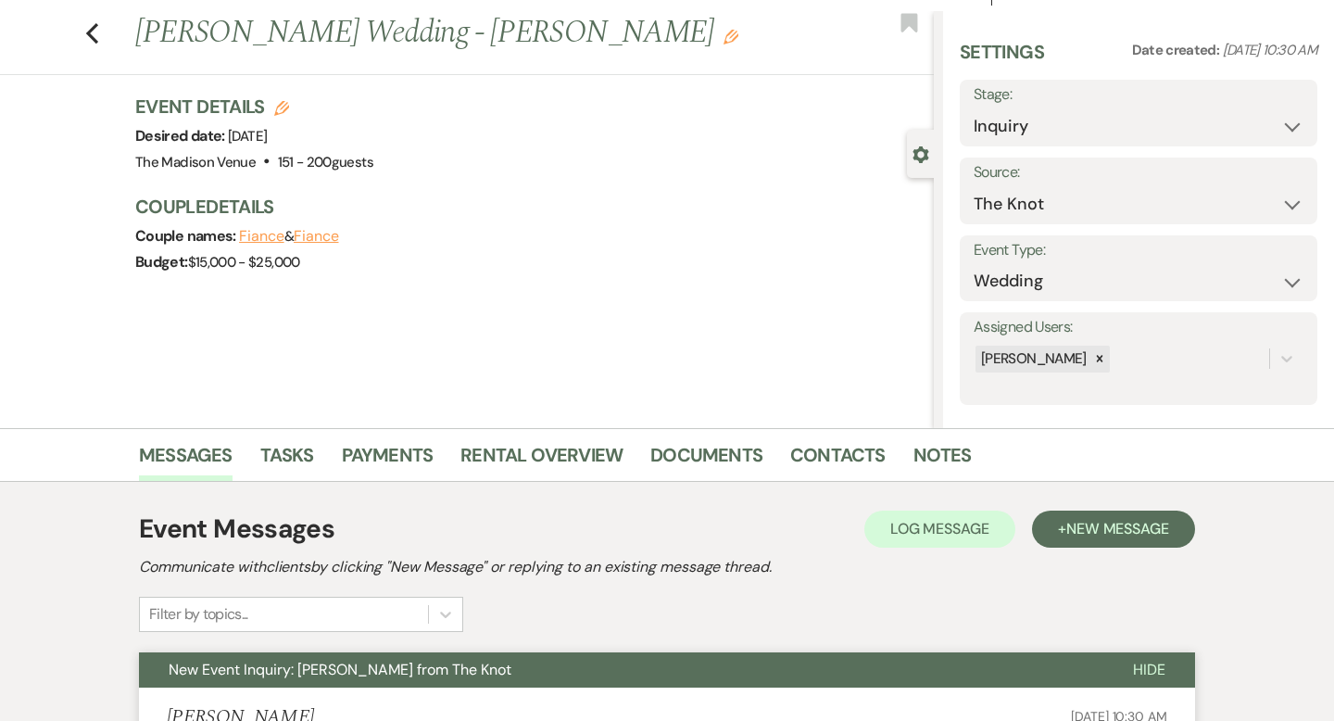
scroll to position [0, 0]
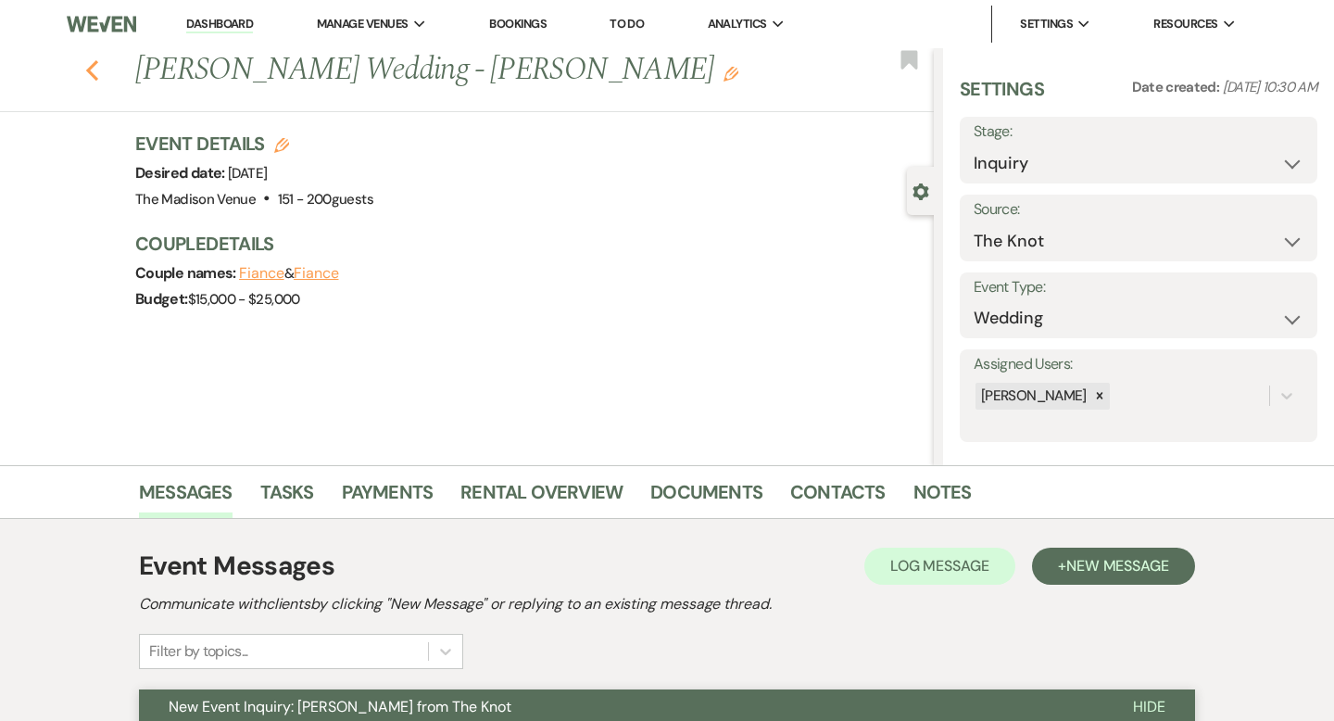
click at [90, 68] on use "button" at bounding box center [92, 70] width 12 height 20
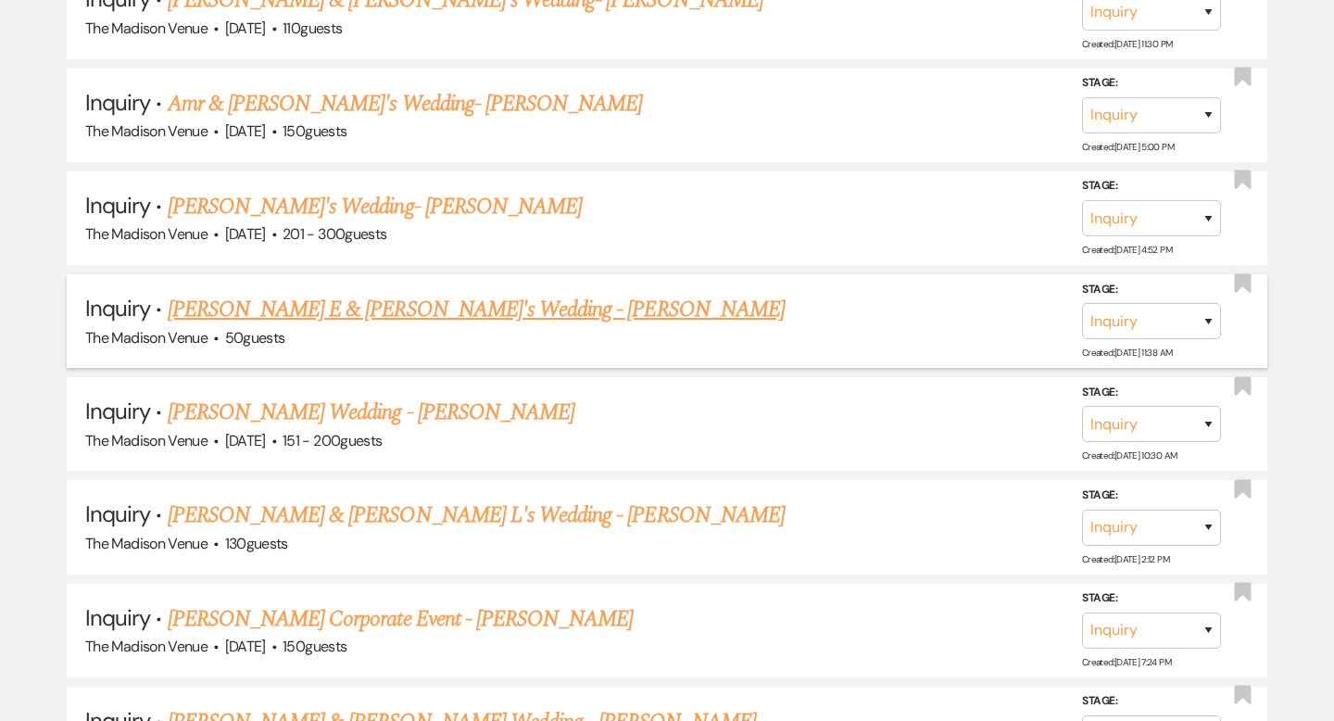
click at [349, 293] on link "[PERSON_NAME] E & [PERSON_NAME]'s Wedding - [PERSON_NAME]" at bounding box center [476, 309] width 617 height 33
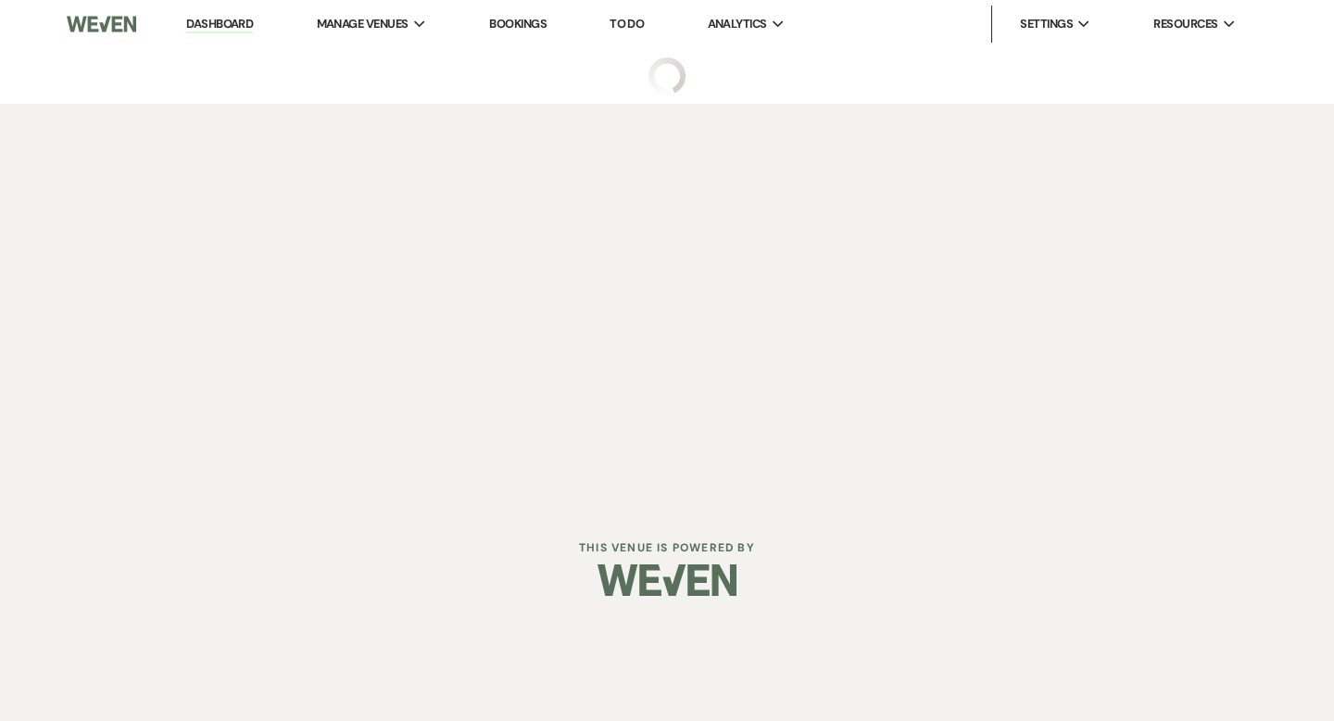
select select "17"
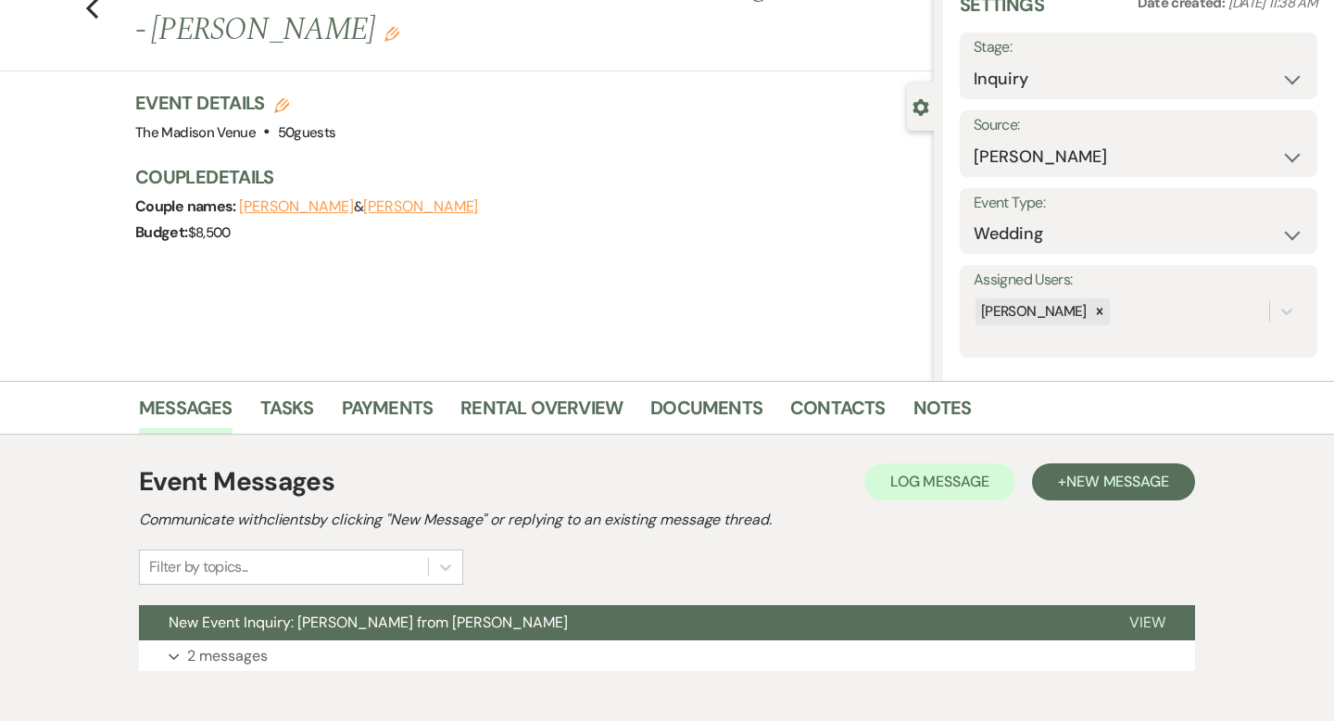
scroll to position [182, 0]
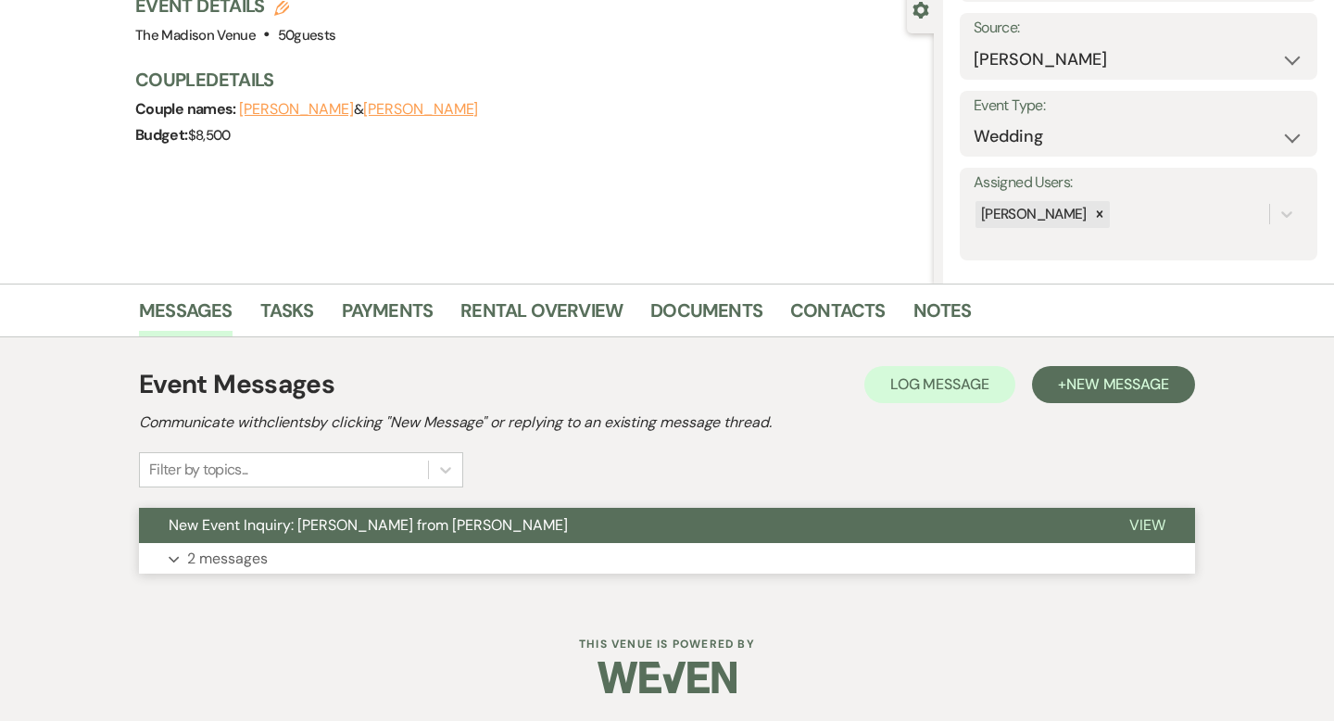
click at [1153, 524] on span "View" at bounding box center [1148, 524] width 36 height 19
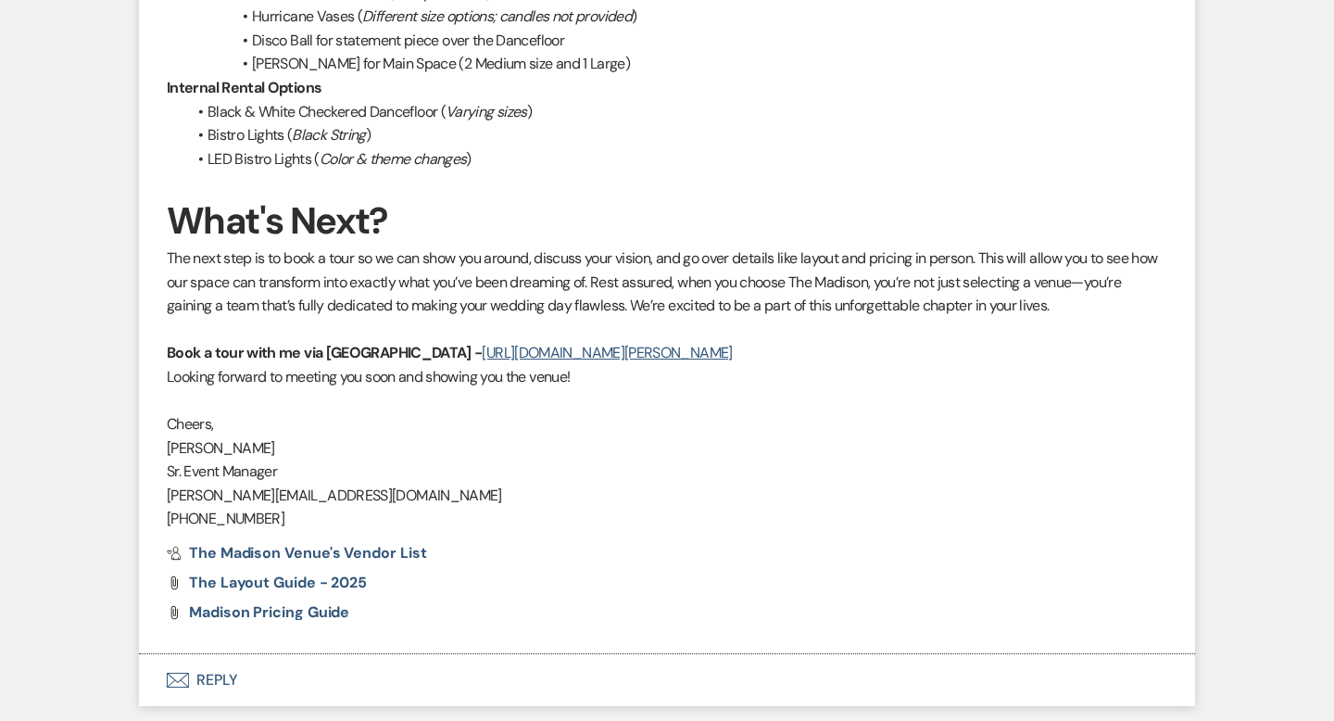
scroll to position [4382, 0]
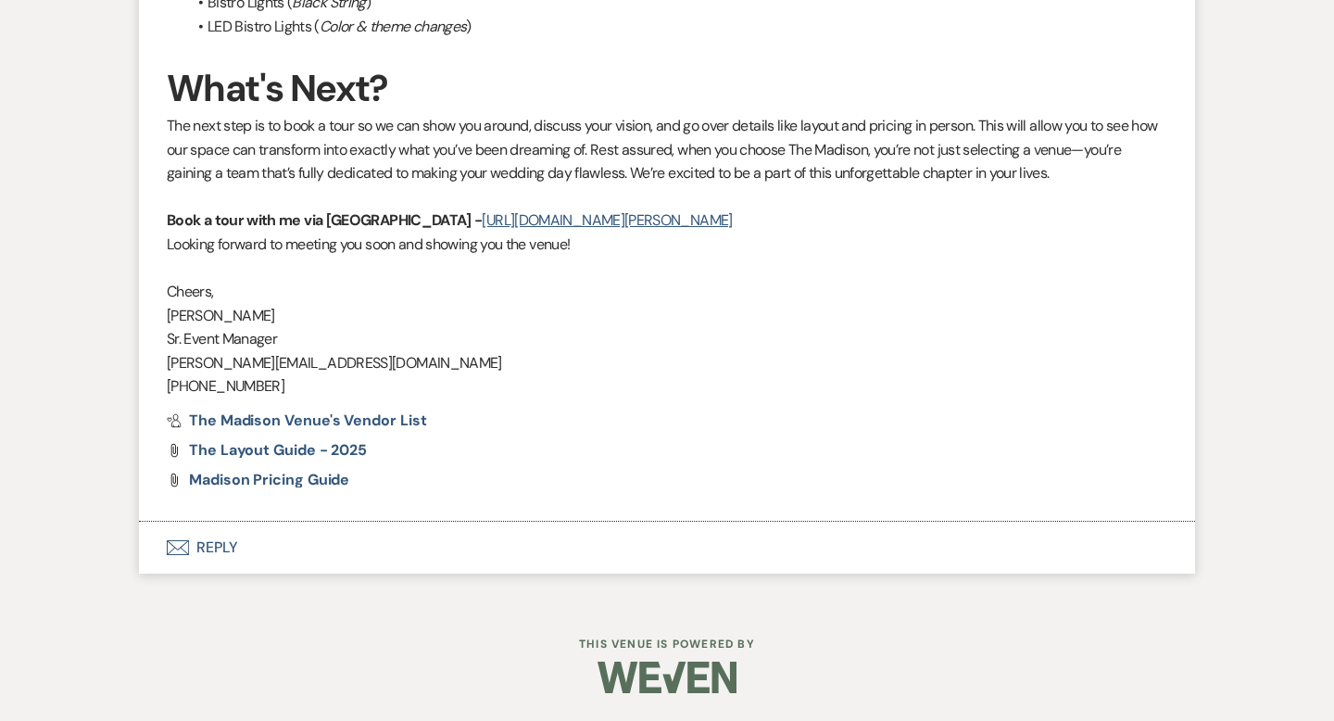
click at [211, 549] on button "Envelope Reply" at bounding box center [667, 548] width 1056 height 52
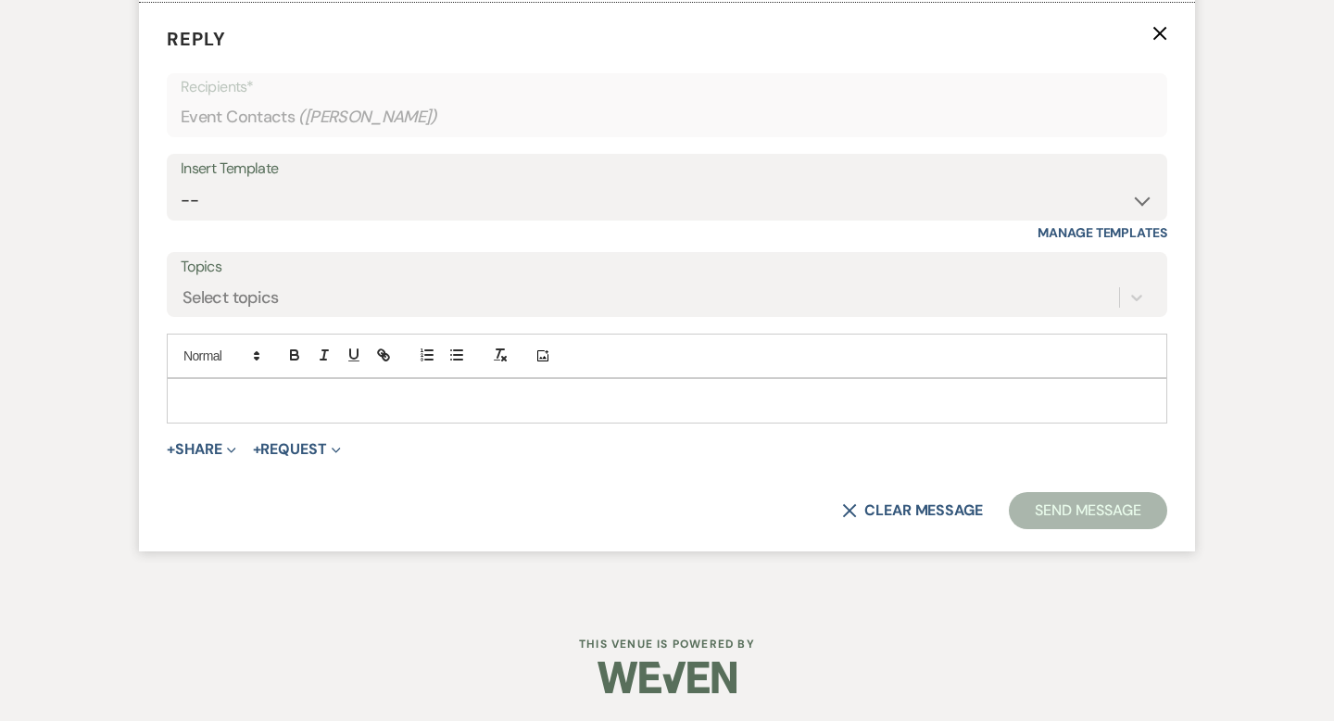
scroll to position [4818, 0]
click at [317, 219] on select "-- Weven Planning Portal Introduction (Booked Events) Corporate Lead Follow Up …" at bounding box center [667, 201] width 973 height 36
select select "3682"
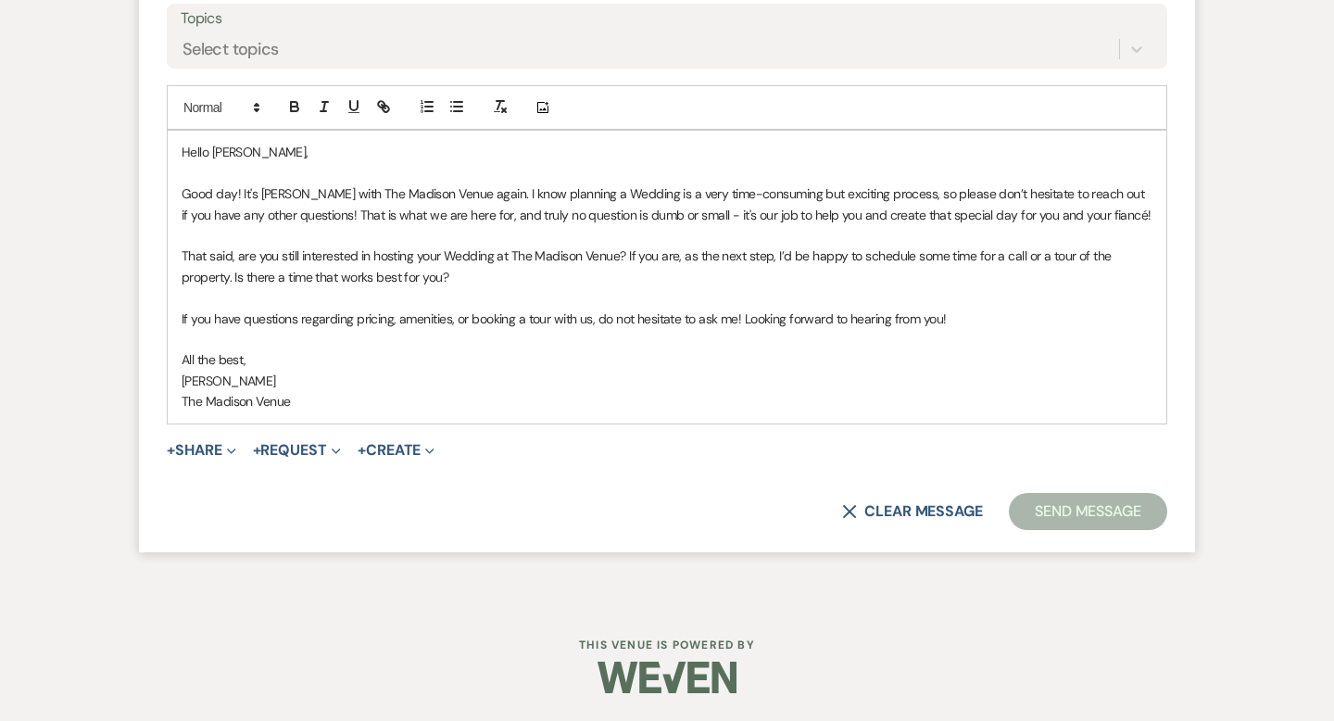
scroll to position [5150, 0]
click at [1102, 520] on button "Send Message" at bounding box center [1088, 511] width 158 height 37
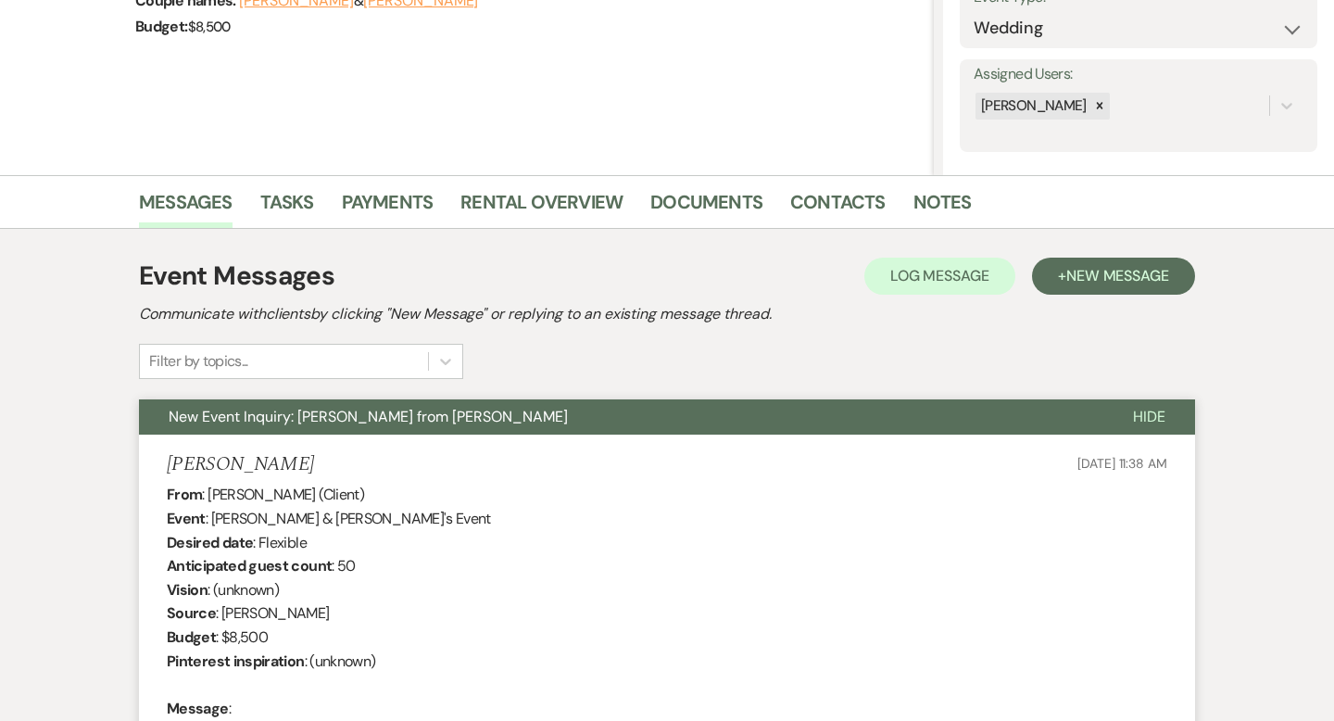
scroll to position [0, 0]
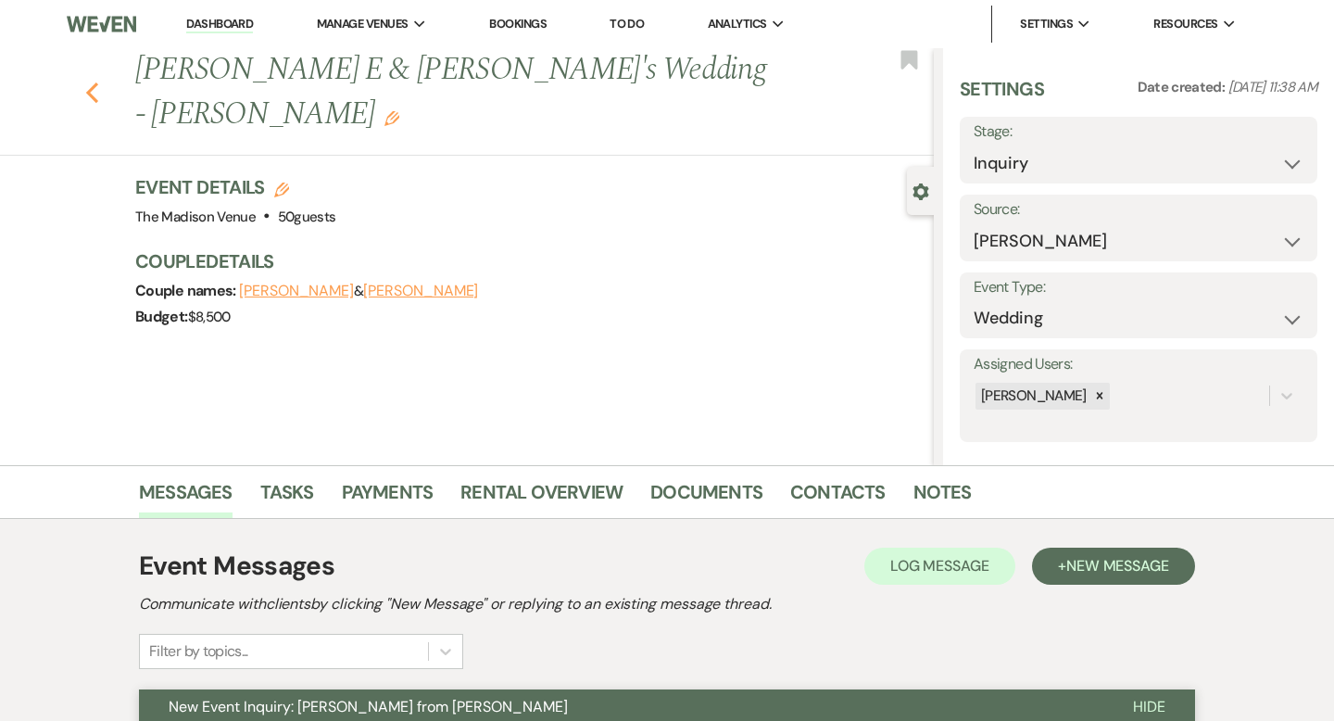
click at [93, 82] on icon "Previous" at bounding box center [92, 93] width 14 height 22
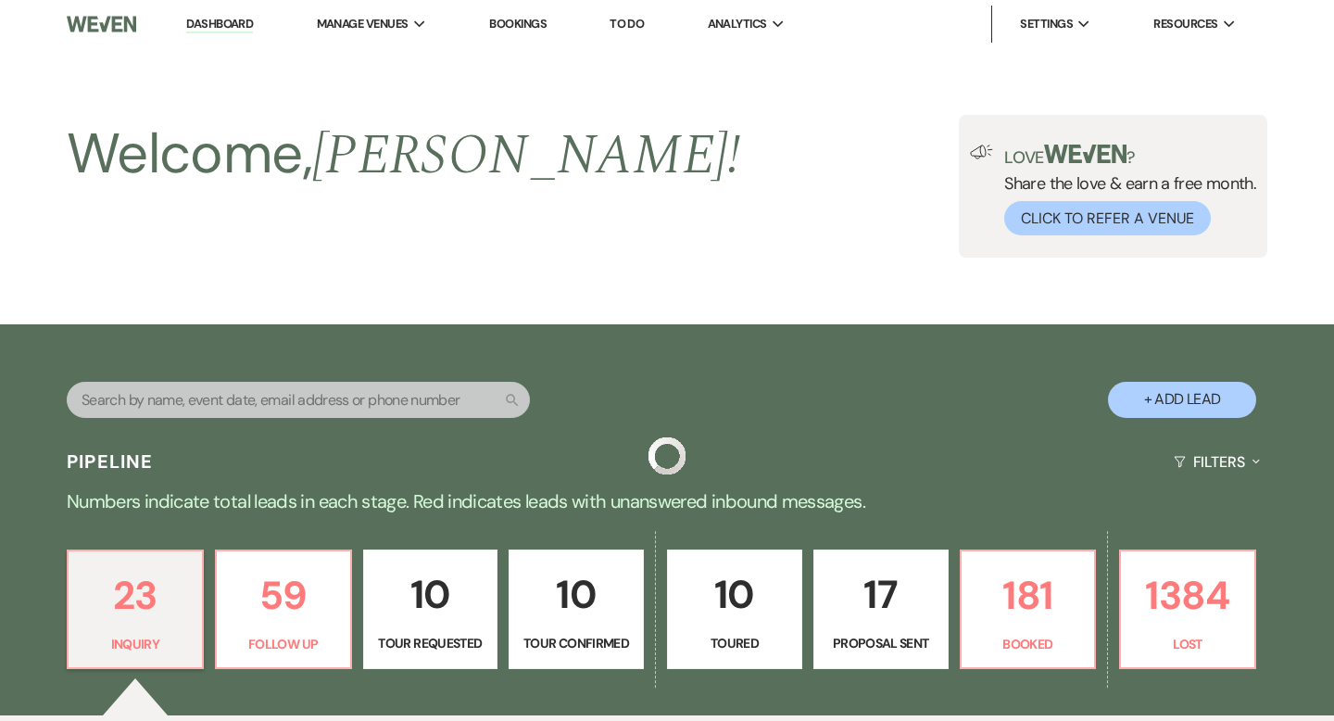
scroll to position [2213, 0]
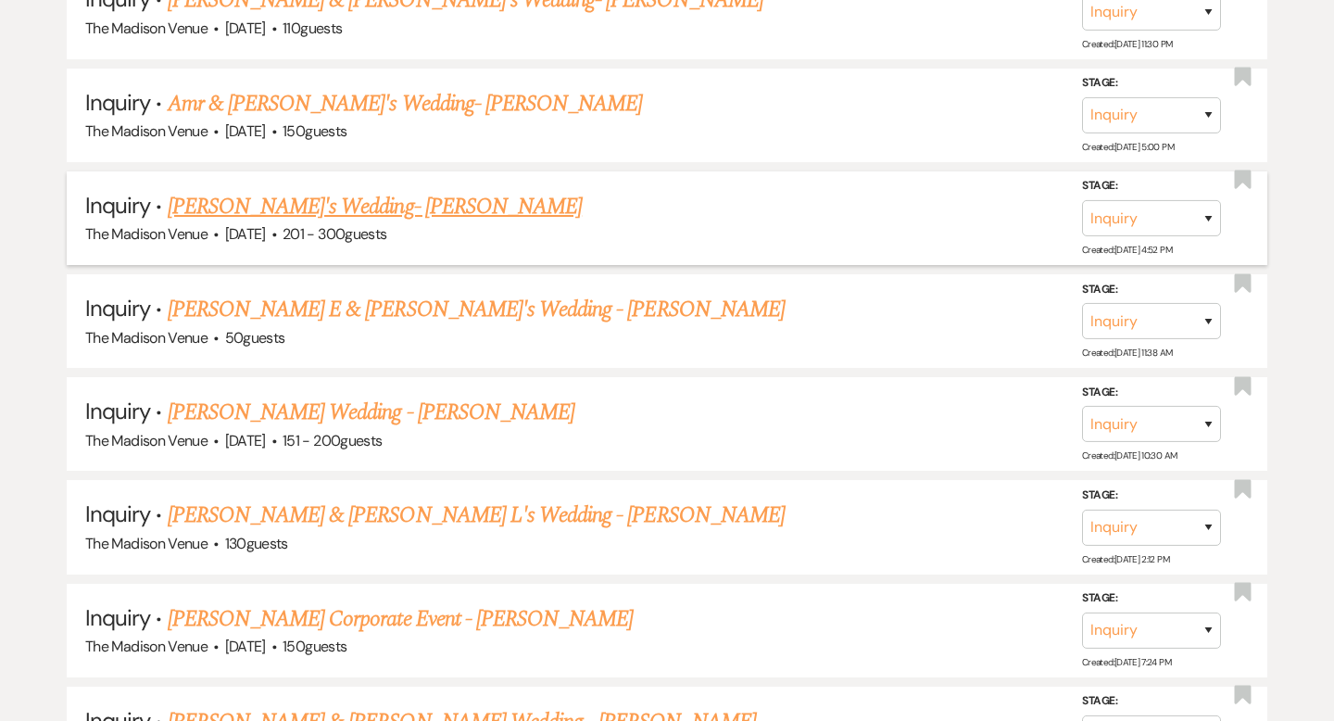
click at [307, 190] on link "[PERSON_NAME]'s Wedding- [PERSON_NAME]" at bounding box center [375, 206] width 415 height 33
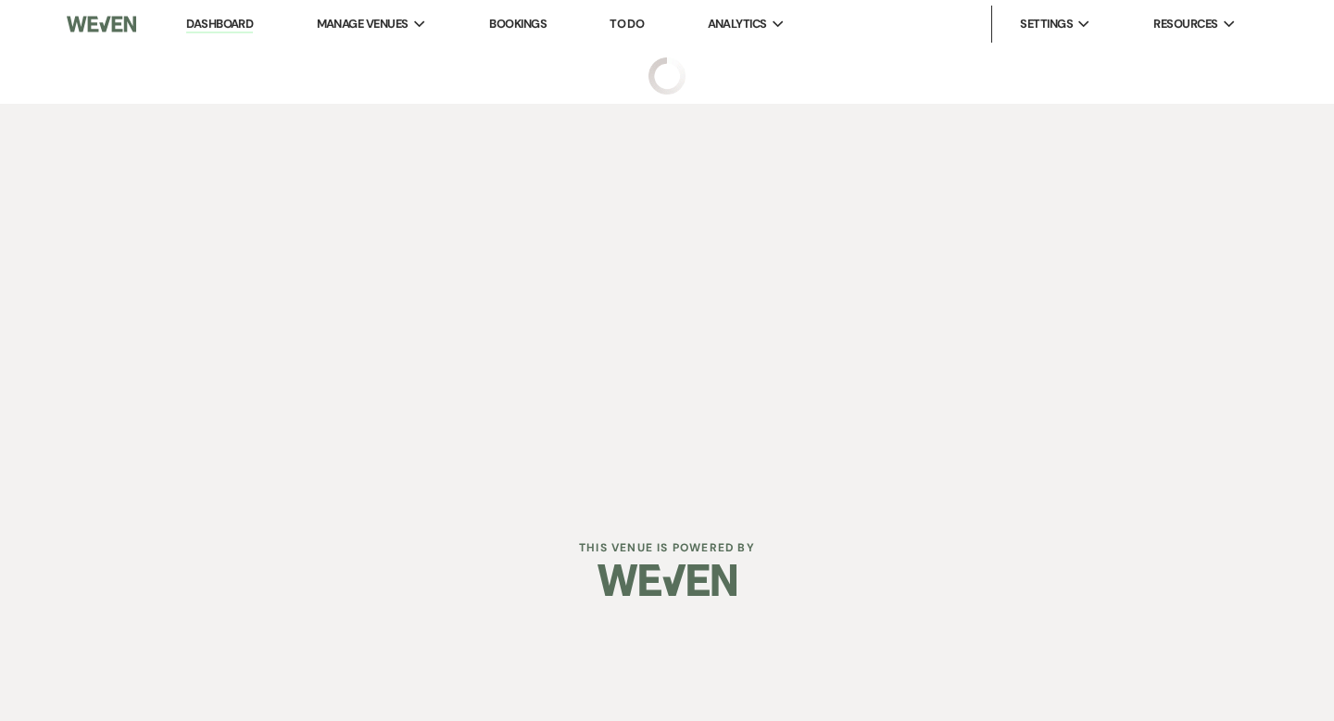
select select "2"
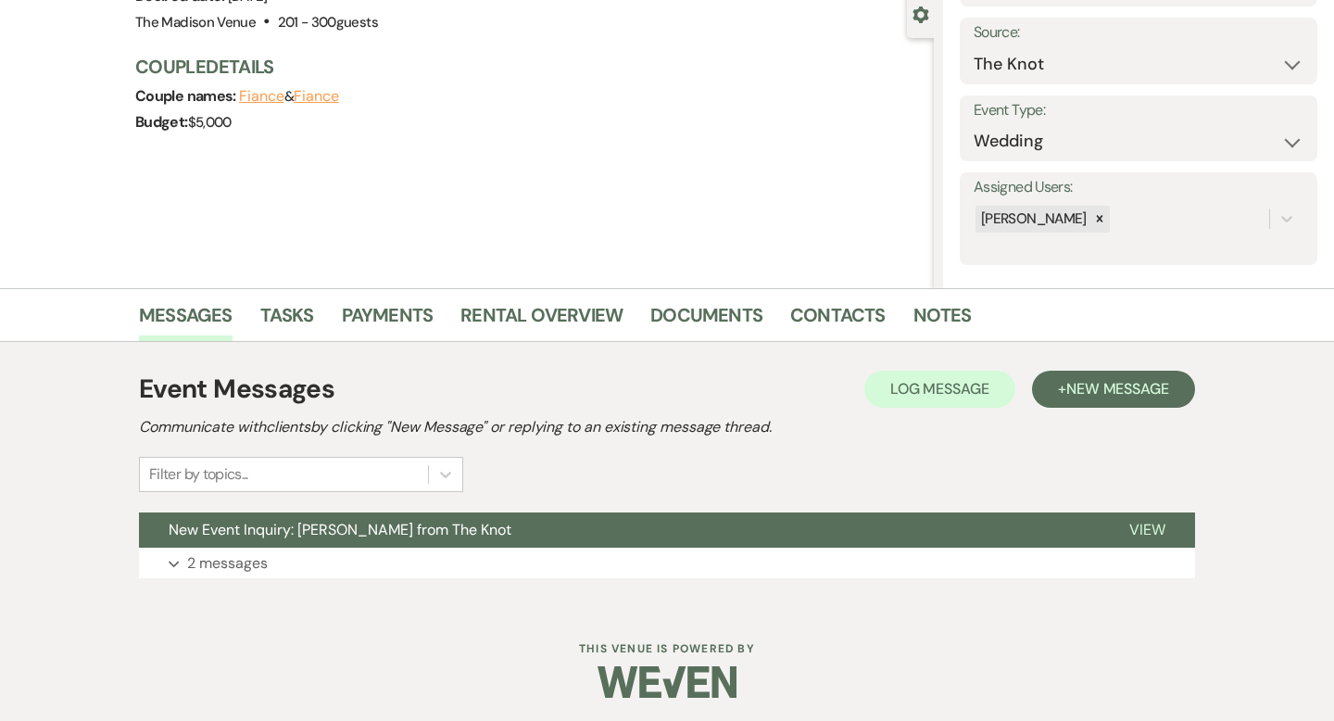
scroll to position [182, 0]
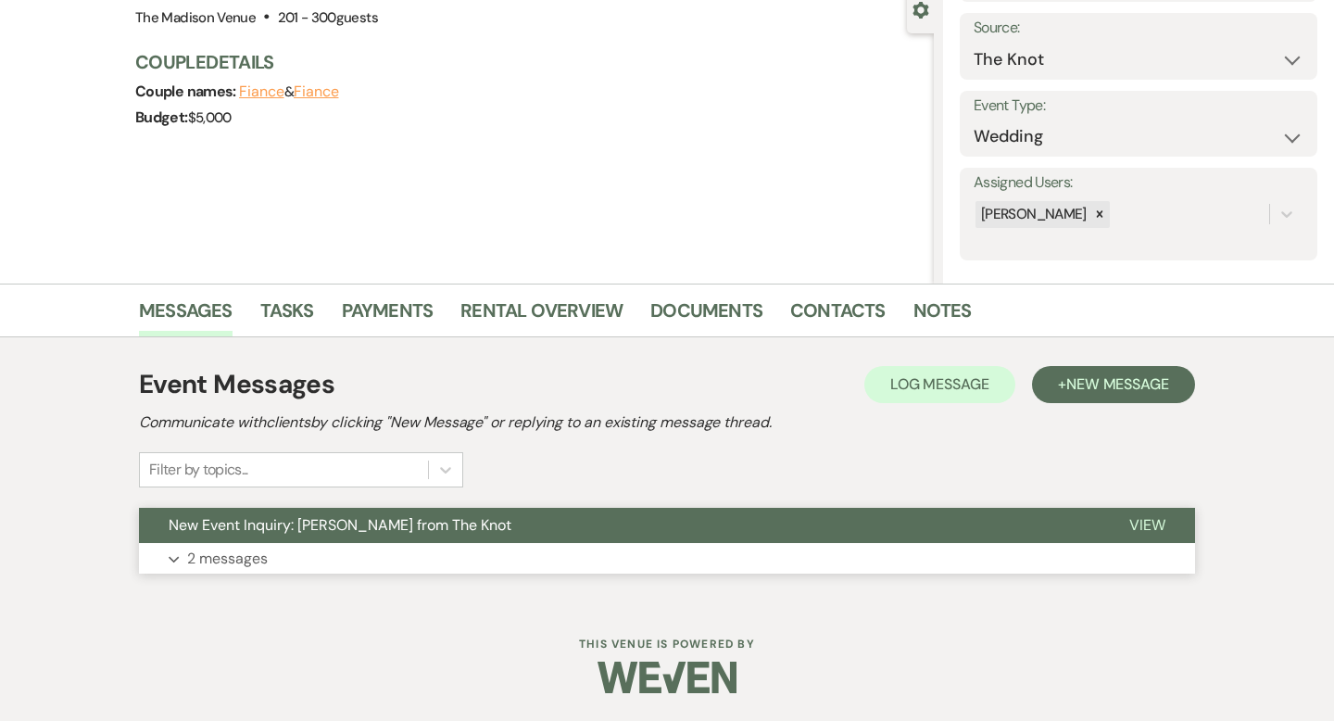
click at [1137, 526] on span "View" at bounding box center [1148, 524] width 36 height 19
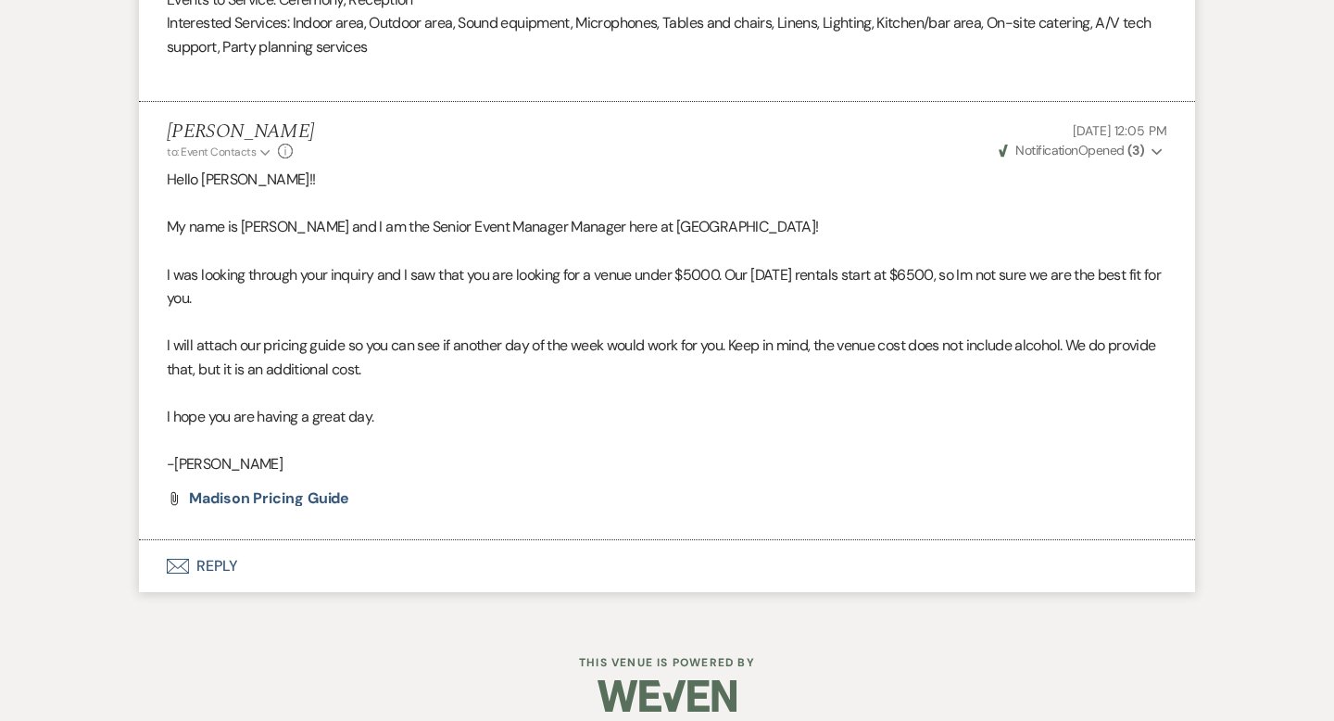
scroll to position [1594, 0]
click at [216, 570] on button "Envelope Reply" at bounding box center [667, 564] width 1056 height 52
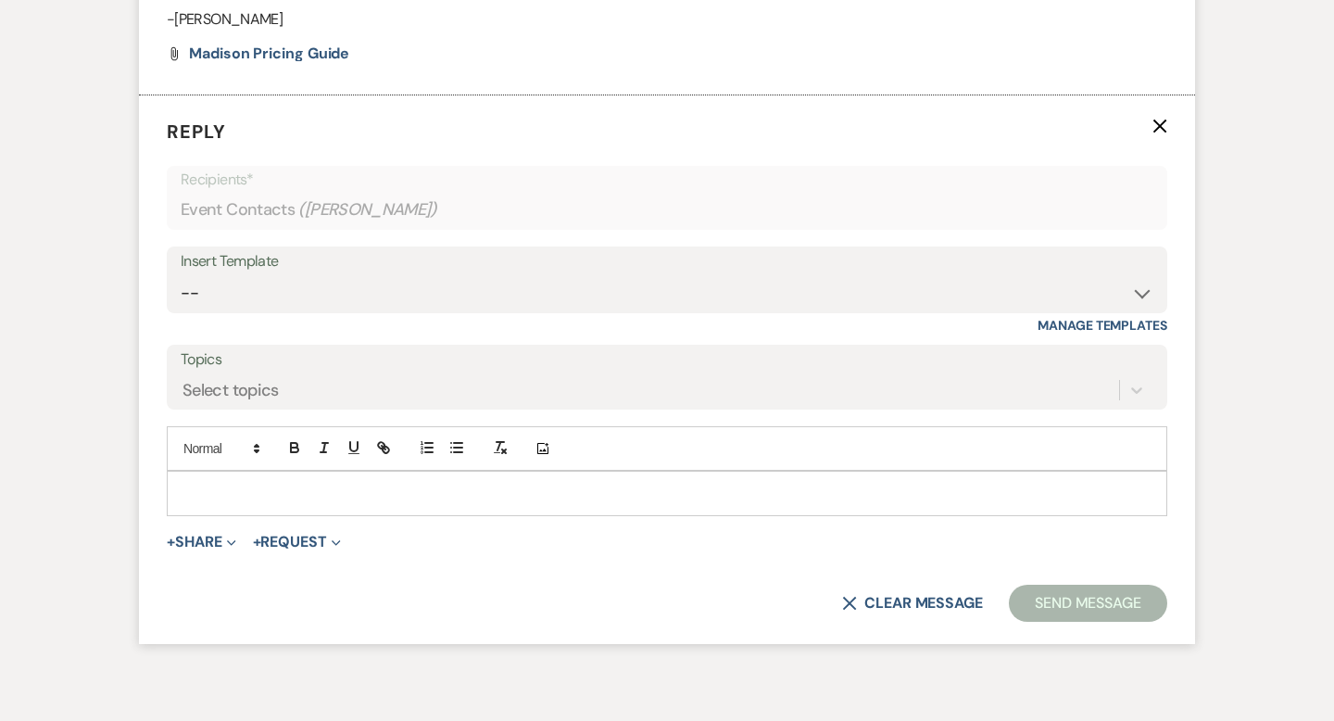
scroll to position [2046, 0]
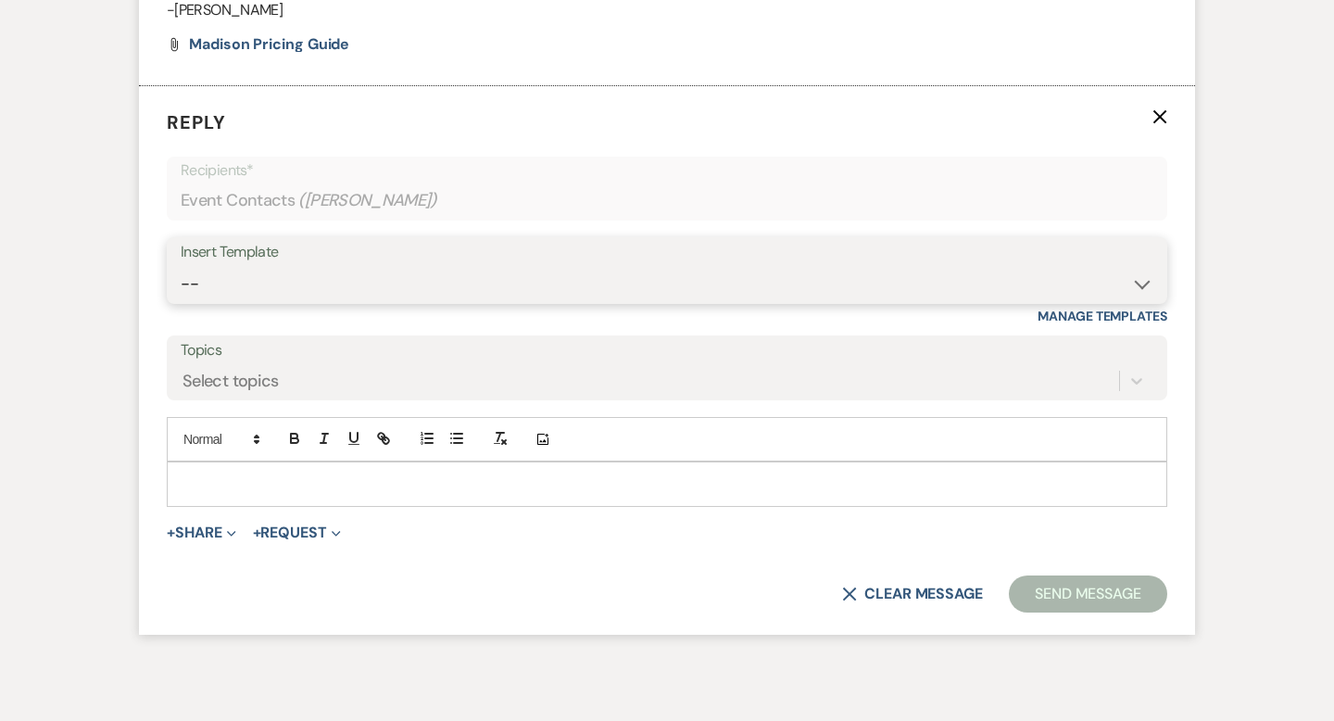
click at [440, 280] on select "-- Weven Planning Portal Introduction (Booked Events) Corporate Lead Follow Up …" at bounding box center [667, 284] width 973 height 36
select select "3682"
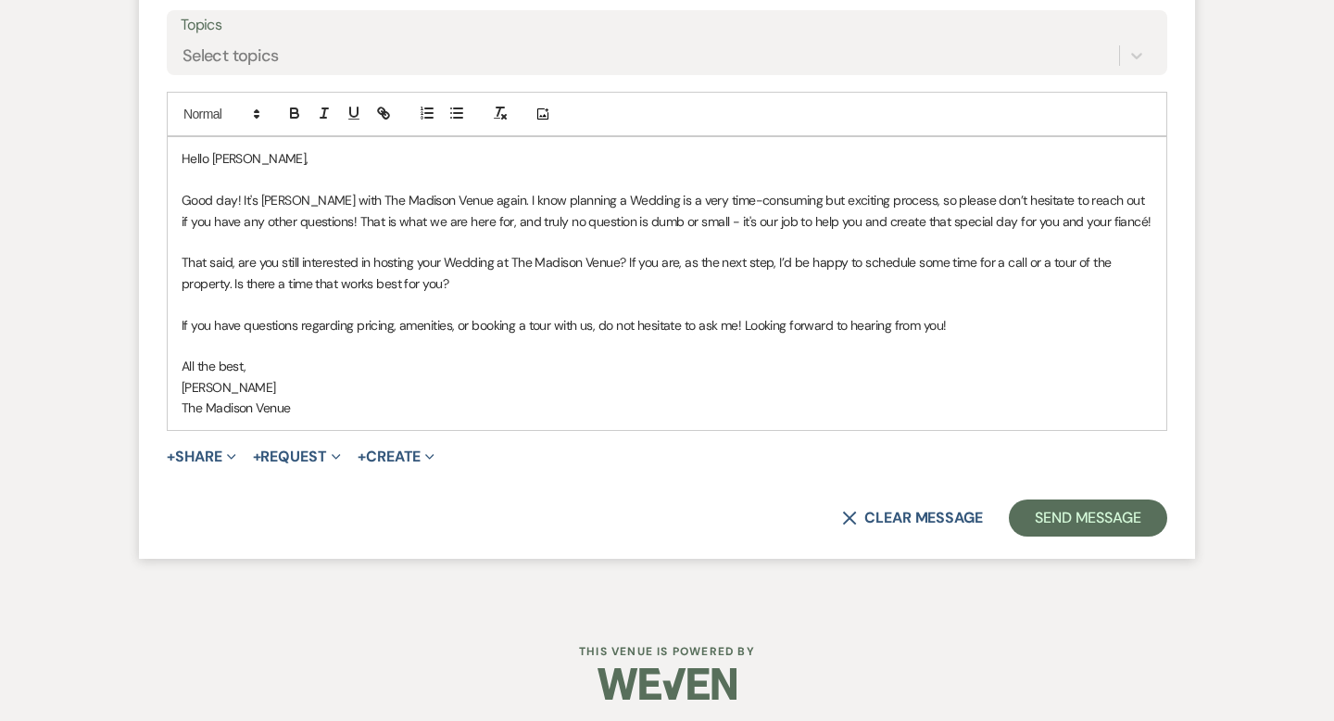
scroll to position [2378, 0]
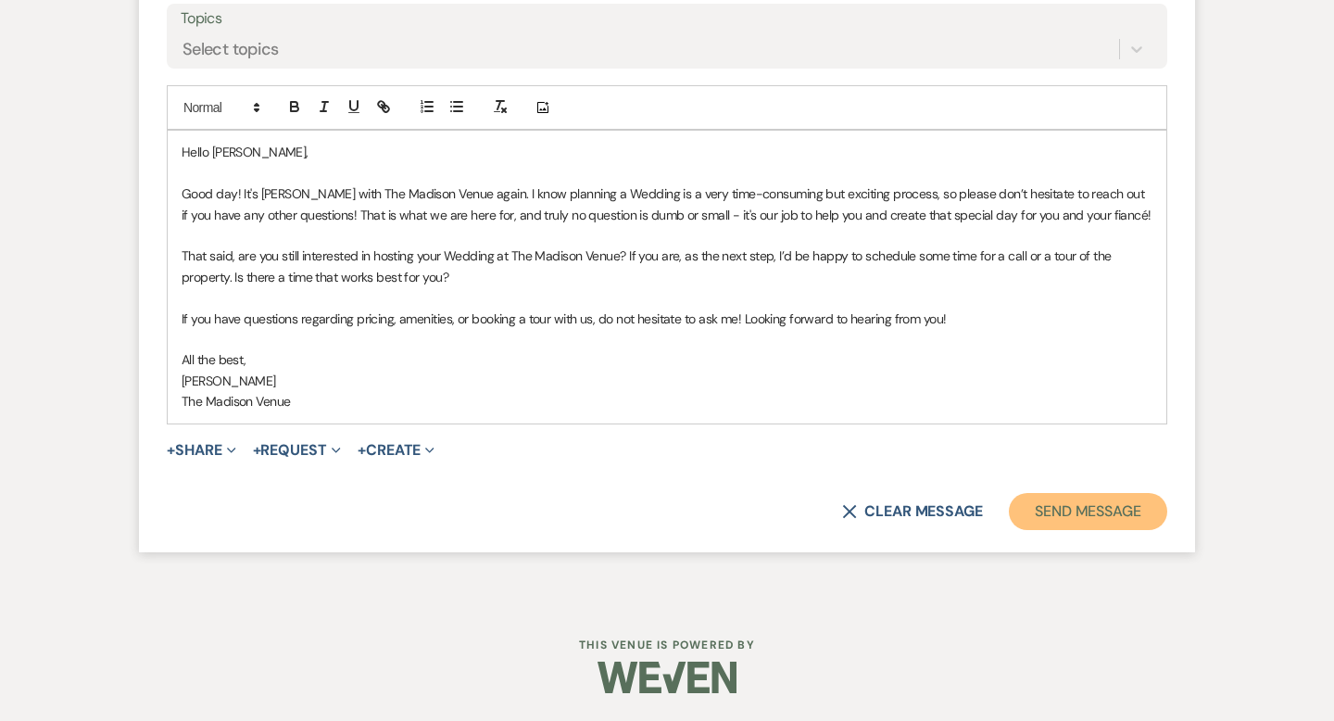
click at [1084, 512] on button "Send Message" at bounding box center [1088, 511] width 158 height 37
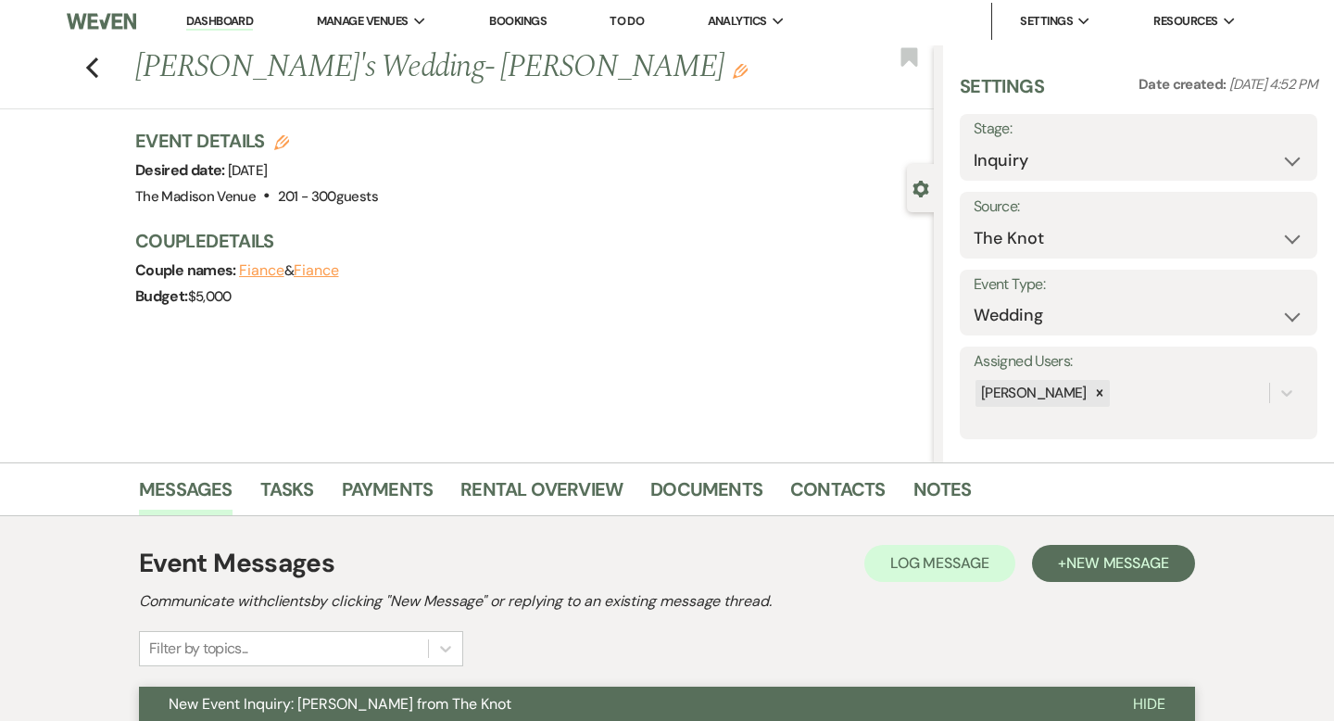
scroll to position [0, 0]
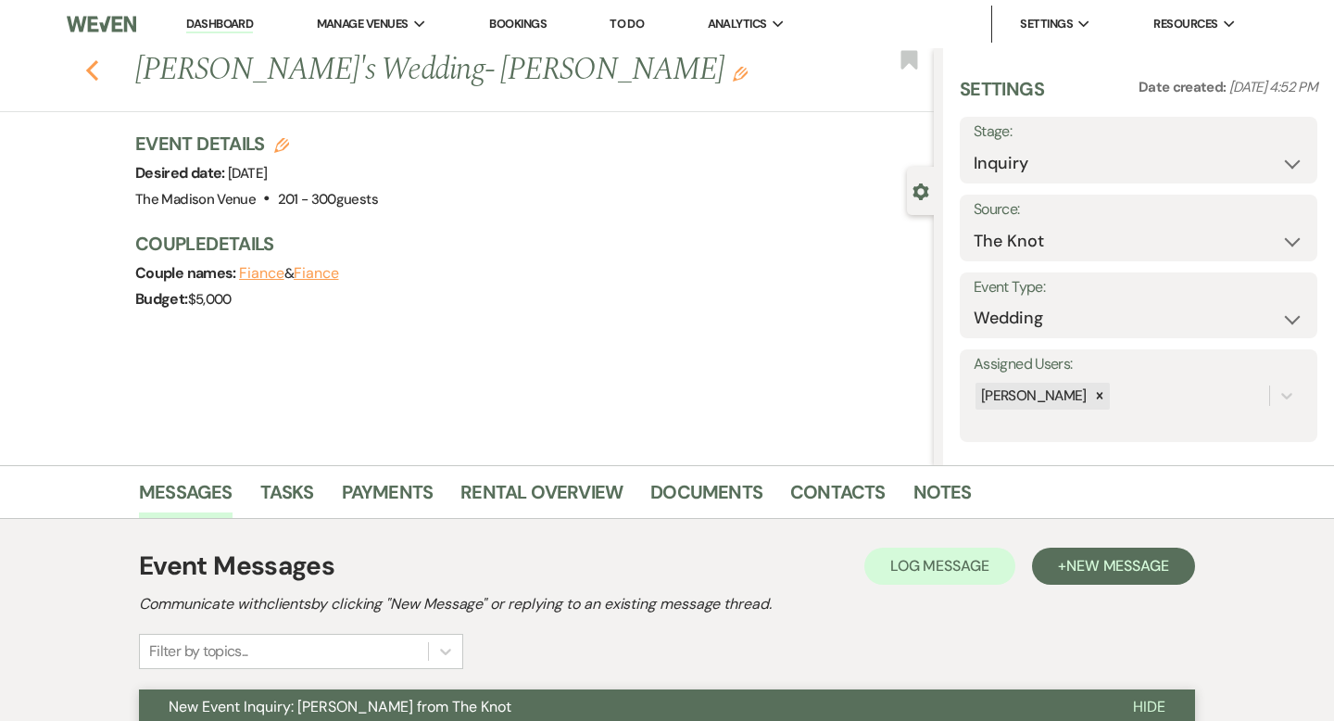
click at [91, 70] on icon "Previous" at bounding box center [92, 70] width 14 height 22
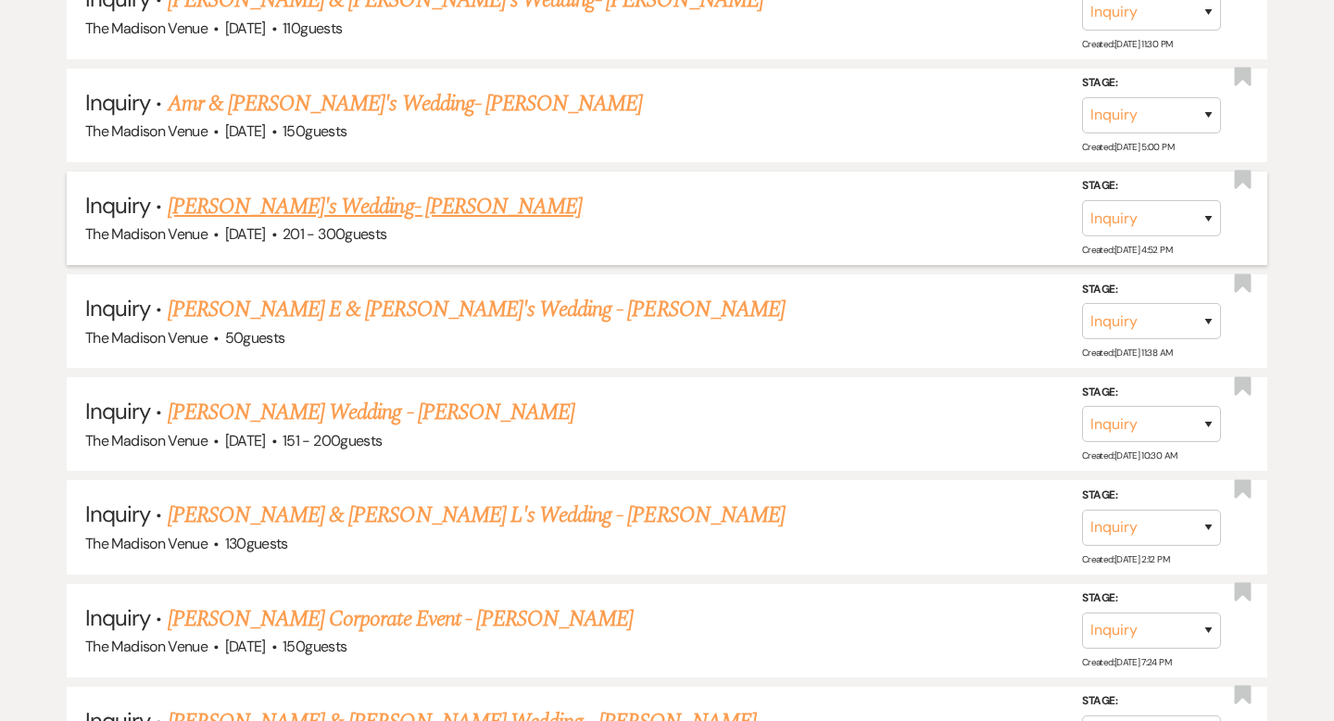
click at [304, 200] on link "[PERSON_NAME]'s Wedding- [PERSON_NAME]" at bounding box center [375, 206] width 415 height 33
select select "2"
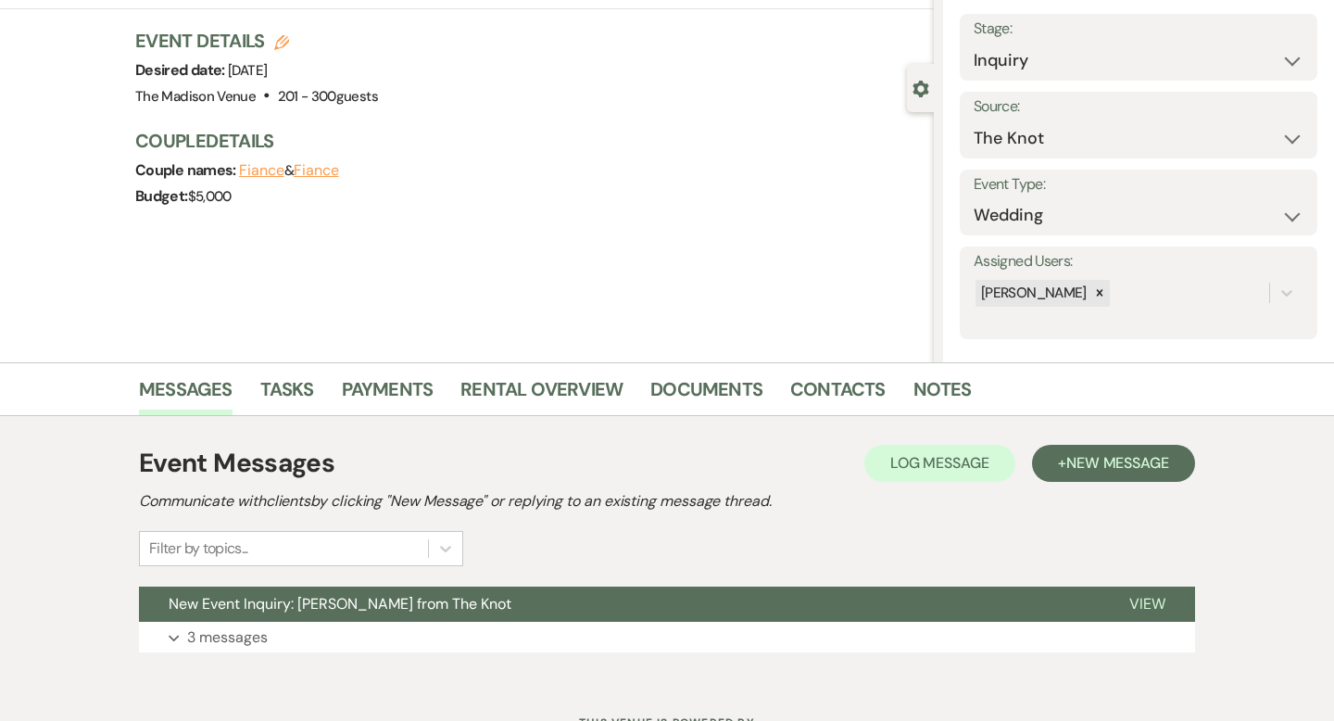
scroll to position [182, 0]
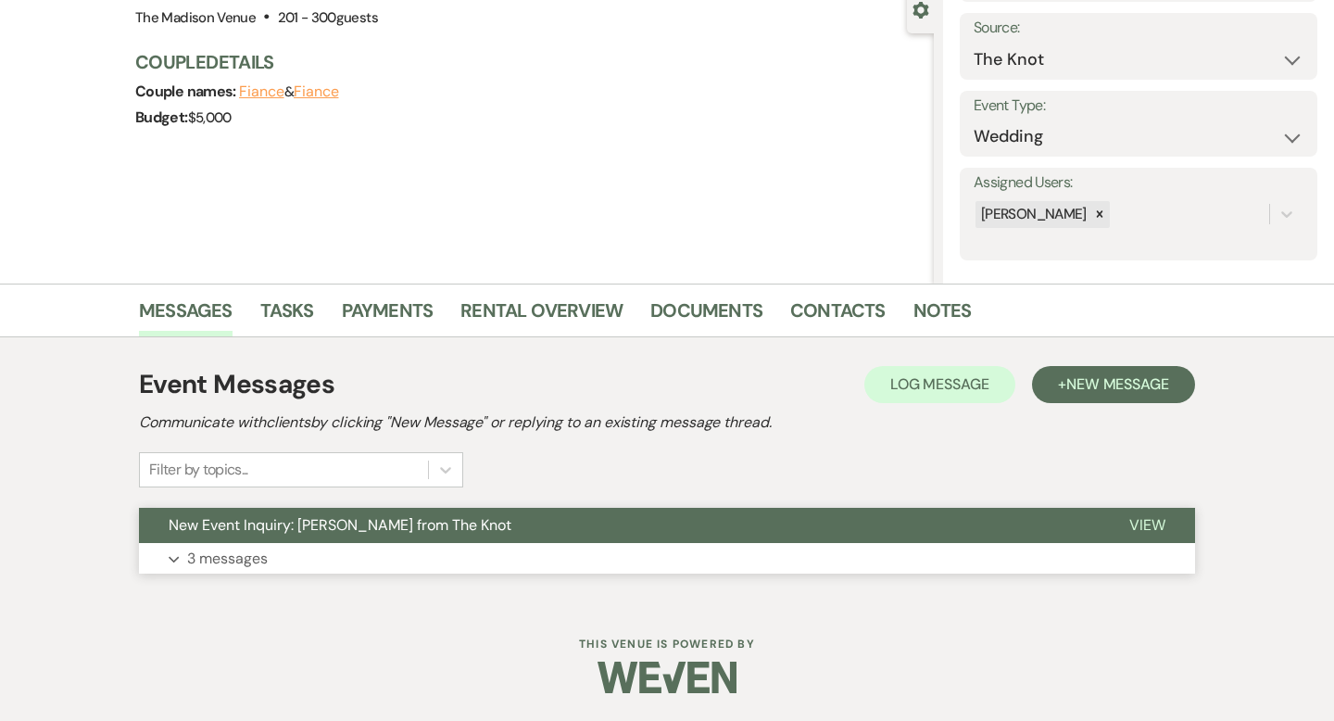
click at [1148, 521] on span "View" at bounding box center [1148, 524] width 36 height 19
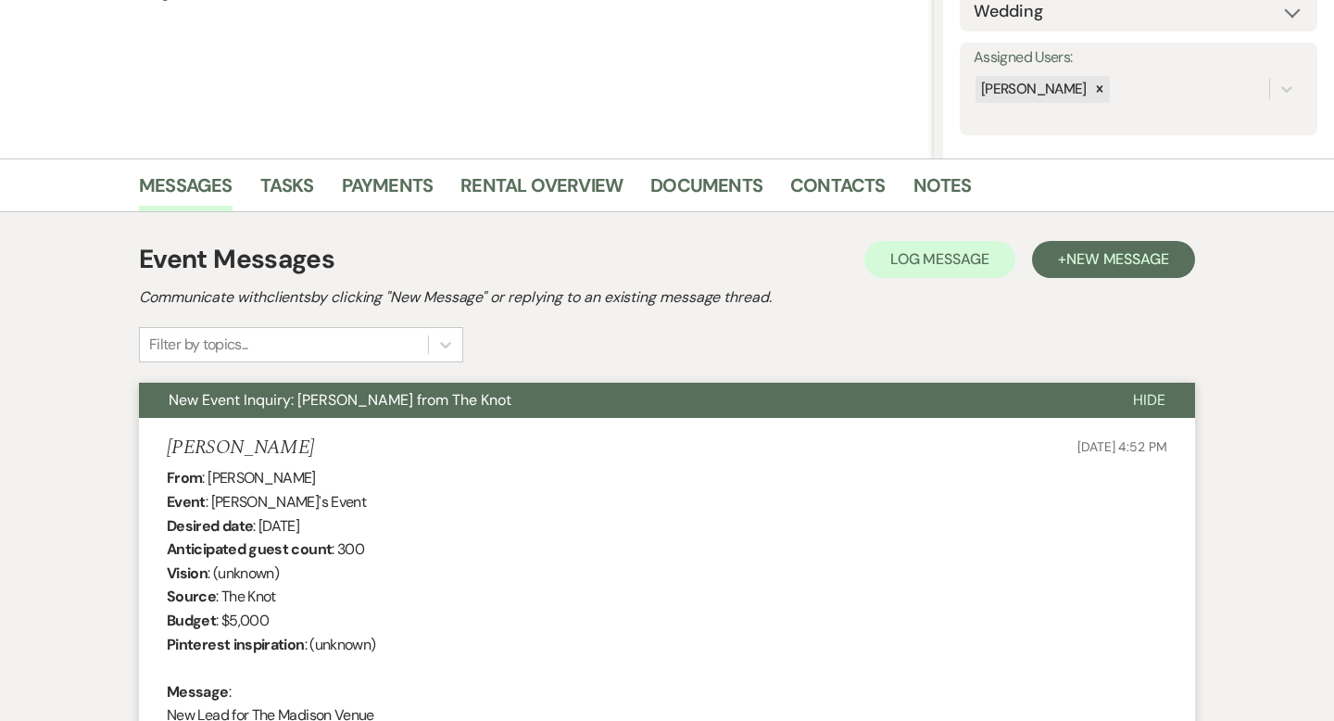
scroll to position [0, 0]
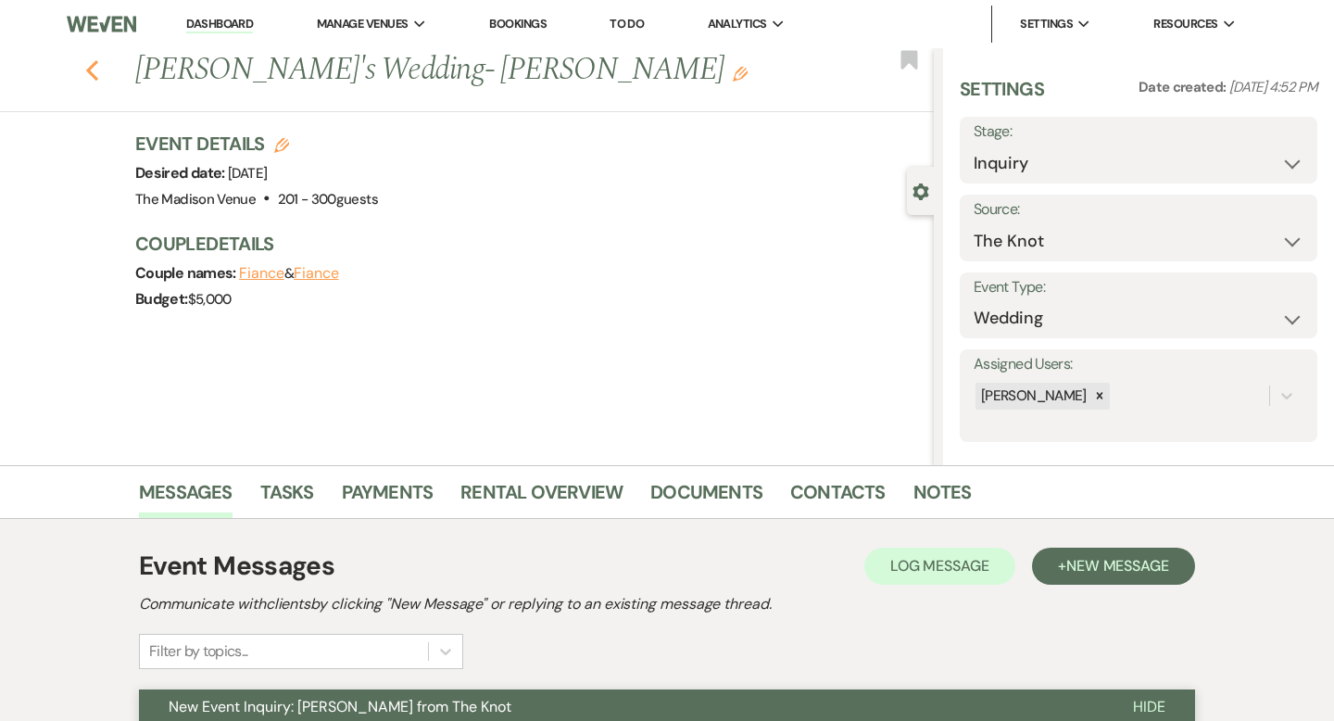
click at [91, 72] on use "button" at bounding box center [92, 70] width 12 height 20
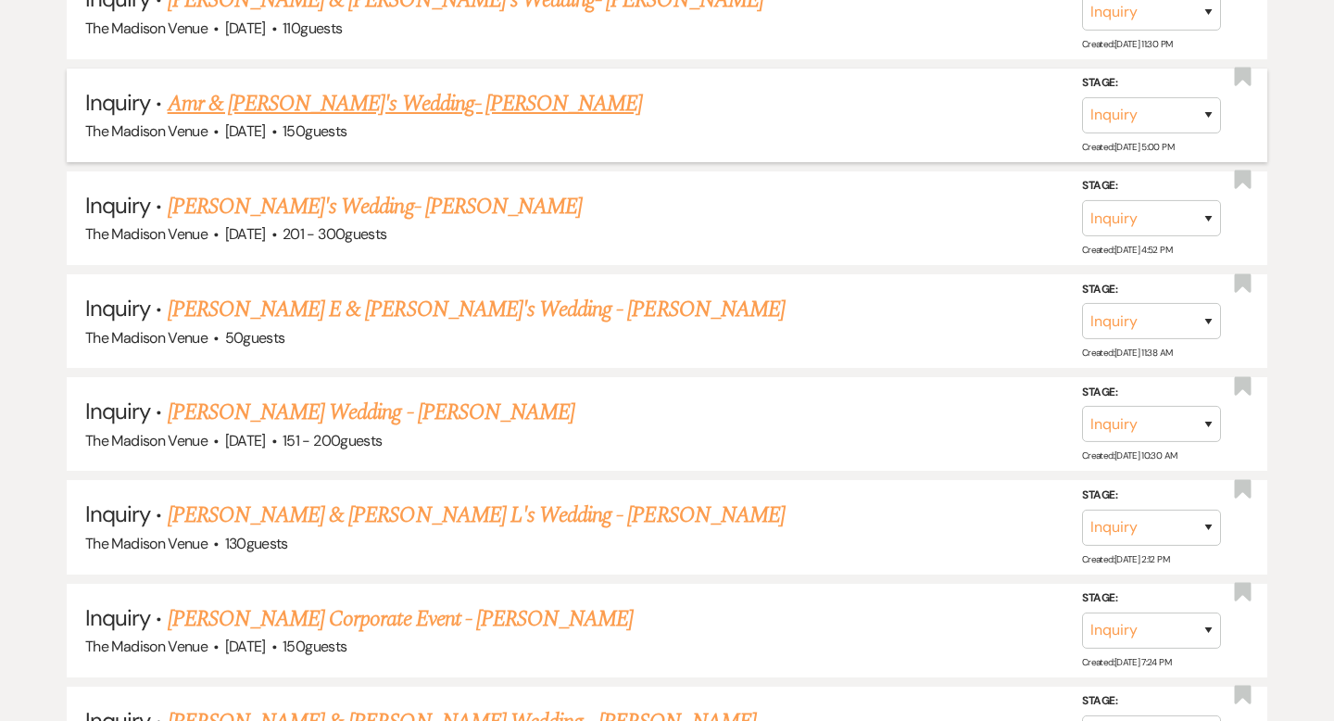
click at [246, 96] on link "Amr & [PERSON_NAME]'s Wedding- [PERSON_NAME]" at bounding box center [405, 103] width 475 height 33
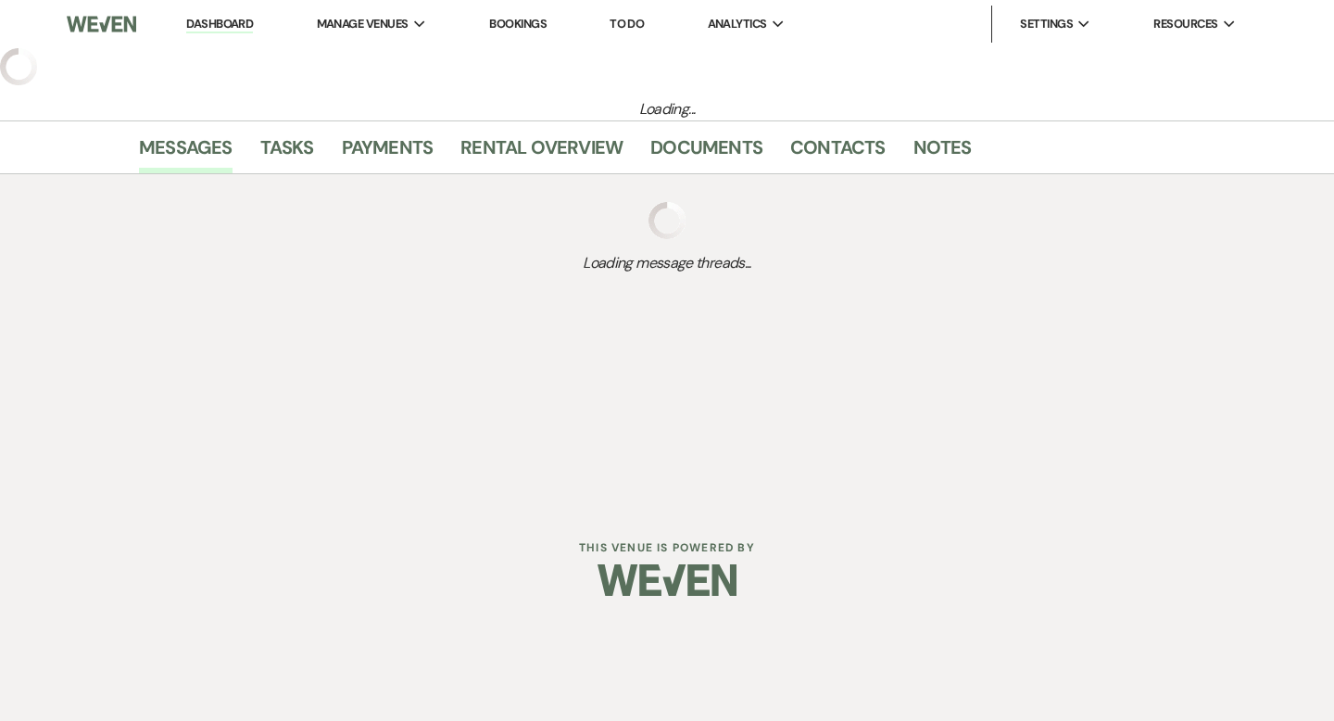
select select "5"
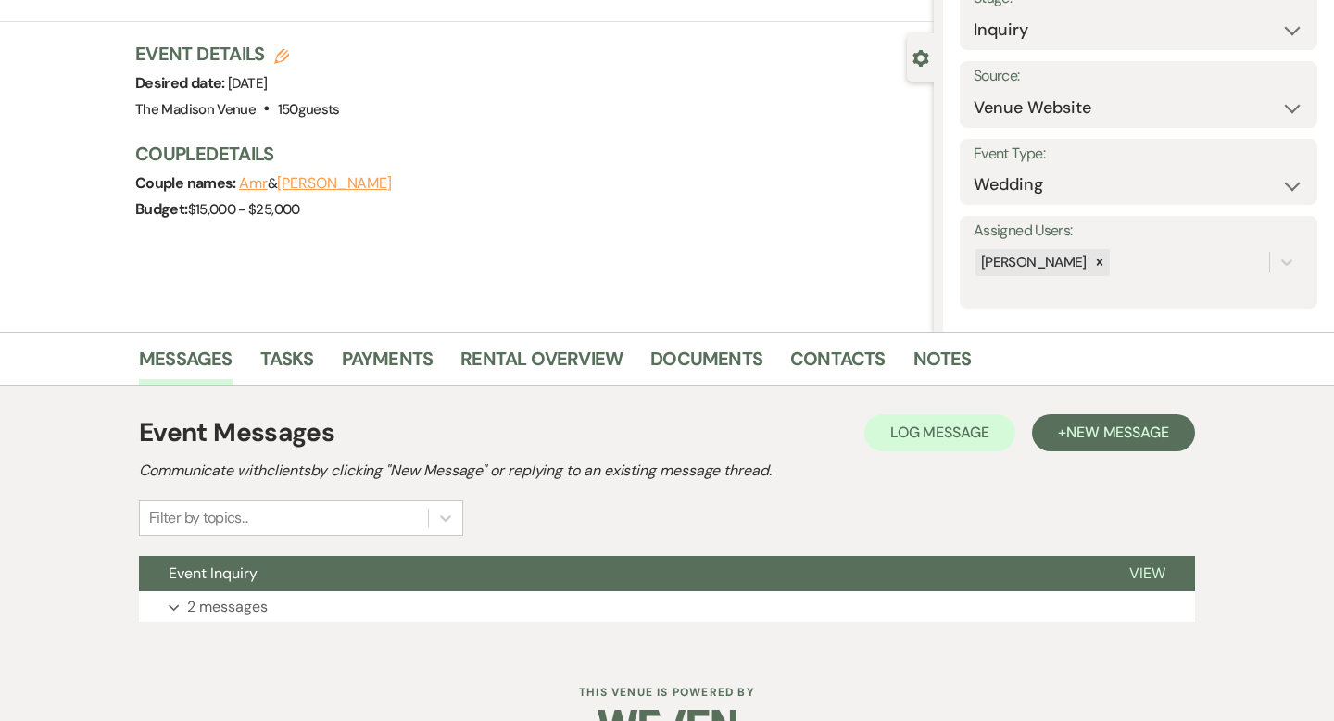
scroll to position [182, 0]
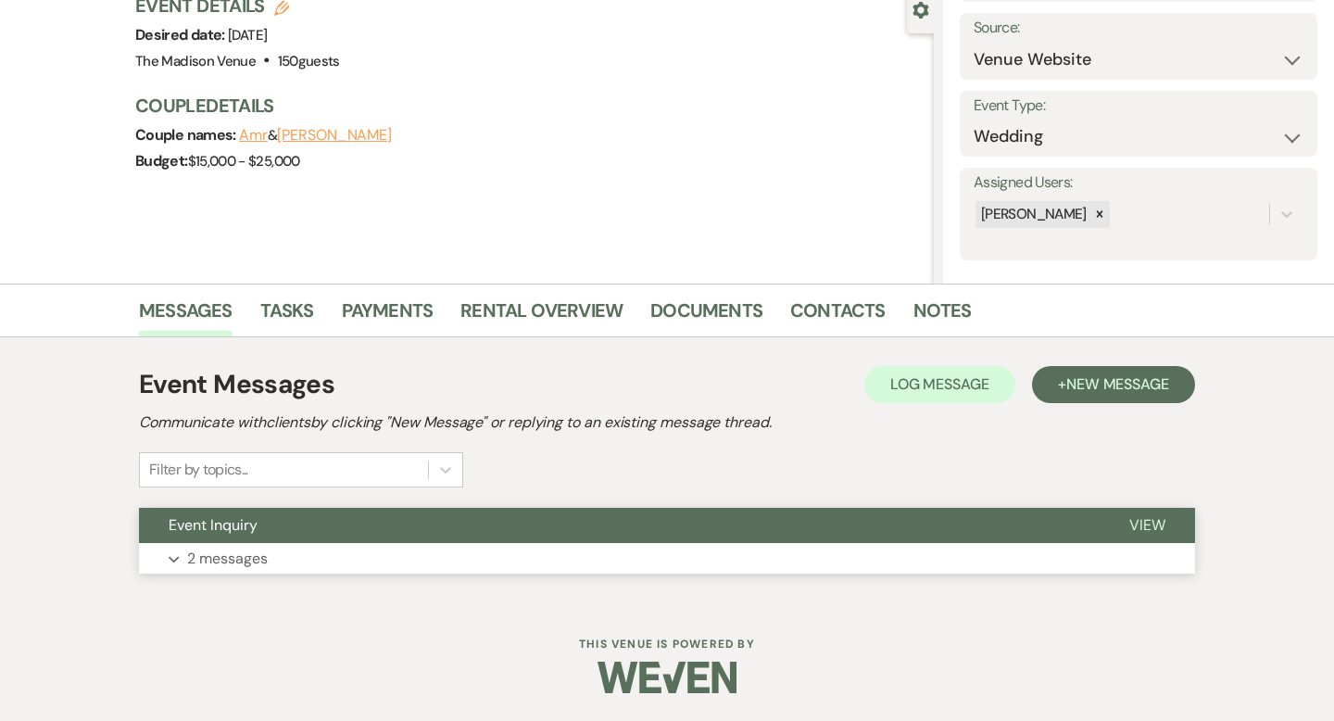
click at [1154, 525] on span "View" at bounding box center [1148, 524] width 36 height 19
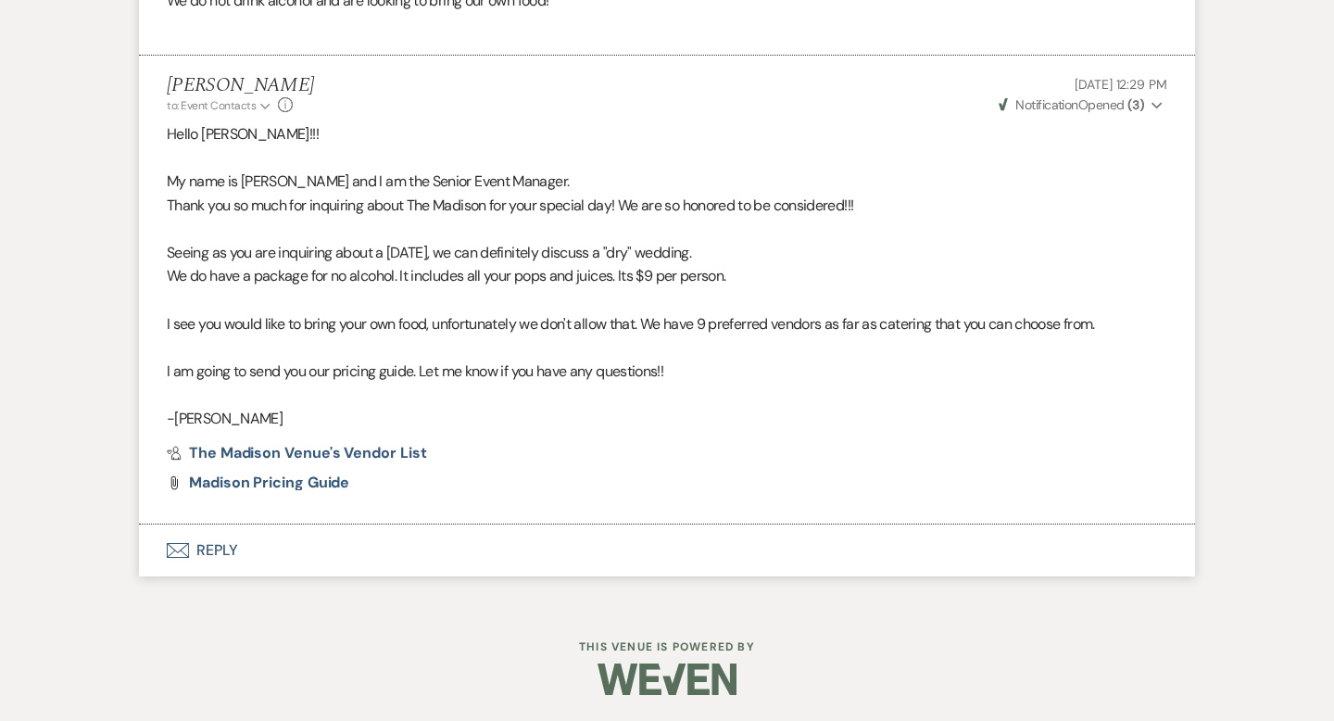
scroll to position [1023, 0]
click at [213, 542] on button "Envelope Reply" at bounding box center [667, 549] width 1056 height 52
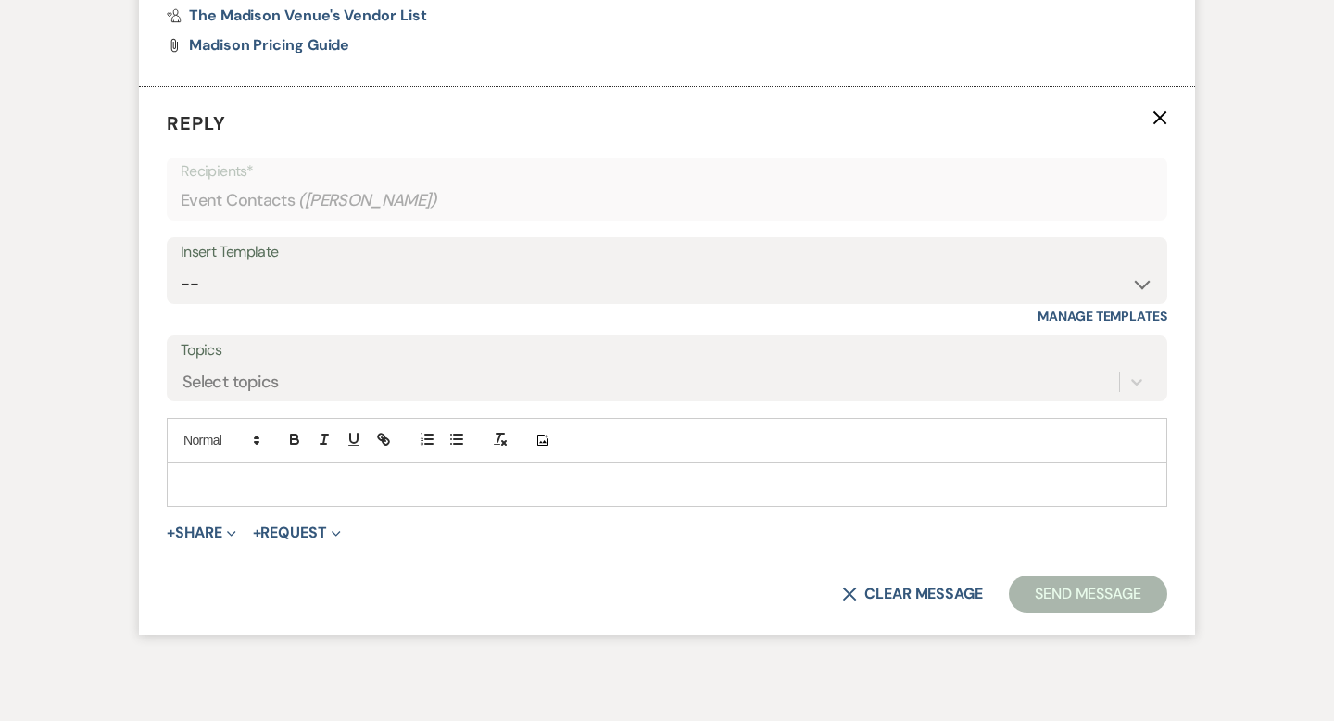
scroll to position [1460, 0]
click at [297, 284] on select "-- Weven Planning Portal Introduction (Booked Events) Corporate Lead Follow Up …" at bounding box center [667, 283] width 973 height 36
select select "3682"
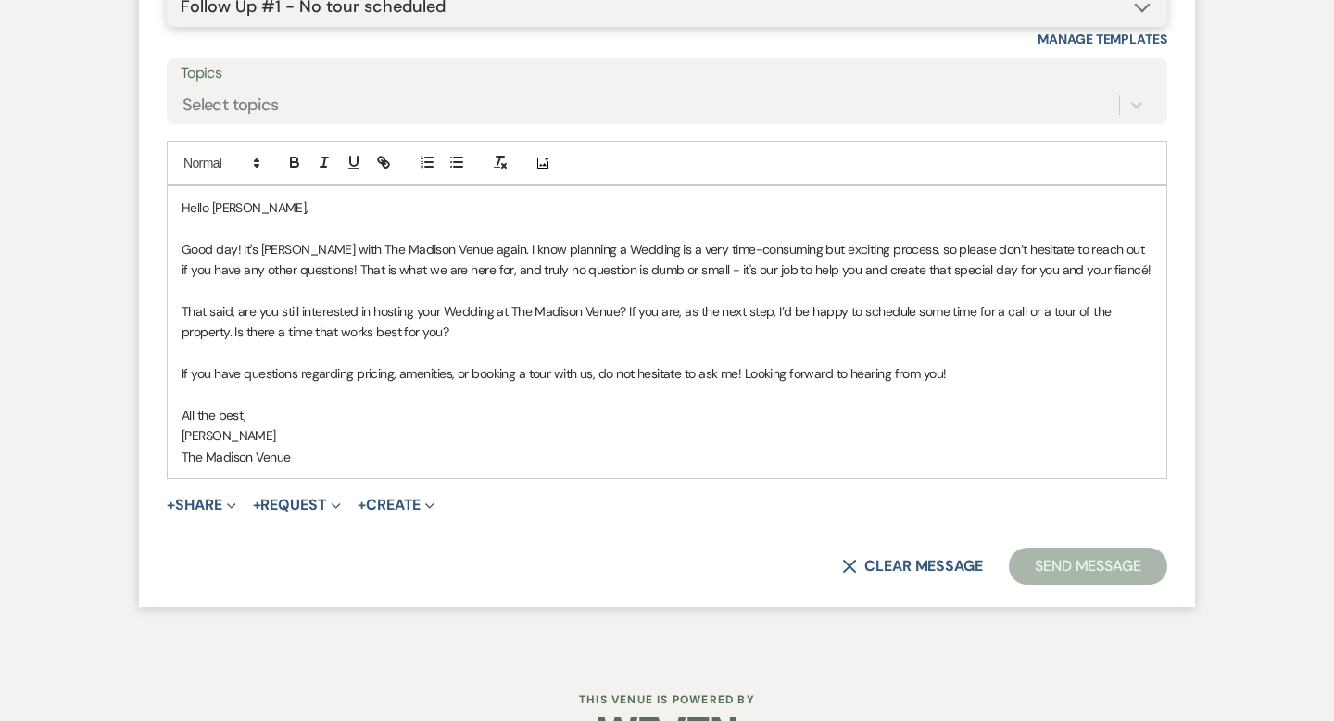
scroll to position [1790, 0]
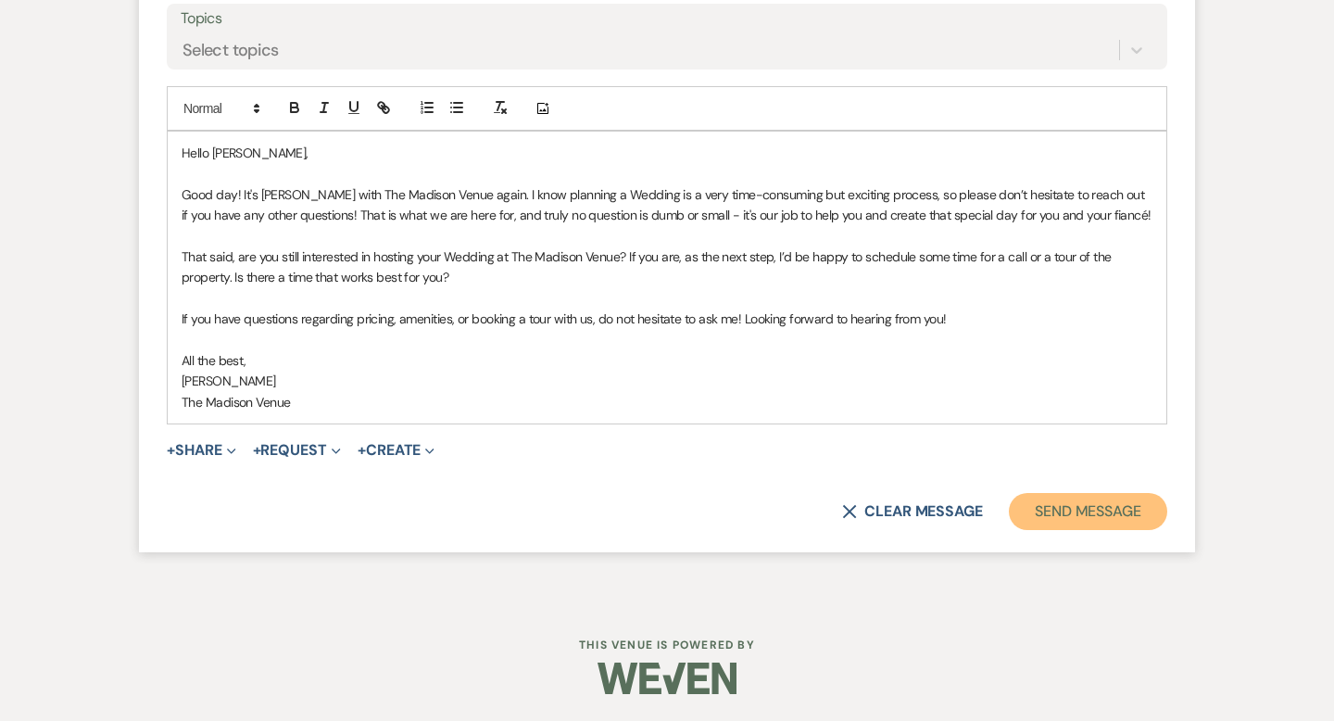
click at [1104, 517] on button "Send Message" at bounding box center [1088, 511] width 158 height 37
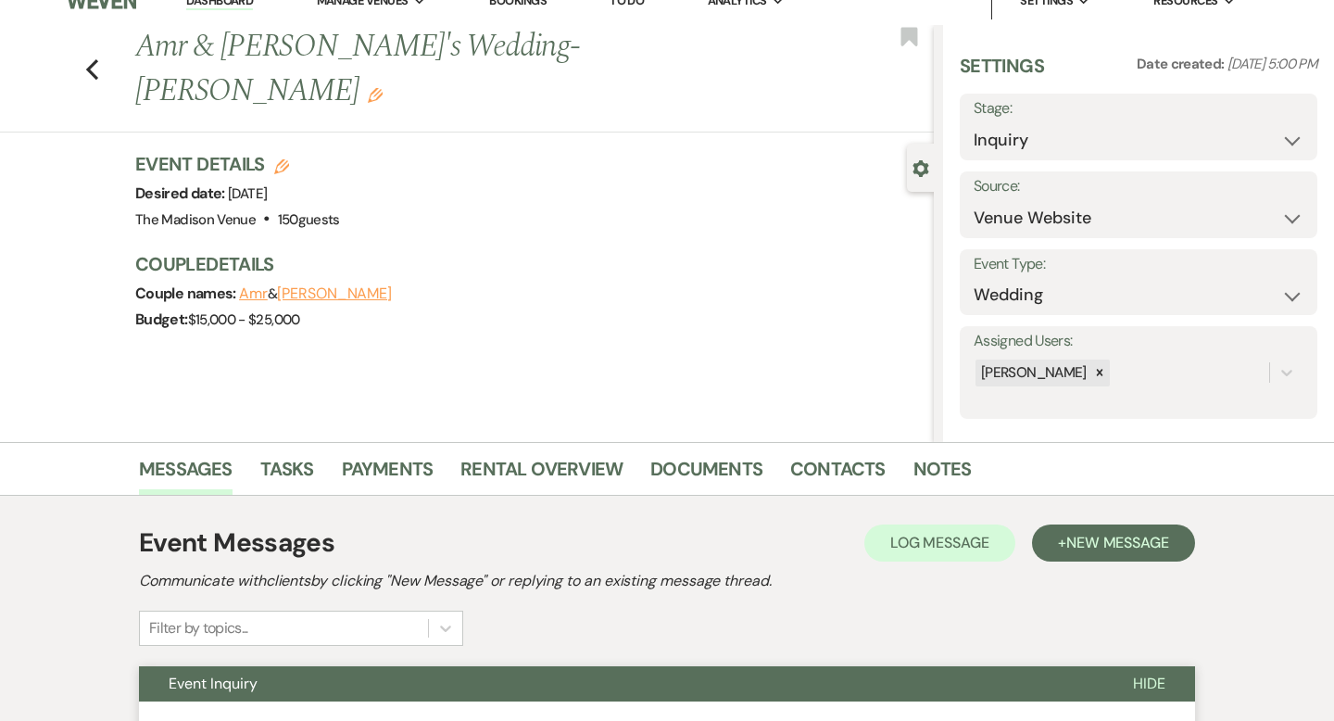
scroll to position [0, 0]
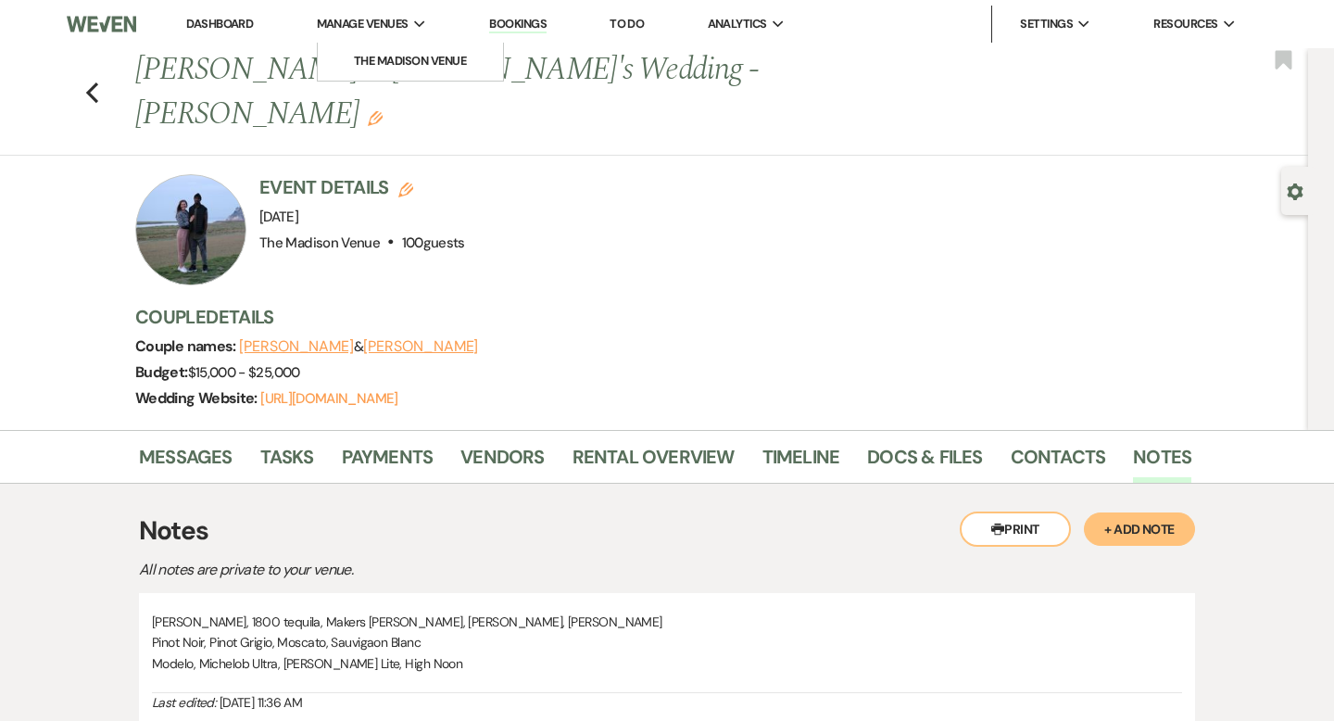
click at [373, 28] on span "Manage Venues" at bounding box center [363, 24] width 92 height 19
click at [374, 58] on li "The Madison Venue" at bounding box center [410, 61] width 167 height 19
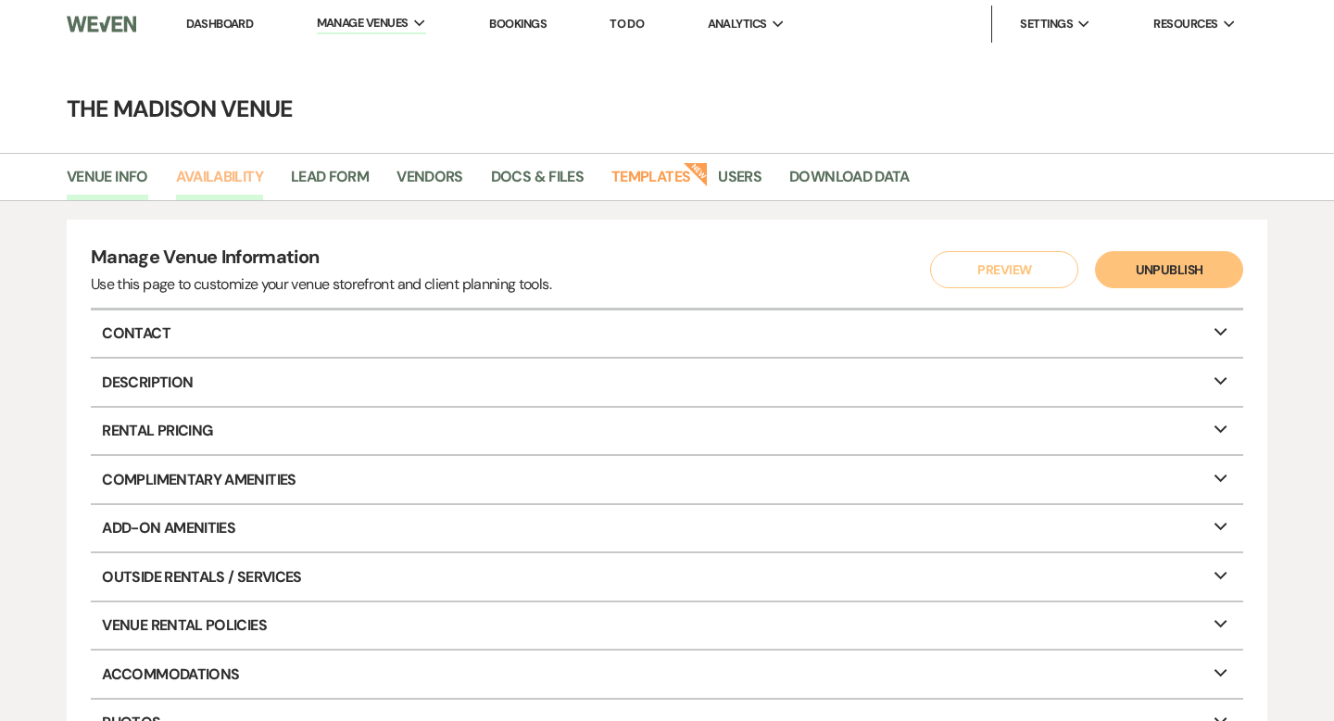
click at [254, 166] on link "Availability" at bounding box center [219, 182] width 87 height 35
select select "3"
select select "2026"
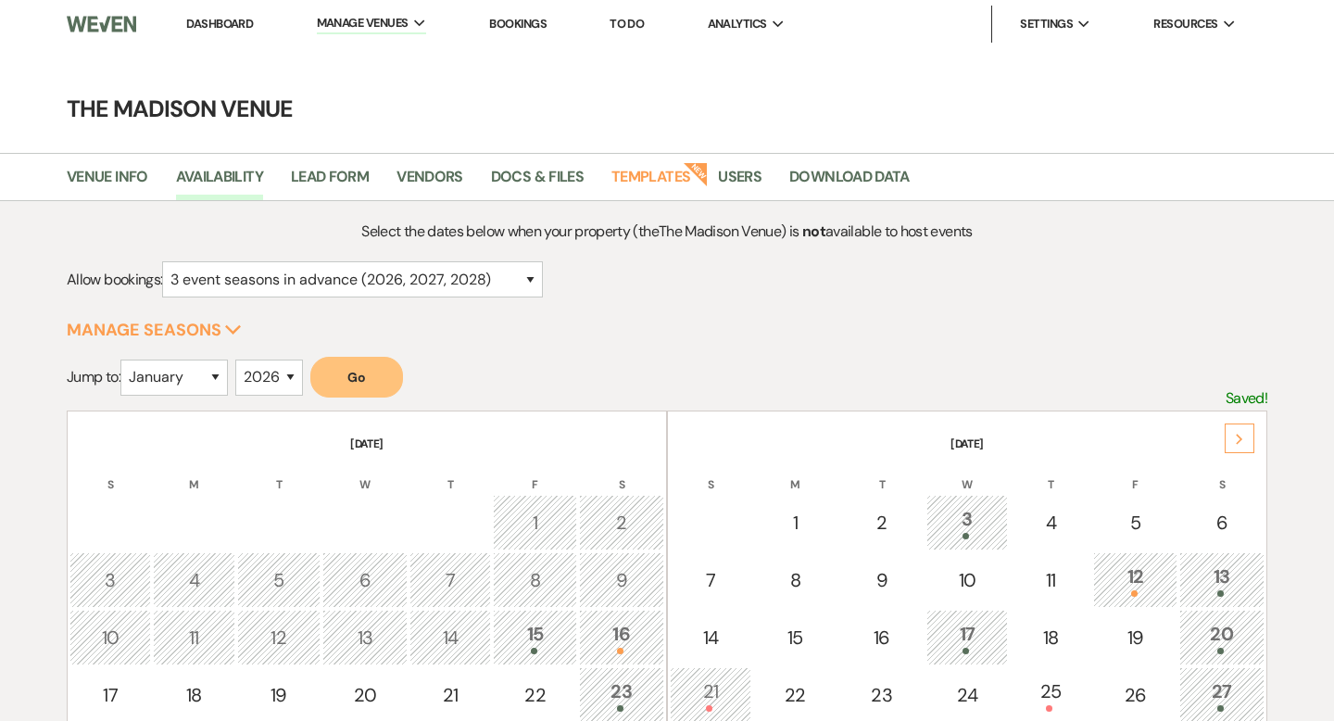
click at [1247, 445] on div "Next" at bounding box center [1240, 438] width 30 height 30
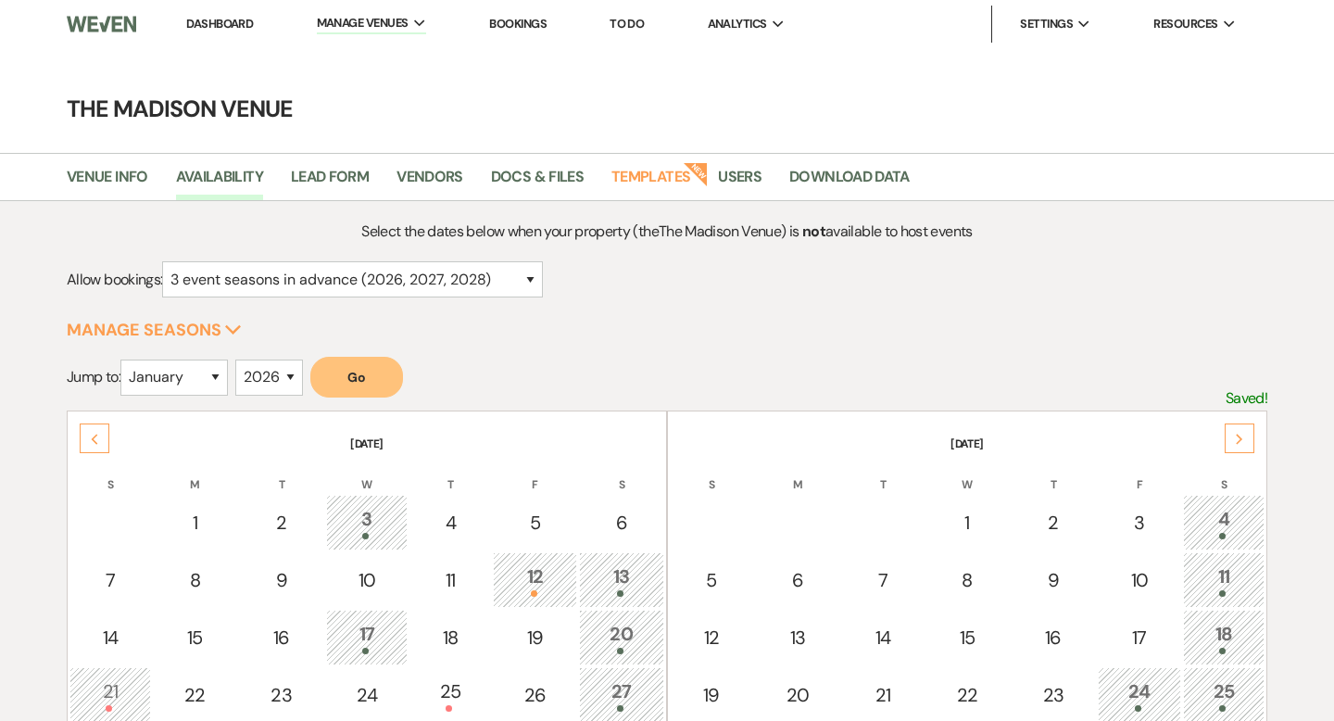
click at [1247, 445] on div "Next" at bounding box center [1240, 438] width 30 height 30
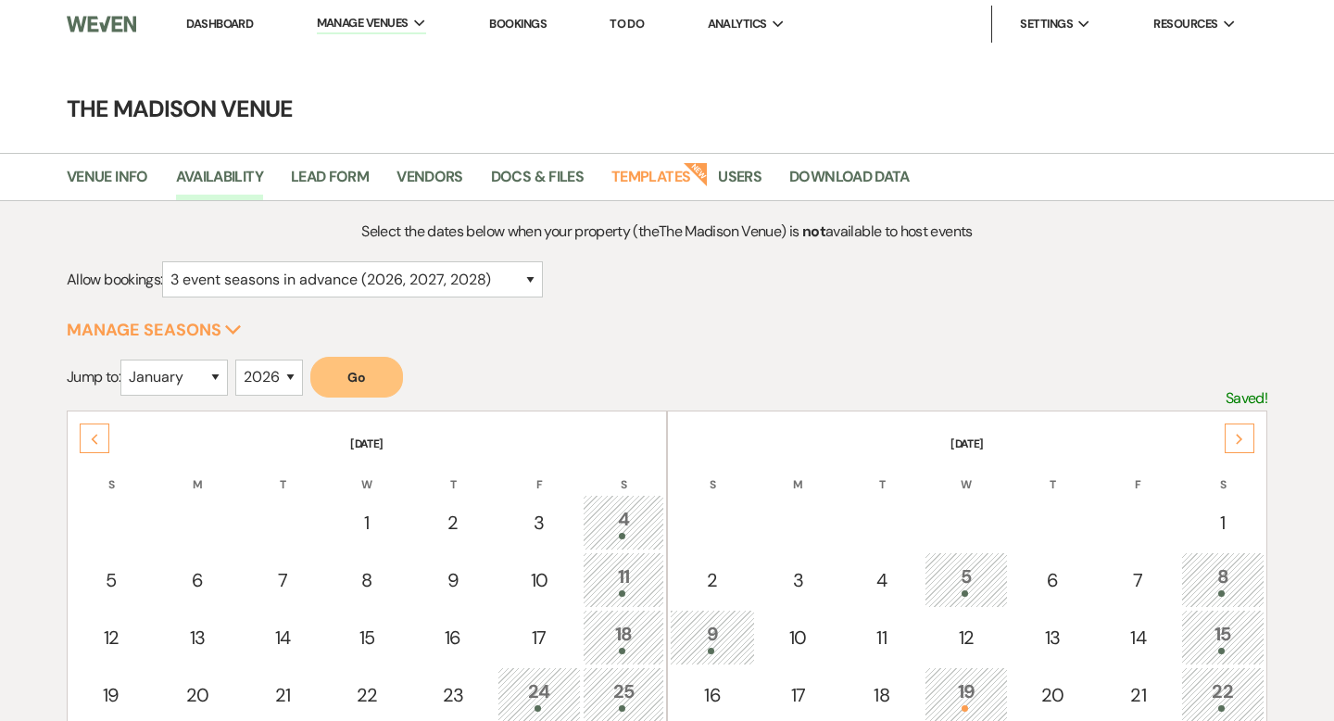
click at [1247, 445] on div "Next" at bounding box center [1240, 438] width 30 height 30
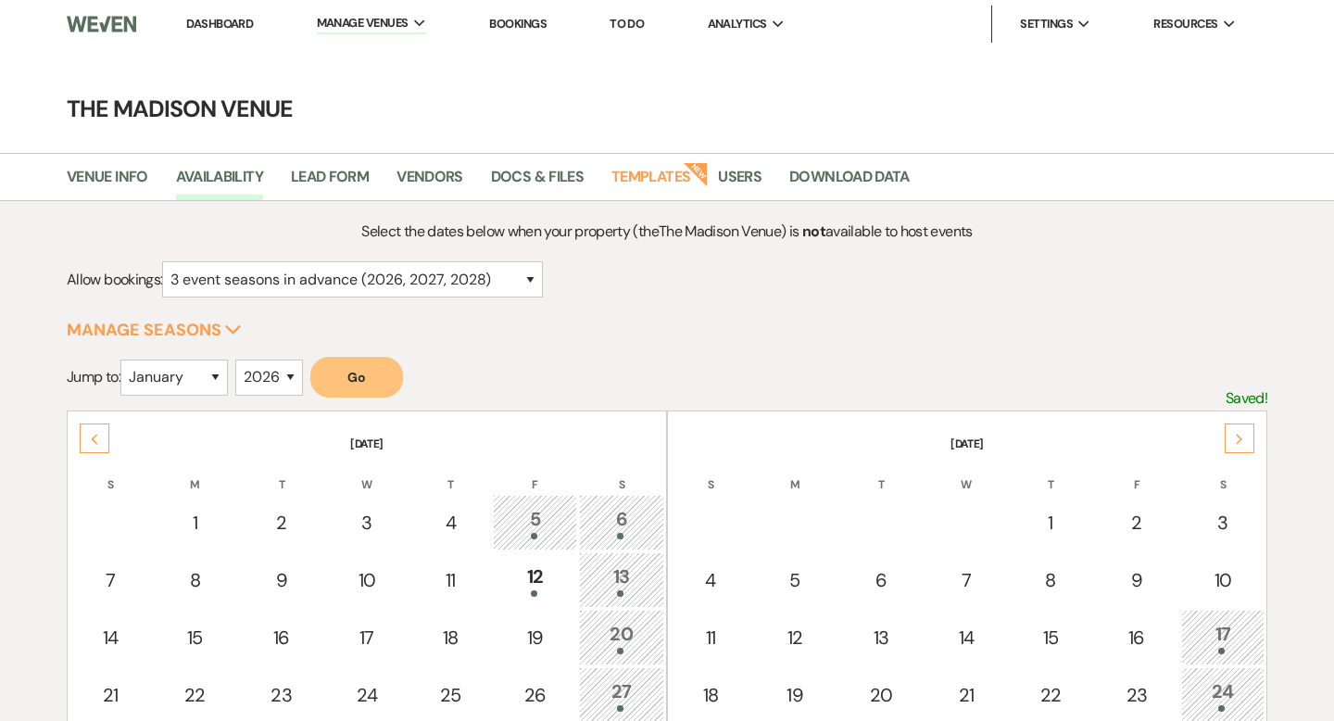
click at [1247, 445] on div "Next" at bounding box center [1240, 438] width 30 height 30
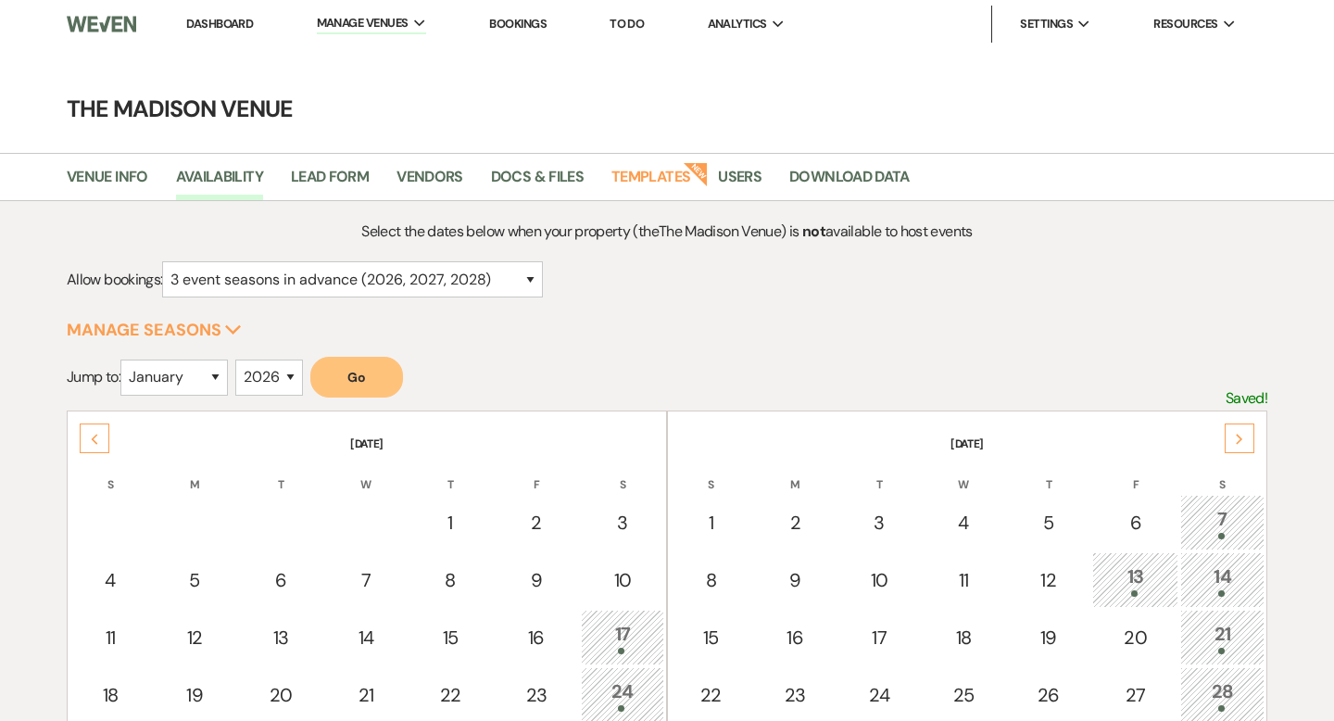
click at [1247, 445] on div "Next" at bounding box center [1240, 438] width 30 height 30
